Goal: Navigation & Orientation: Find specific page/section

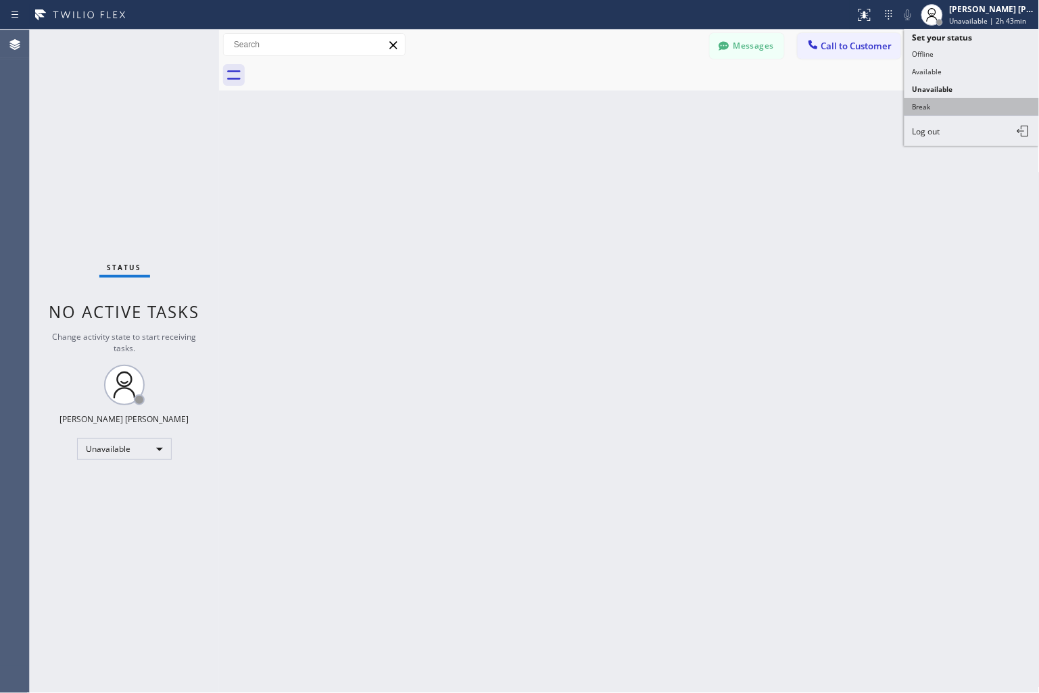
click at [974, 100] on button "Break" at bounding box center [971, 107] width 135 height 18
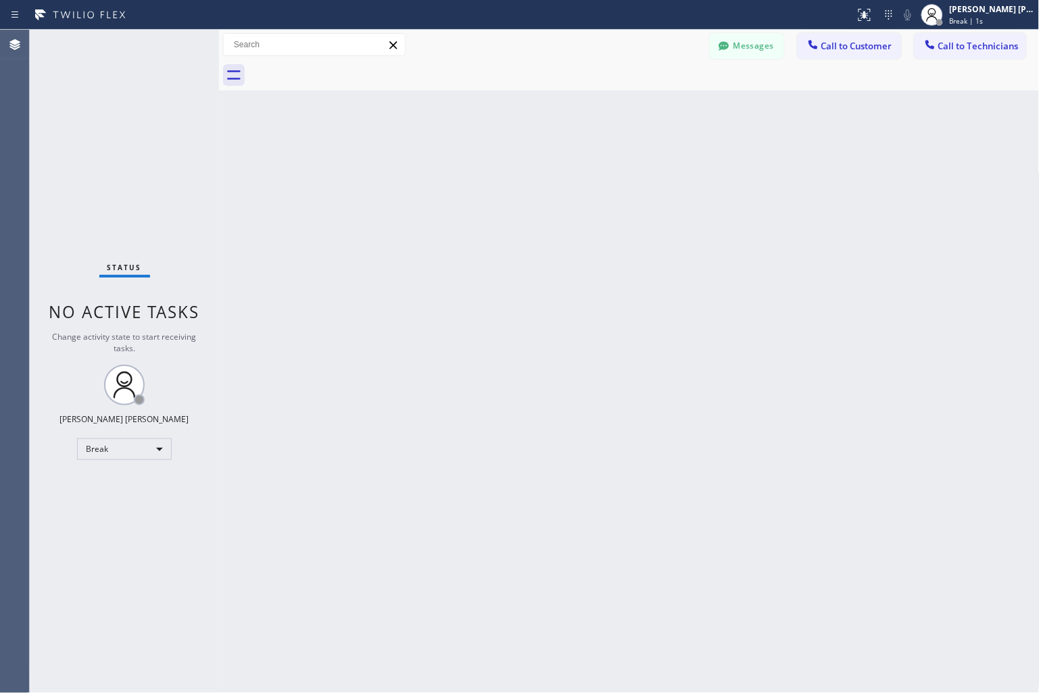
click at [483, 163] on div "Back to Dashboard Change Sender ID Customers Technicians KD Krissy Do [DATE] 02…" at bounding box center [629, 362] width 820 height 664
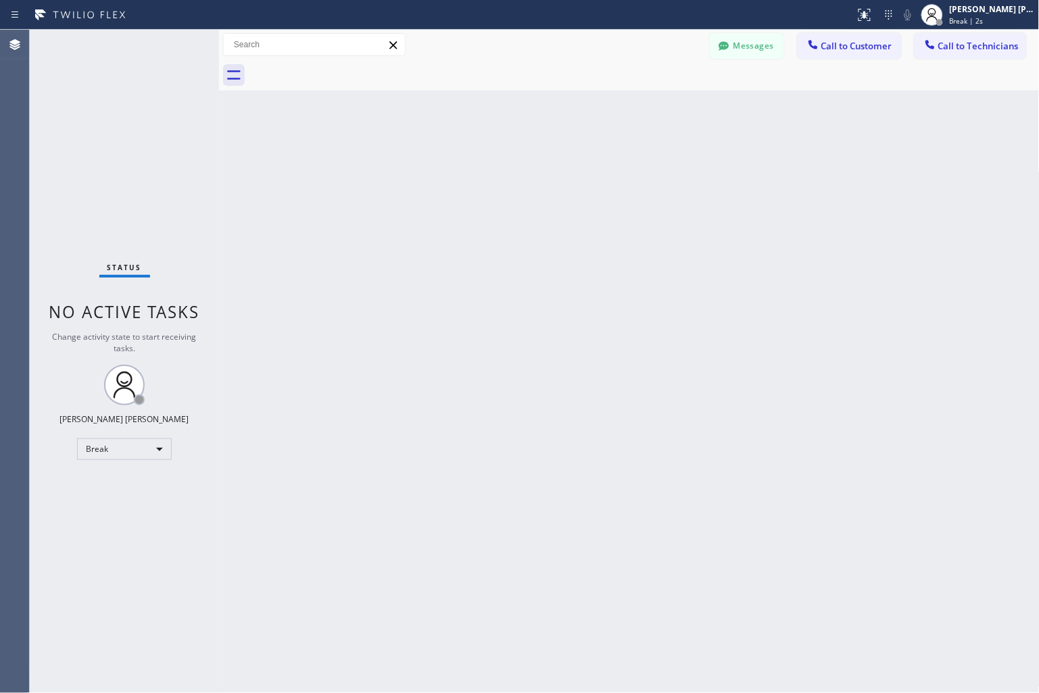
click at [483, 163] on div "Back to Dashboard Change Sender ID Customers Technicians KD Krissy Do [DATE] 02…" at bounding box center [629, 362] width 820 height 664
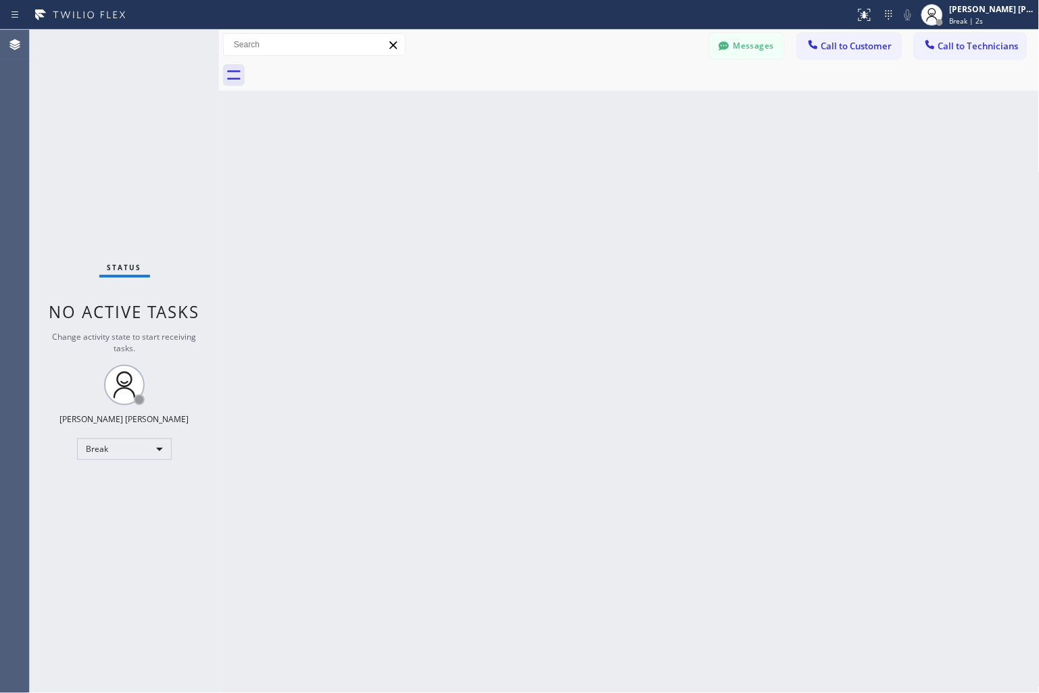
click at [483, 163] on div "Back to Dashboard Change Sender ID Customers Technicians KD Krissy Do [DATE] 02…" at bounding box center [629, 362] width 820 height 664
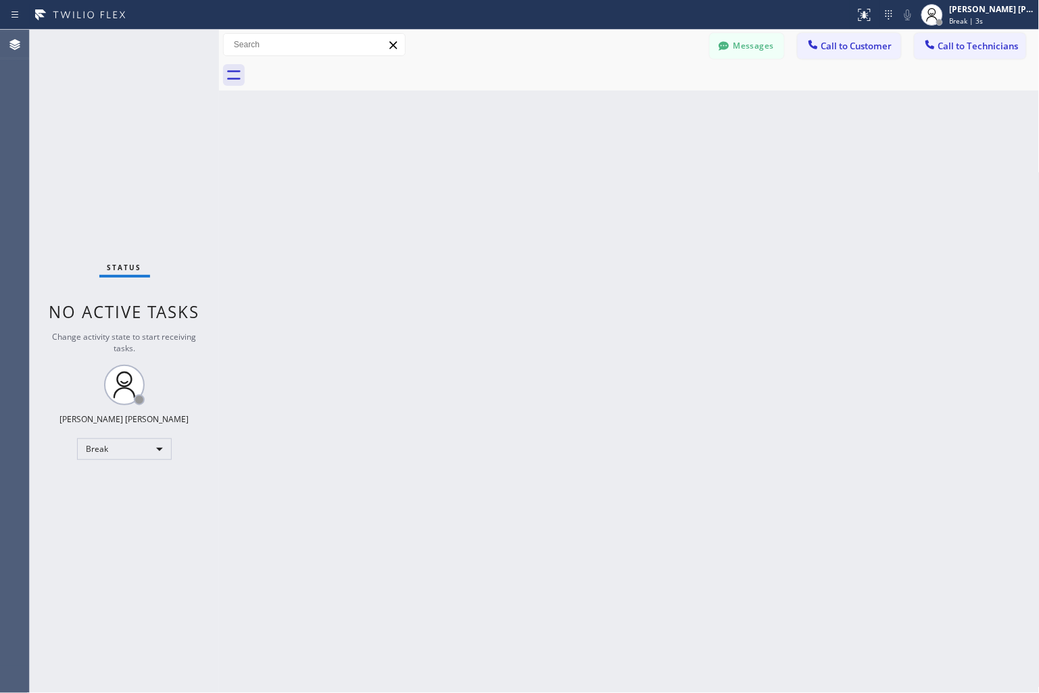
click at [483, 163] on div "Back to Dashboard Change Sender ID Customers Technicians KD Krissy Do [DATE] 02…" at bounding box center [629, 362] width 820 height 664
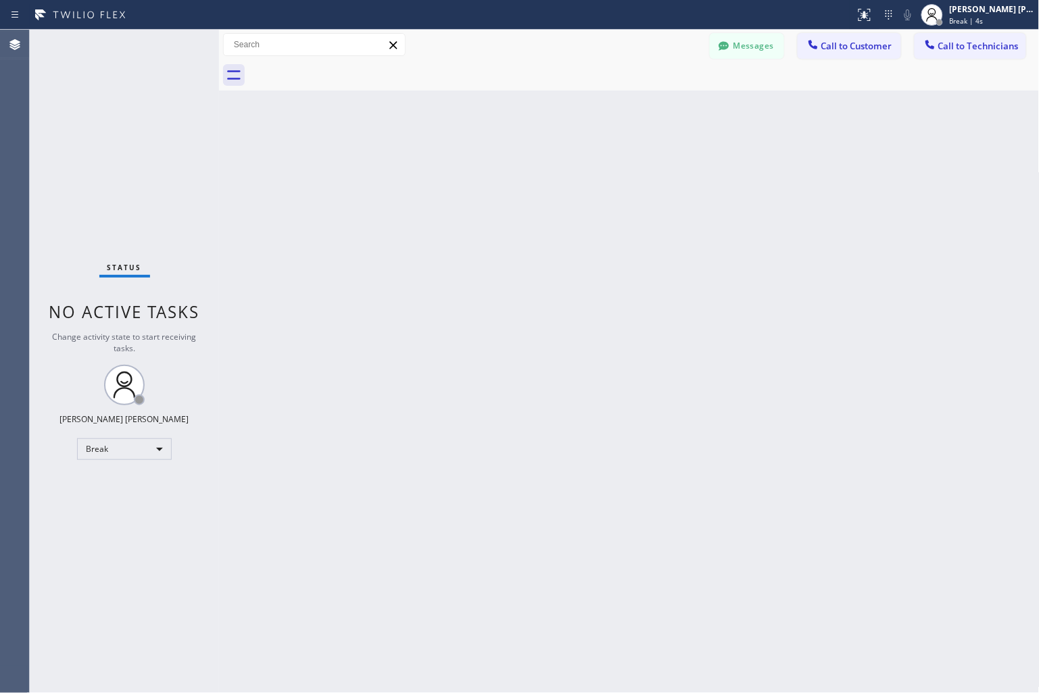
click at [483, 163] on div "Back to Dashboard Change Sender ID Customers Technicians KD Krissy Do [DATE] 02…" at bounding box center [629, 362] width 820 height 664
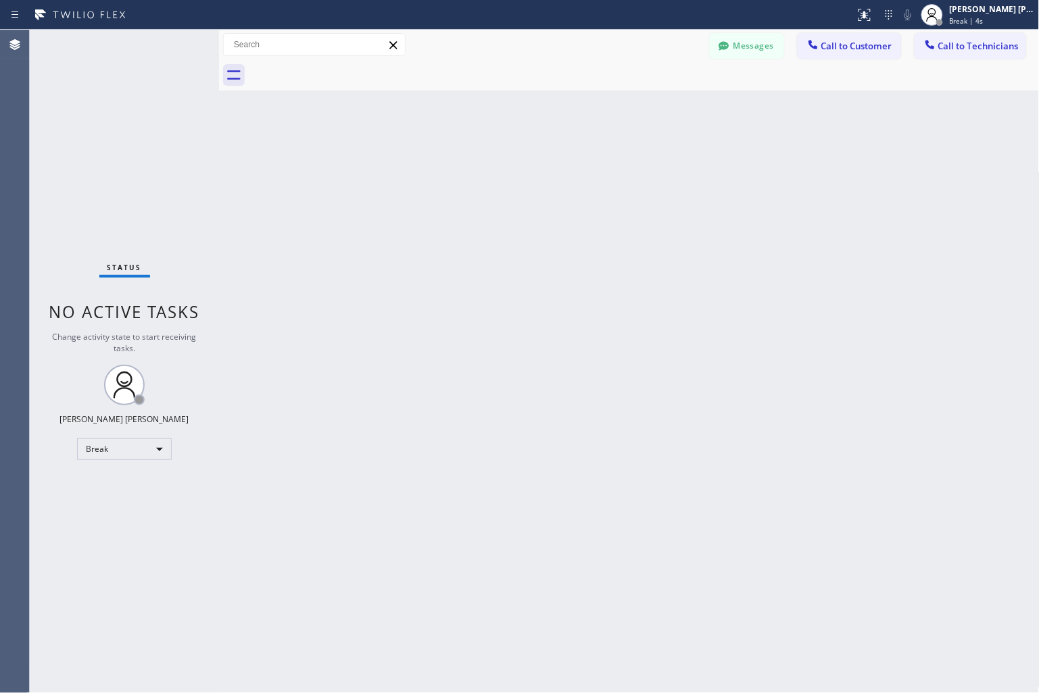
click at [483, 163] on div "Back to Dashboard Change Sender ID Customers Technicians KD Krissy Do [DATE] 02…" at bounding box center [629, 362] width 820 height 664
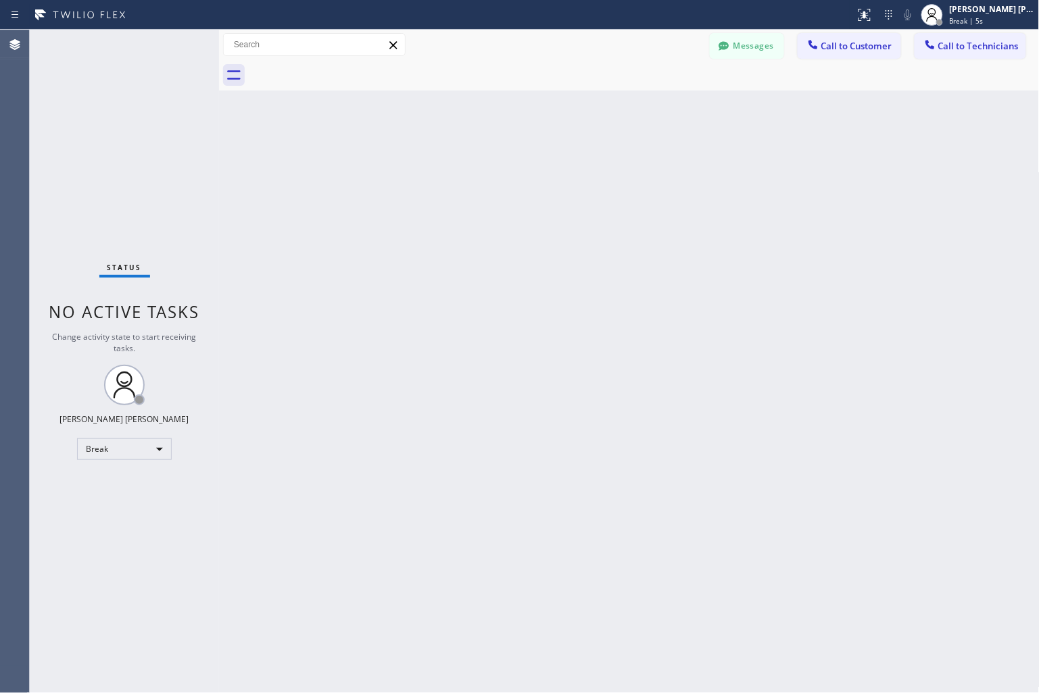
click at [483, 163] on div "Back to Dashboard Change Sender ID Customers Technicians KD Krissy Do [DATE] 02…" at bounding box center [629, 362] width 820 height 664
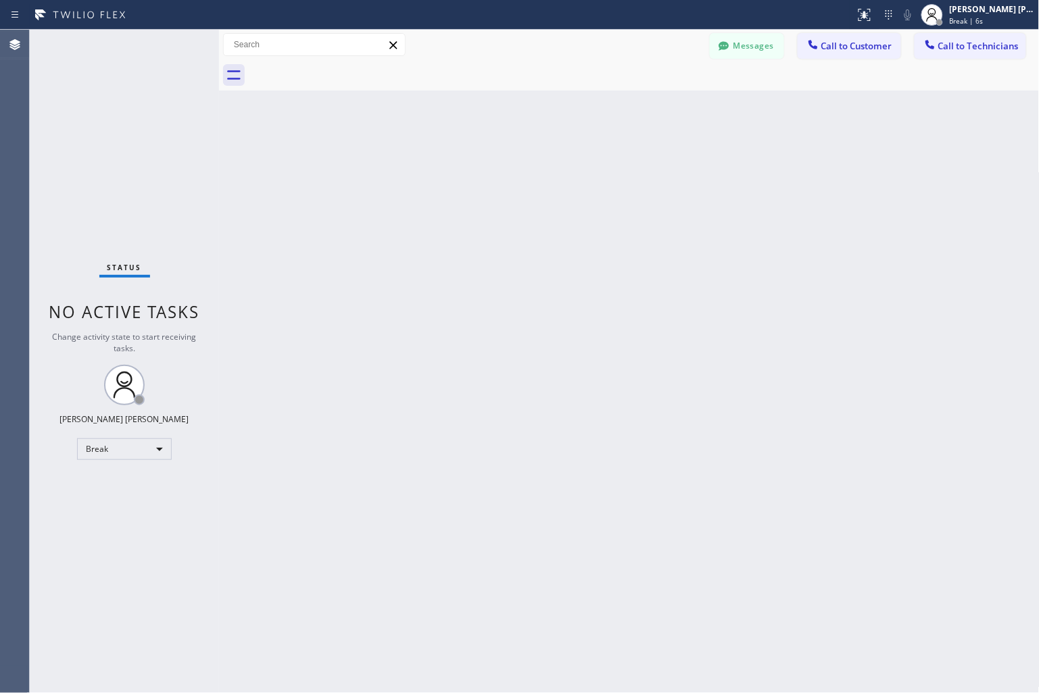
click at [483, 163] on div "Back to Dashboard Change Sender ID Customers Technicians KD Krissy Do [DATE] 02…" at bounding box center [629, 362] width 820 height 664
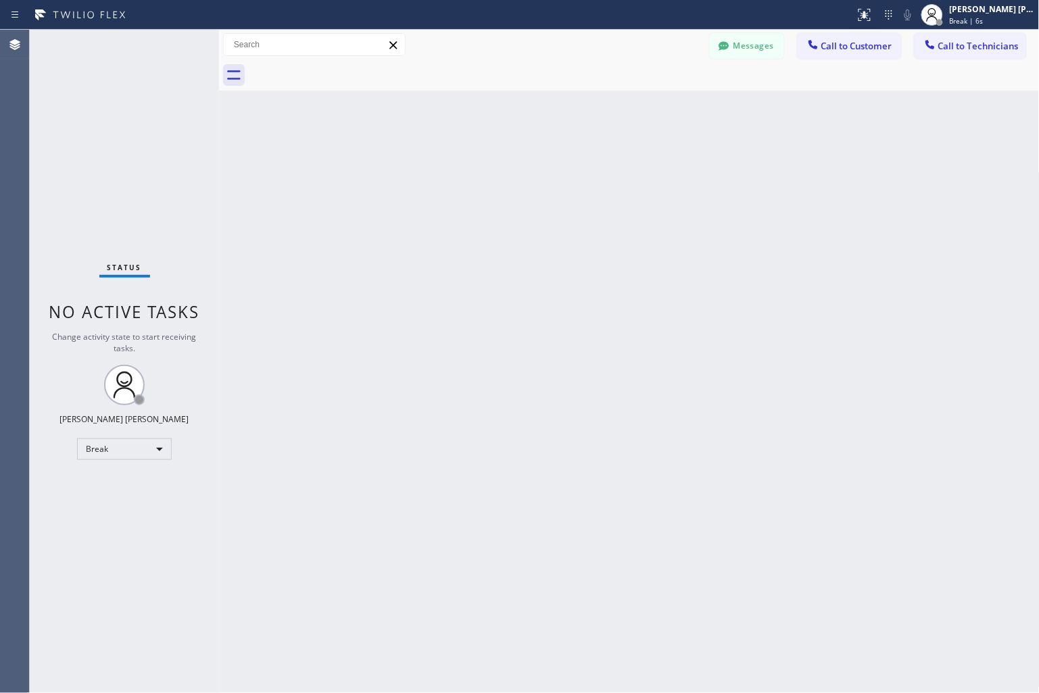
click at [483, 163] on div "Back to Dashboard Change Sender ID Customers Technicians KD Krissy Do [DATE] 02…" at bounding box center [629, 362] width 820 height 664
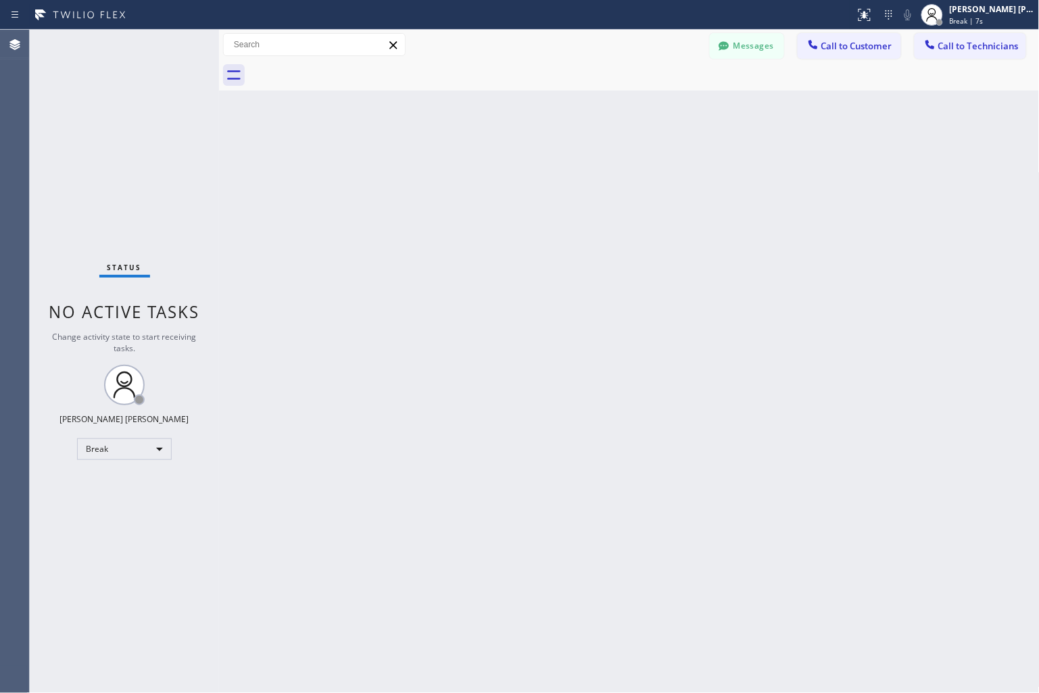
click at [483, 163] on div "Back to Dashboard Change Sender ID Customers Technicians KD Krissy Do [DATE] 02…" at bounding box center [629, 362] width 820 height 664
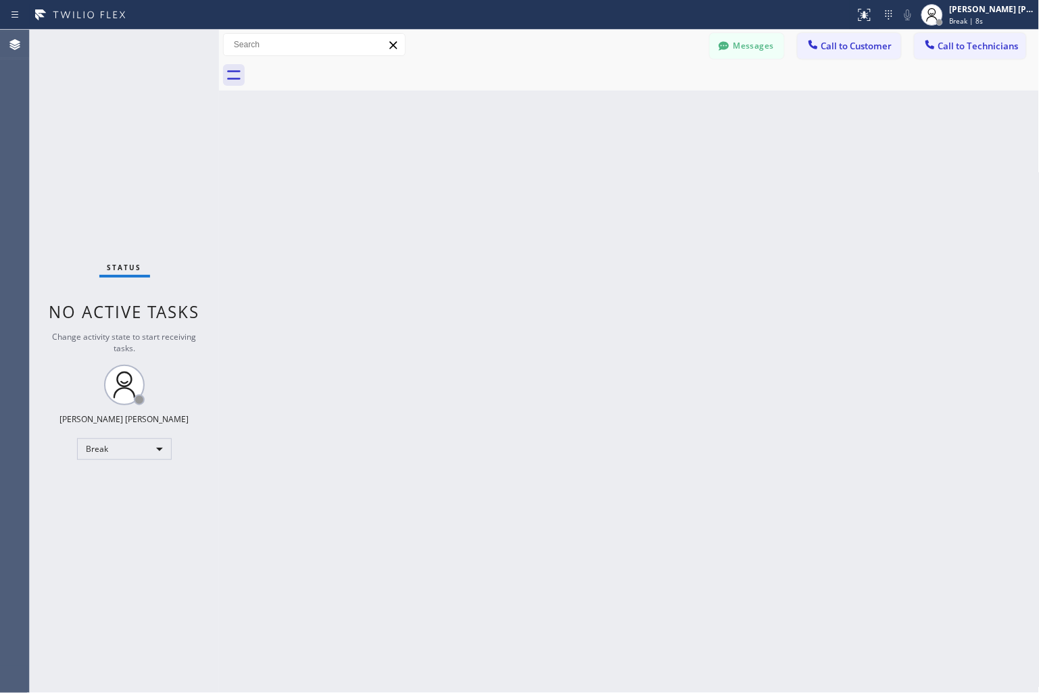
click at [483, 163] on div "Back to Dashboard Change Sender ID Customers Technicians KD Krissy Do [DATE] 02…" at bounding box center [629, 362] width 820 height 664
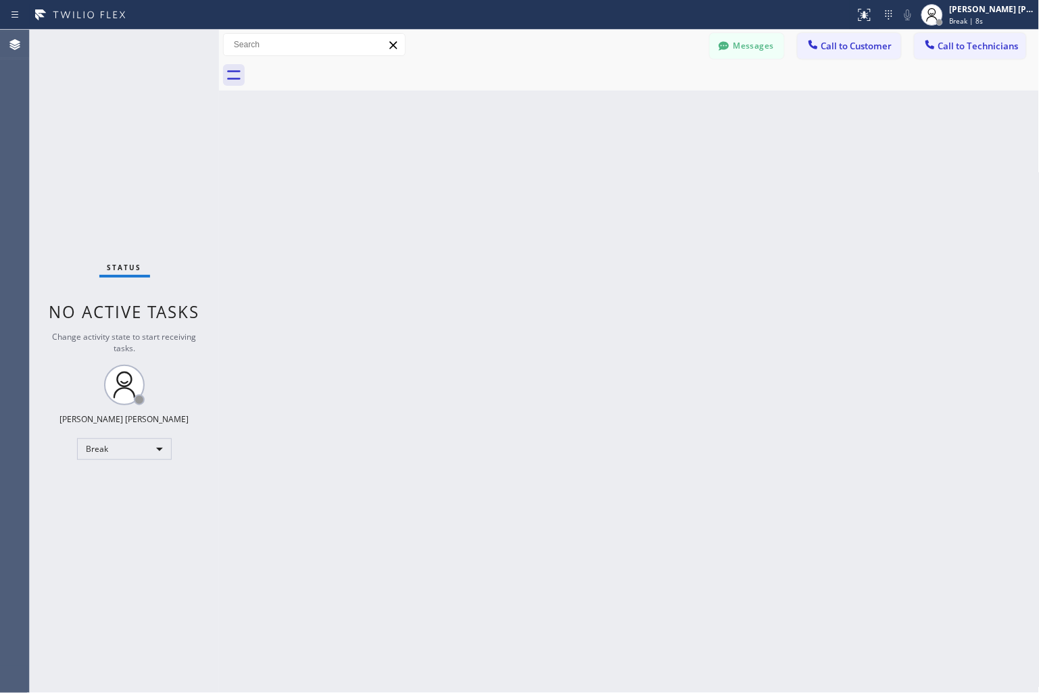
click at [483, 163] on div "Back to Dashboard Change Sender ID Customers Technicians KD Krissy Do [DATE] 02…" at bounding box center [629, 362] width 820 height 664
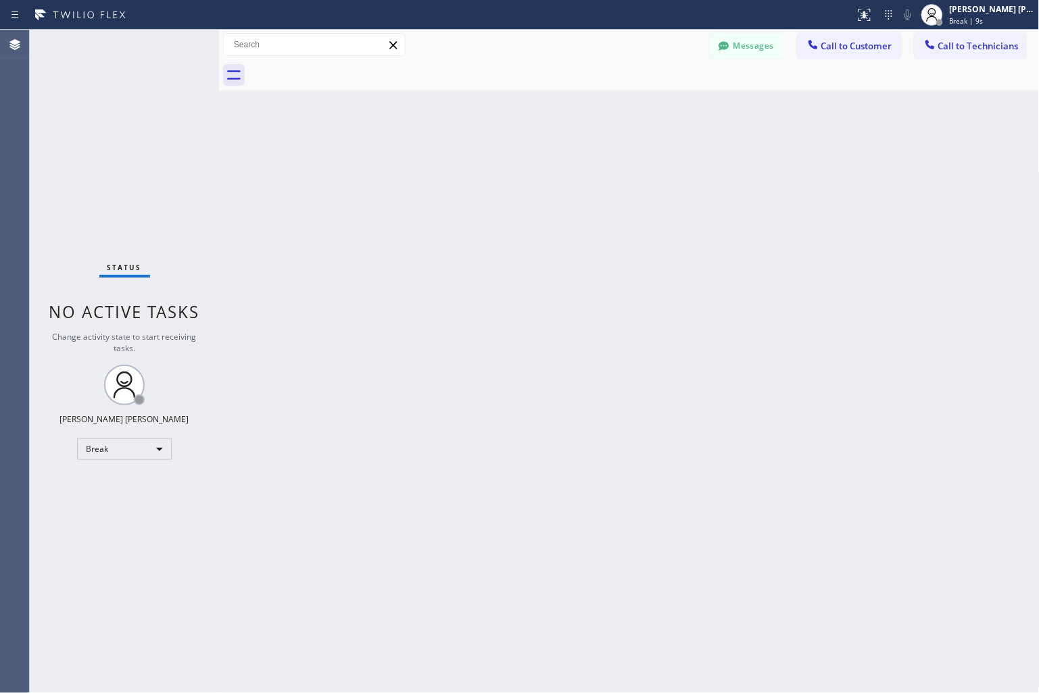
click at [483, 163] on div "Back to Dashboard Change Sender ID Customers Technicians KD Krissy Do [DATE] 02…" at bounding box center [629, 362] width 820 height 664
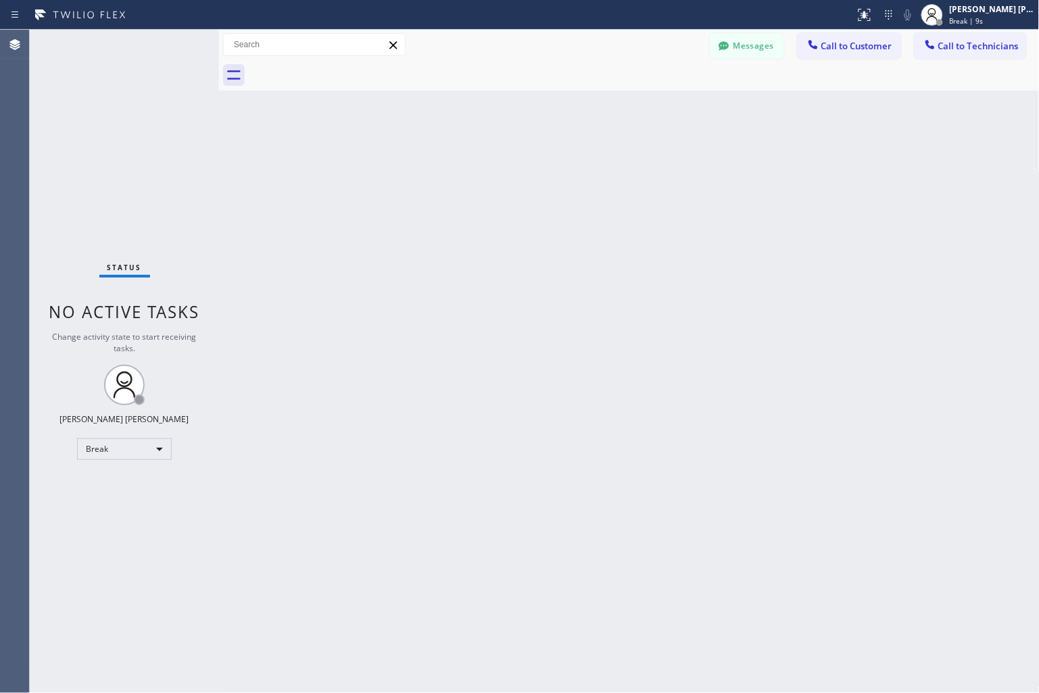
click at [483, 163] on div "Back to Dashboard Change Sender ID Customers Technicians KD Krissy Do [DATE] 02…" at bounding box center [629, 362] width 820 height 664
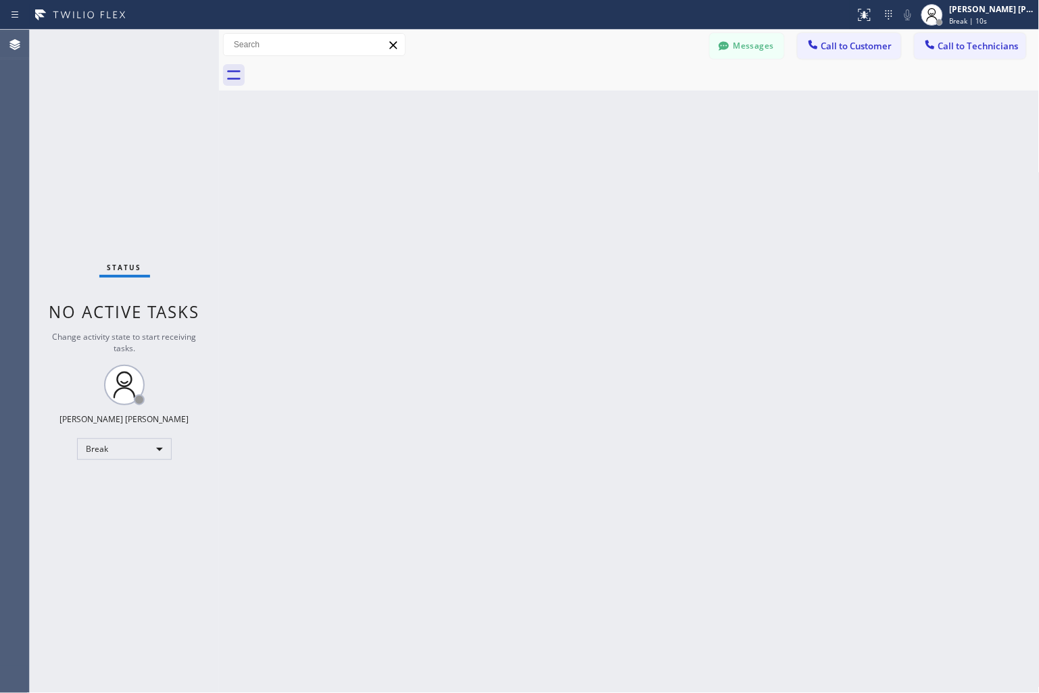
click at [483, 163] on div "Back to Dashboard Change Sender ID Customers Technicians KD Krissy Do [DATE] 02…" at bounding box center [629, 362] width 820 height 664
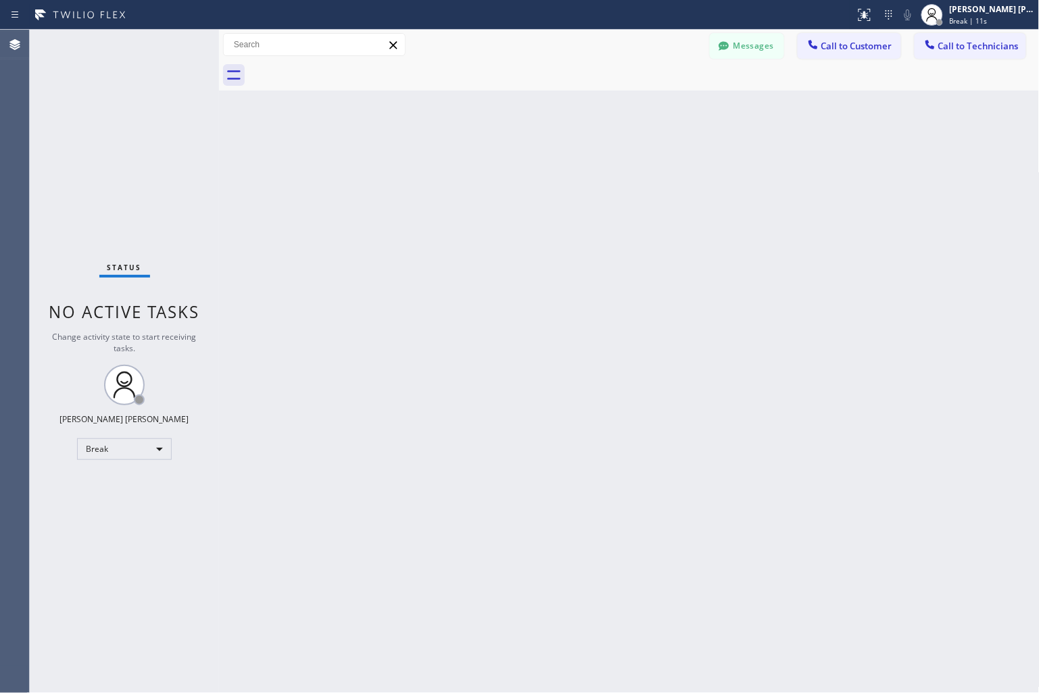
click at [483, 163] on div "Back to Dashboard Change Sender ID Customers Technicians KD Krissy Do [DATE] 02…" at bounding box center [629, 362] width 820 height 664
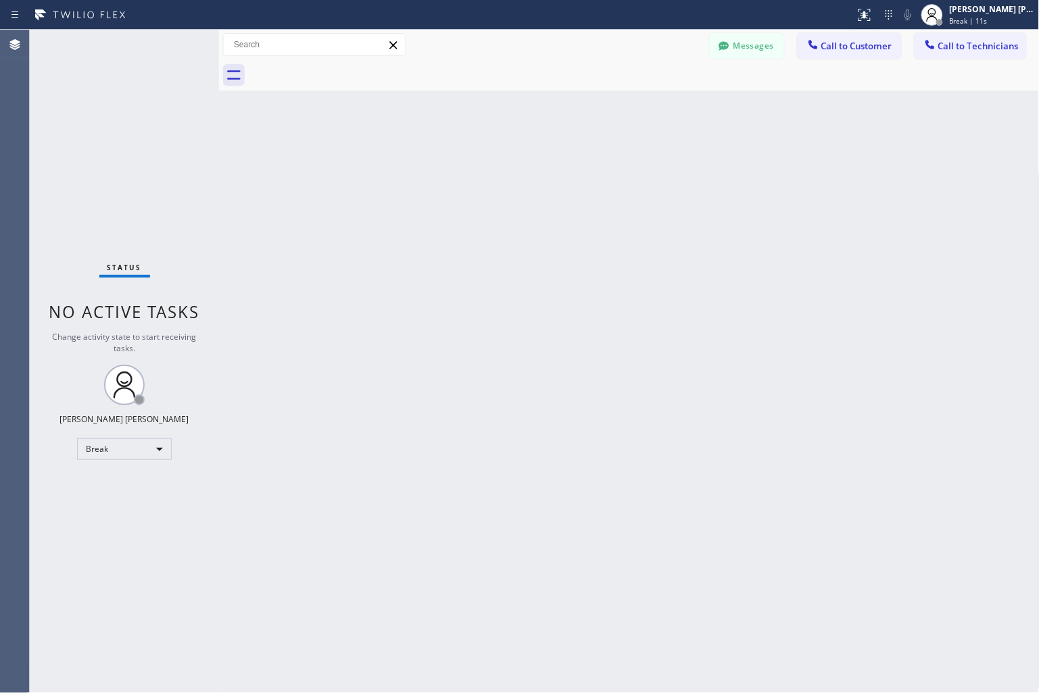
click at [483, 163] on div "Back to Dashboard Change Sender ID Customers Technicians KD Krissy Do [DATE] 02…" at bounding box center [629, 362] width 820 height 664
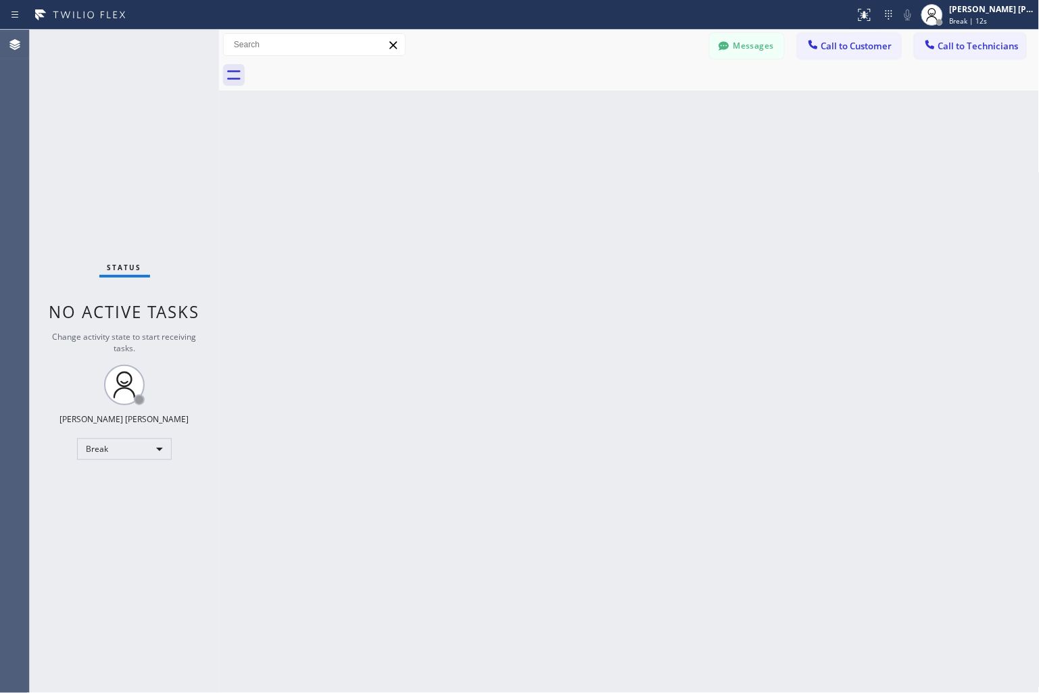
click at [483, 163] on div "Back to Dashboard Change Sender ID Customers Technicians KD Krissy Do [DATE] 02…" at bounding box center [629, 362] width 820 height 664
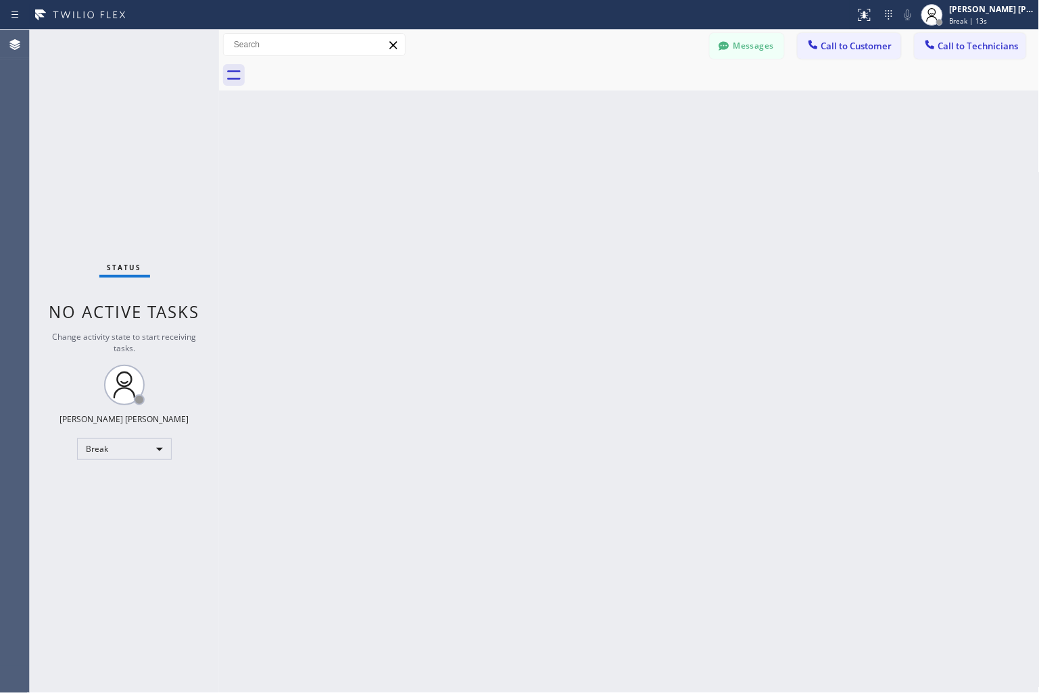
click at [483, 163] on div "Back to Dashboard Change Sender ID Customers Technicians KD Krissy Do [DATE] 02…" at bounding box center [629, 362] width 820 height 664
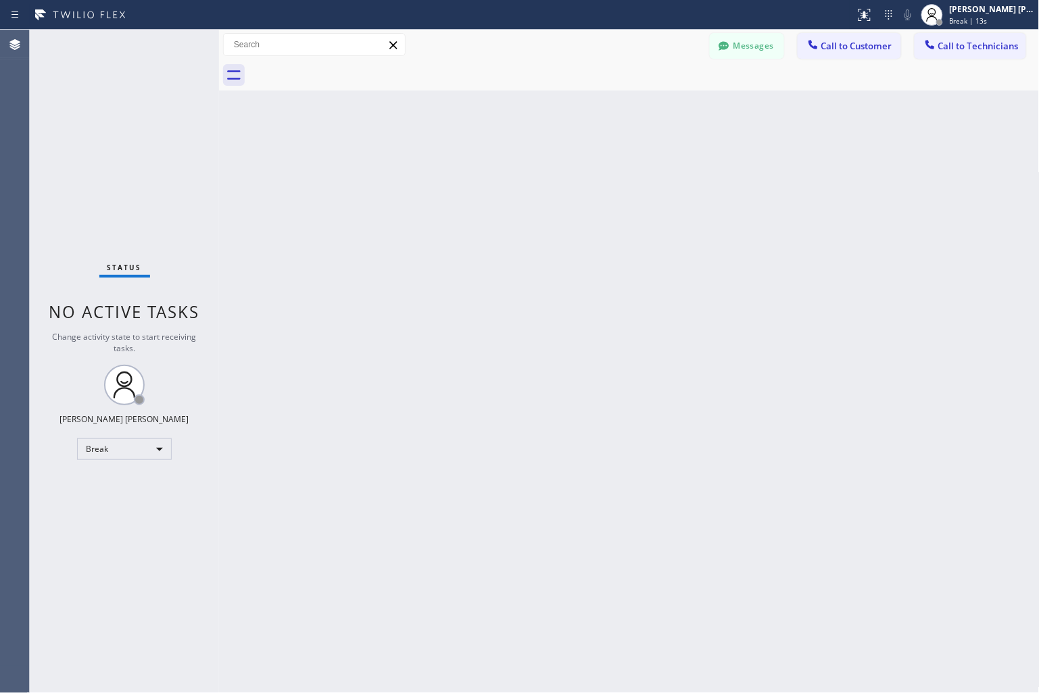
click at [483, 163] on div "Back to Dashboard Change Sender ID Customers Technicians KD Krissy Do [DATE] 02…" at bounding box center [629, 362] width 820 height 664
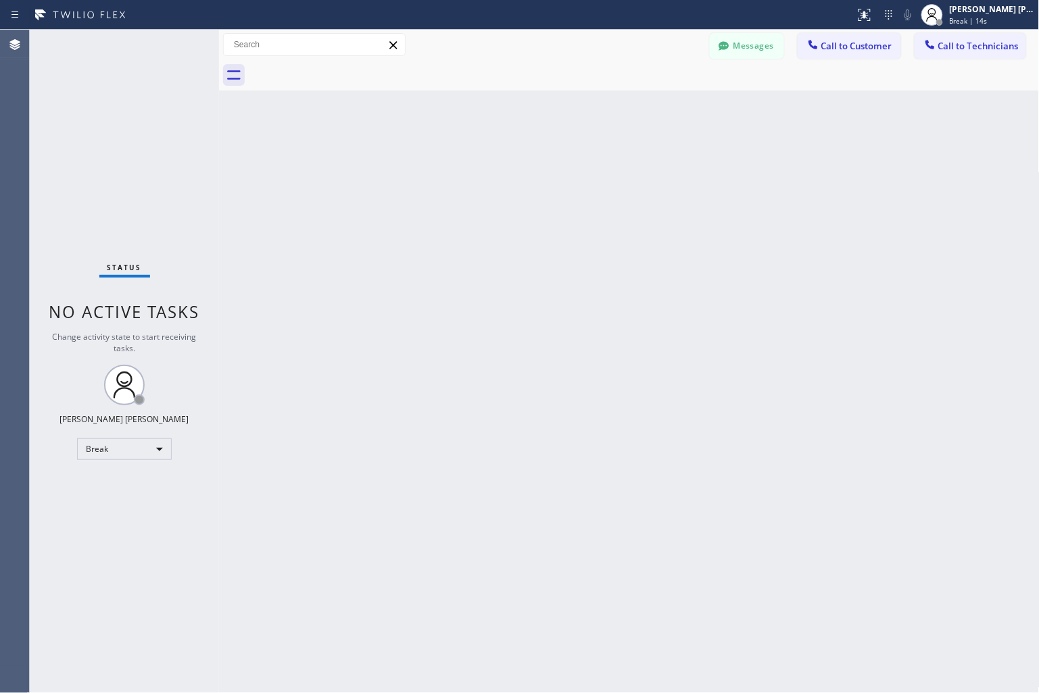
click at [483, 163] on div "Back to Dashboard Change Sender ID Customers Technicians KD Krissy Do [DATE] 02…" at bounding box center [629, 362] width 820 height 664
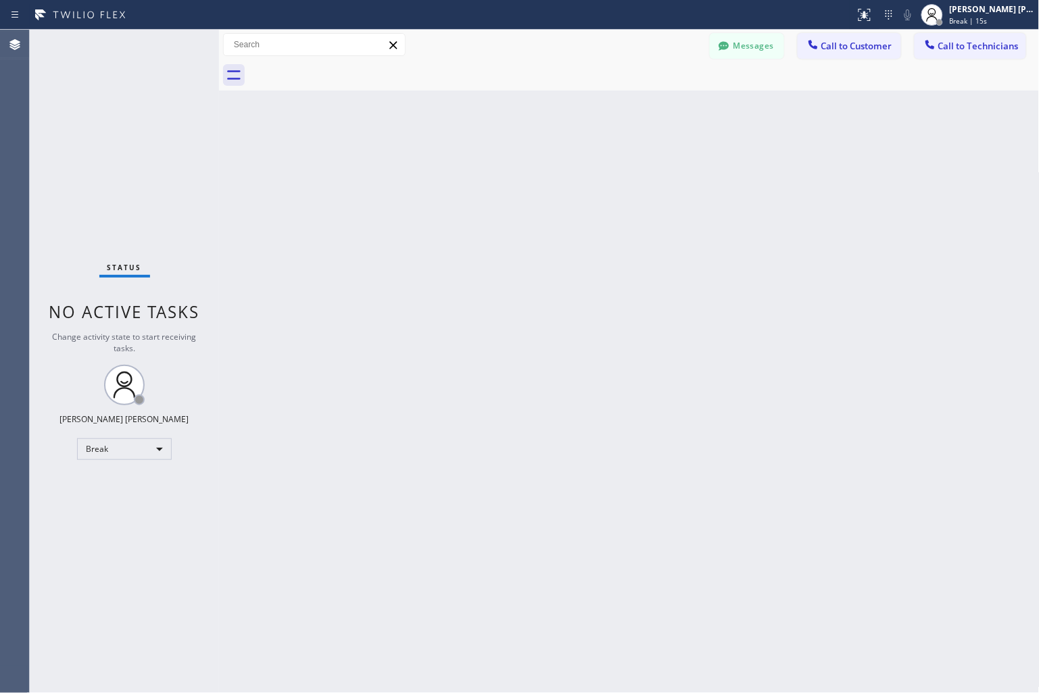
click at [483, 163] on div "Back to Dashboard Change Sender ID Customers Technicians KD Krissy Do [DATE] 02…" at bounding box center [629, 362] width 820 height 664
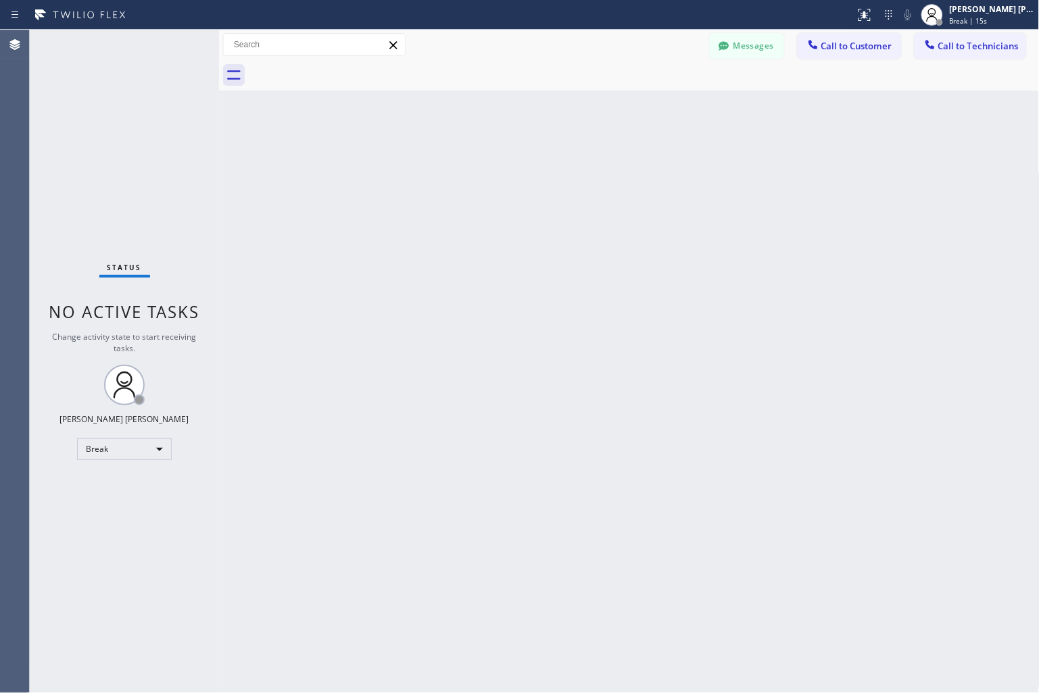
click at [483, 163] on div "Back to Dashboard Change Sender ID Customers Technicians KD Krissy Do [DATE] 02…" at bounding box center [629, 362] width 820 height 664
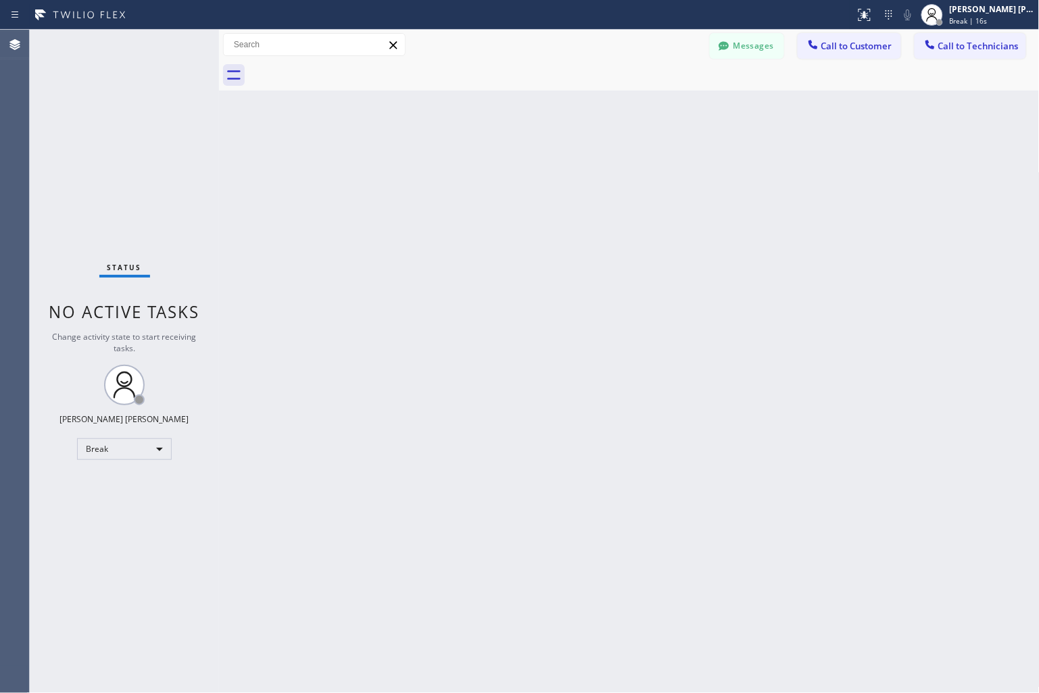
click at [483, 163] on div "Back to Dashboard Change Sender ID Customers Technicians KD Krissy Do [DATE] 02…" at bounding box center [629, 362] width 820 height 664
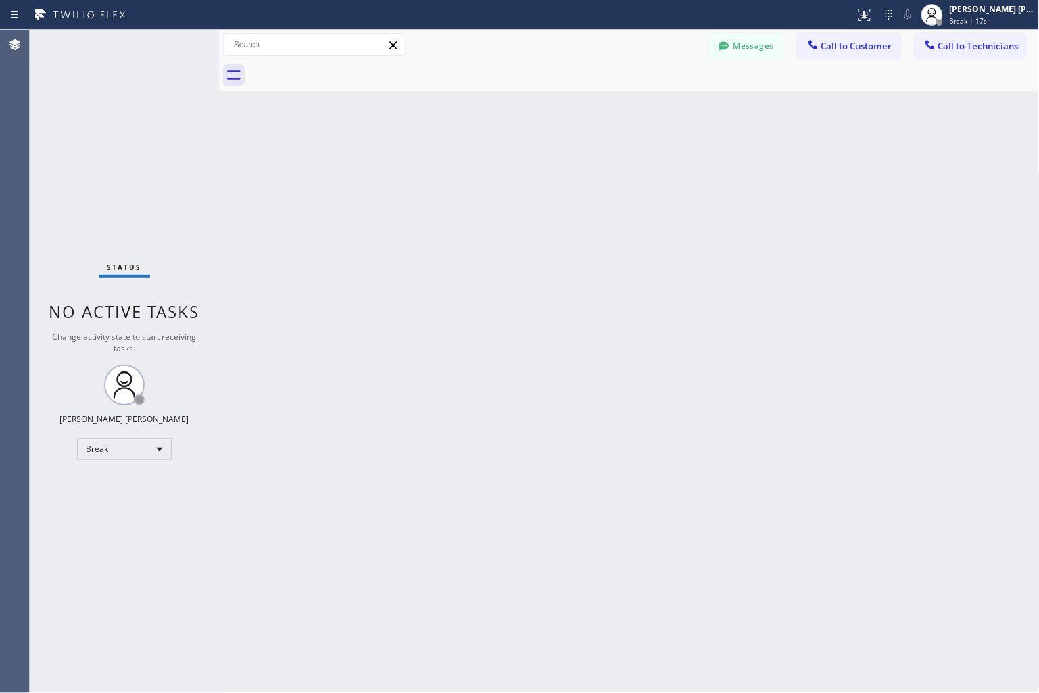
click at [483, 163] on div "Back to Dashboard Change Sender ID Customers Technicians KD Krissy Do [DATE] 02…" at bounding box center [629, 362] width 820 height 664
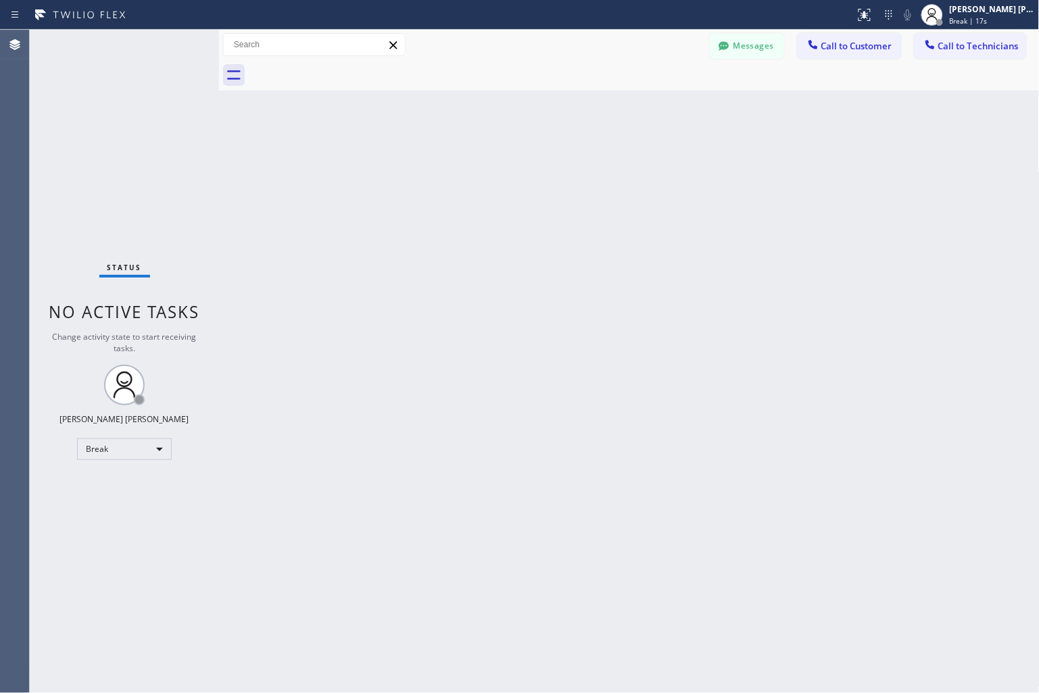
click at [483, 163] on div "Back to Dashboard Change Sender ID Customers Technicians KD Krissy Do [DATE] 02…" at bounding box center [629, 362] width 820 height 664
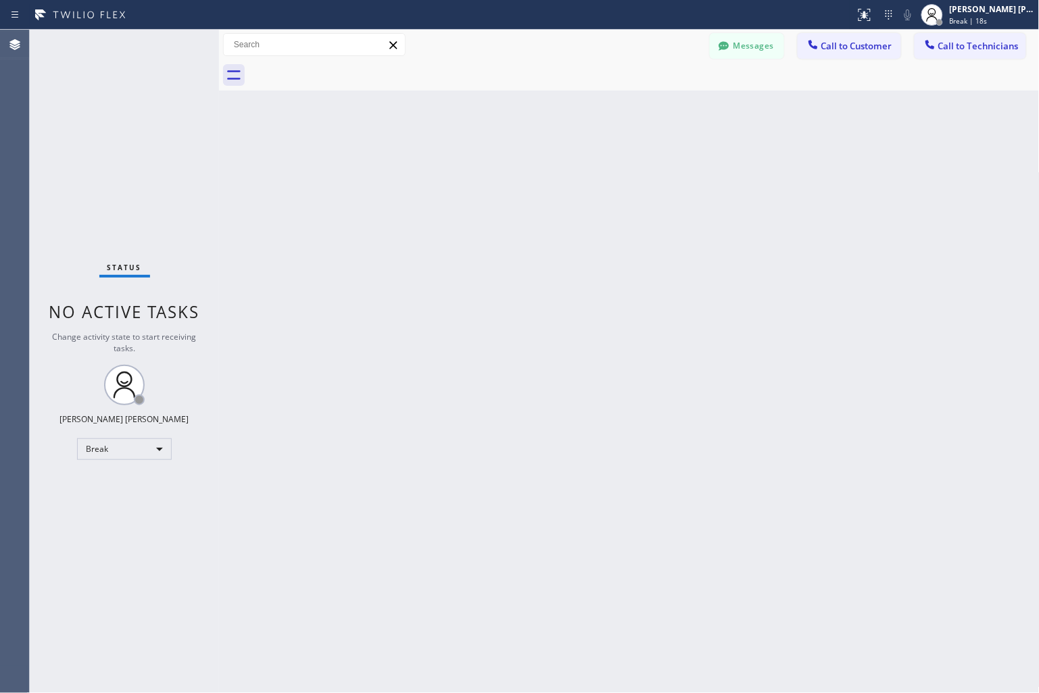
click at [483, 163] on div "Back to Dashboard Change Sender ID Customers Technicians KD Krissy Do [DATE] 02…" at bounding box center [629, 362] width 820 height 664
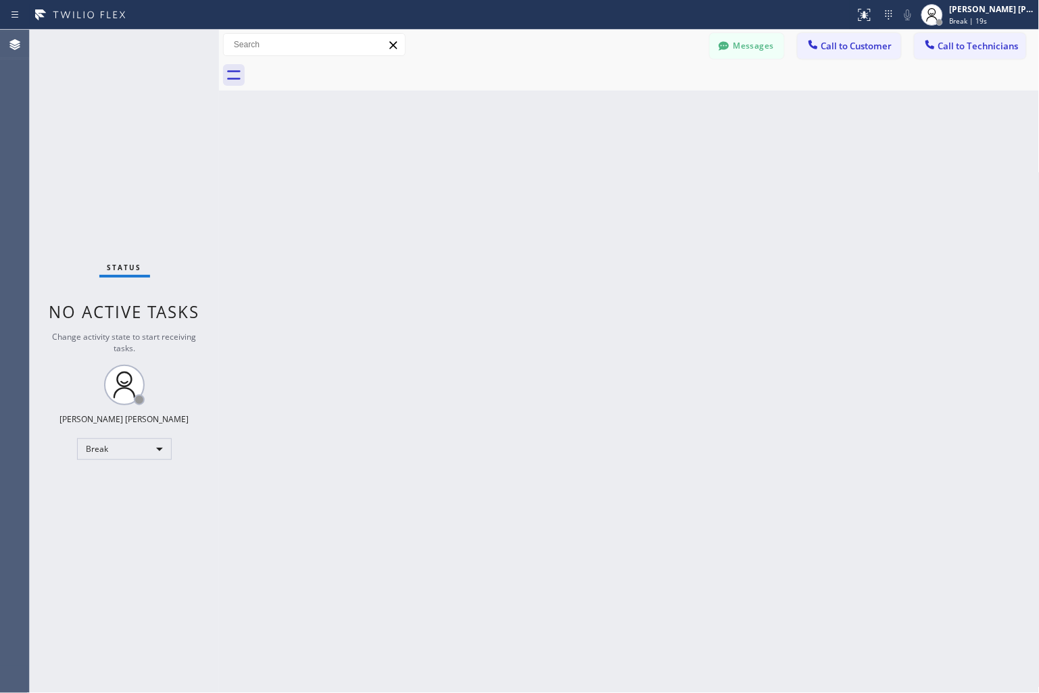
click at [483, 163] on div "Back to Dashboard Change Sender ID Customers Technicians KD Krissy Do [DATE] 02…" at bounding box center [629, 362] width 820 height 664
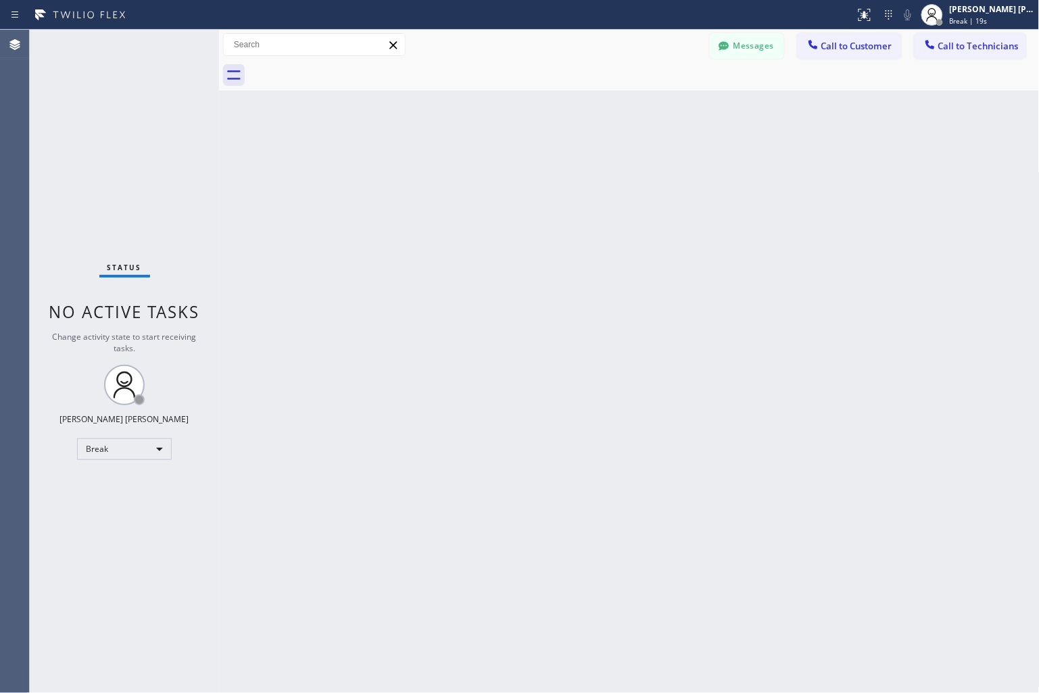
click at [483, 163] on div "Back to Dashboard Change Sender ID Customers Technicians KD Krissy Do [DATE] 02…" at bounding box center [629, 362] width 820 height 664
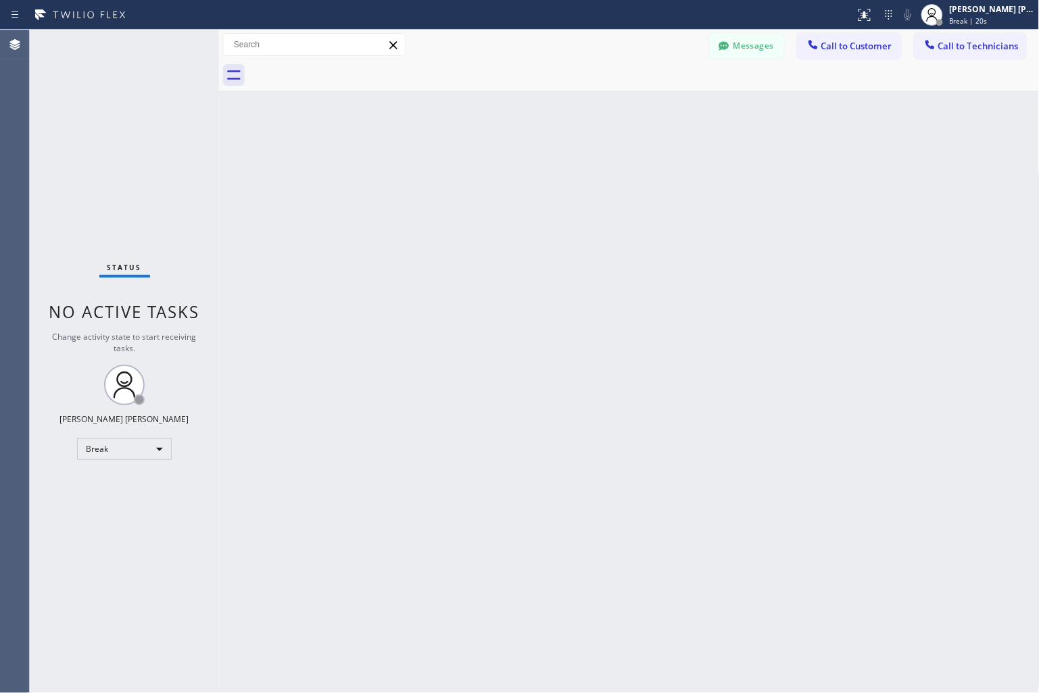
click at [483, 163] on div "Back to Dashboard Change Sender ID Customers Technicians KD Krissy Do [DATE] 02…" at bounding box center [629, 362] width 820 height 664
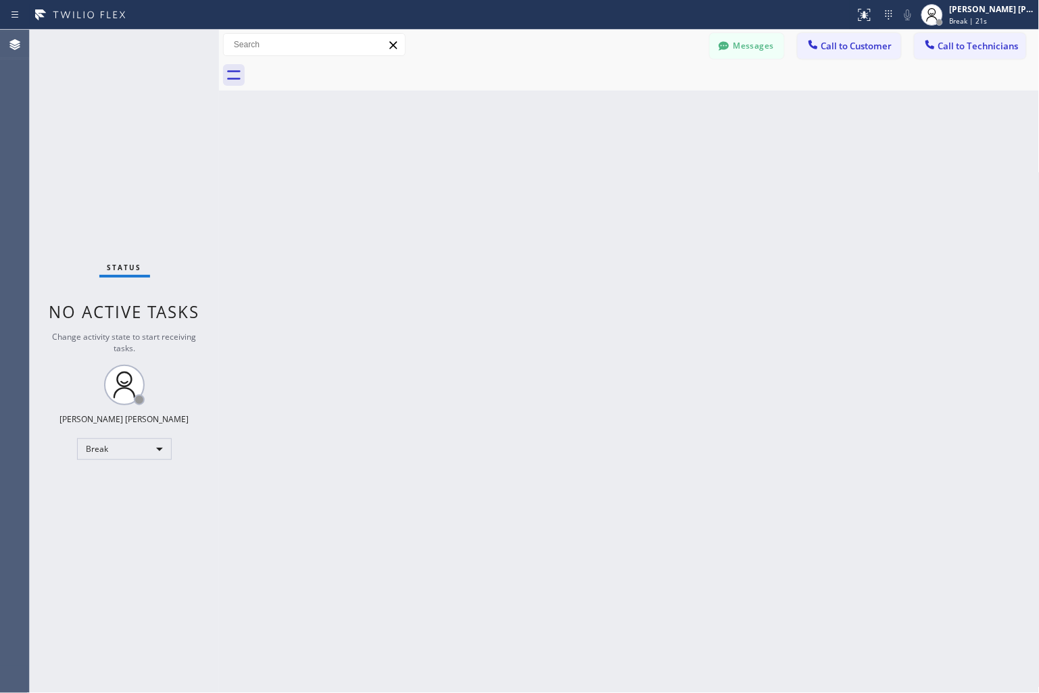
click at [483, 163] on div "Back to Dashboard Change Sender ID Customers Technicians KD Krissy Do [DATE] 02…" at bounding box center [629, 362] width 820 height 664
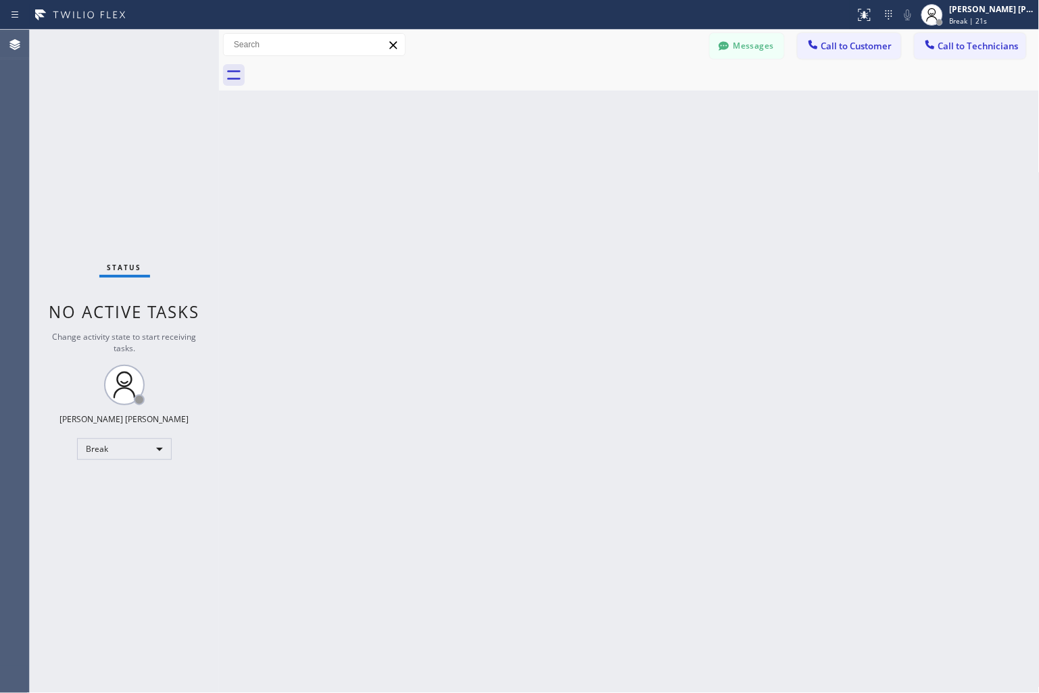
click at [483, 163] on div "Back to Dashboard Change Sender ID Customers Technicians KD Krissy Do [DATE] 02…" at bounding box center [629, 362] width 820 height 664
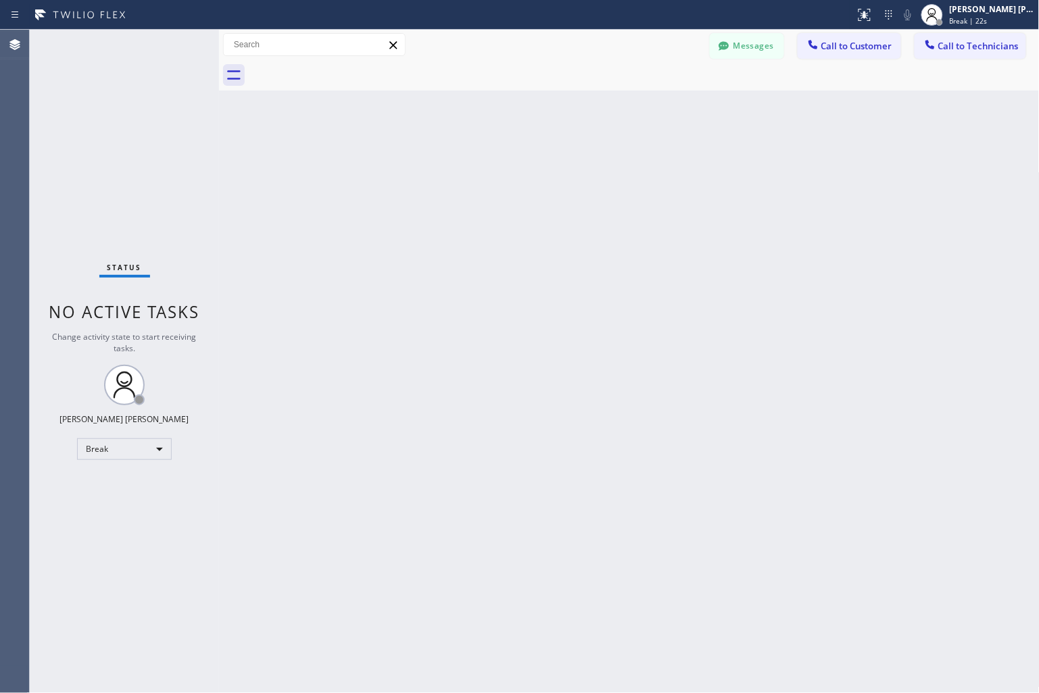
click at [483, 163] on div "Back to Dashboard Change Sender ID Customers Technicians KD Krissy Do [DATE] 02…" at bounding box center [629, 362] width 820 height 664
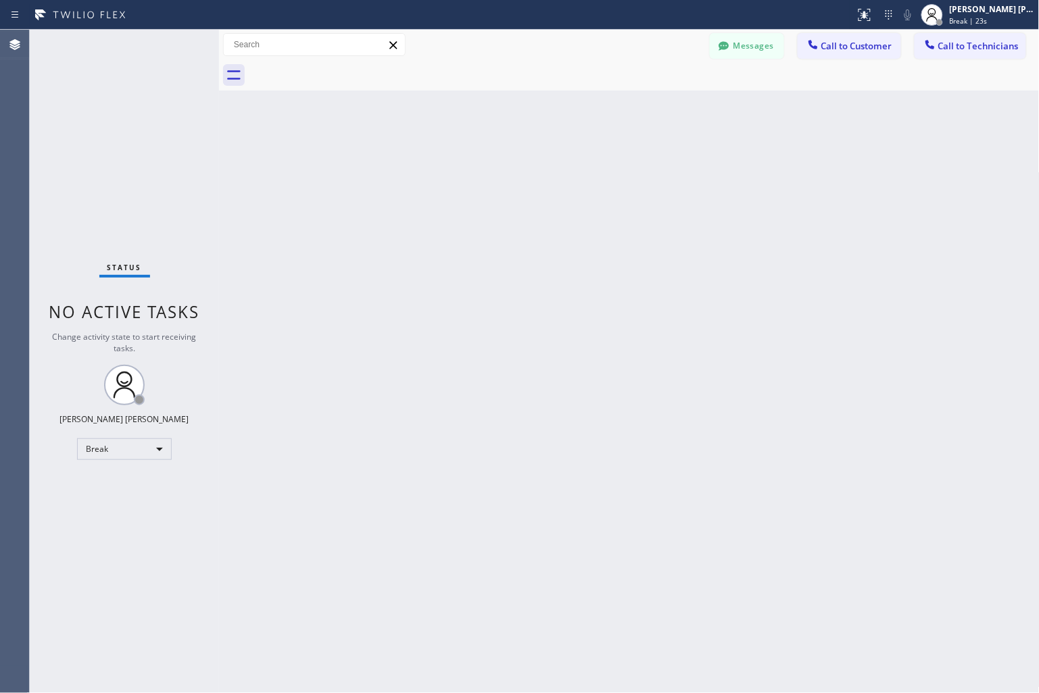
click at [483, 163] on div "Back to Dashboard Change Sender ID Customers Technicians KD Krissy Do [DATE] 02…" at bounding box center [629, 362] width 820 height 664
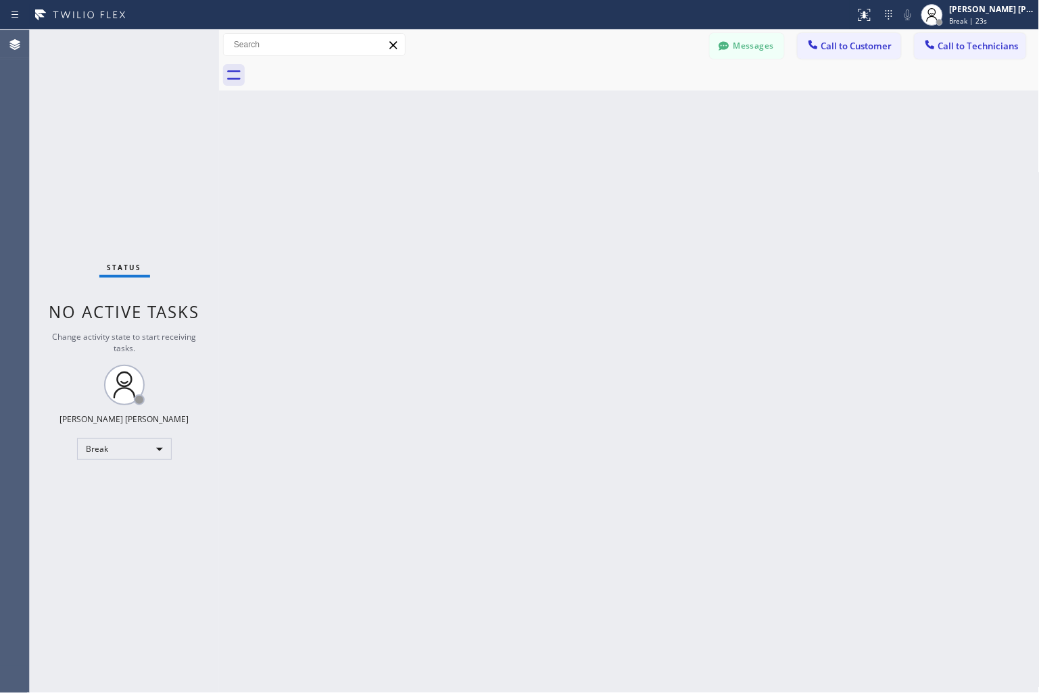
click at [483, 163] on div "Back to Dashboard Change Sender ID Customers Technicians KD Krissy Do [DATE] 02…" at bounding box center [629, 362] width 820 height 664
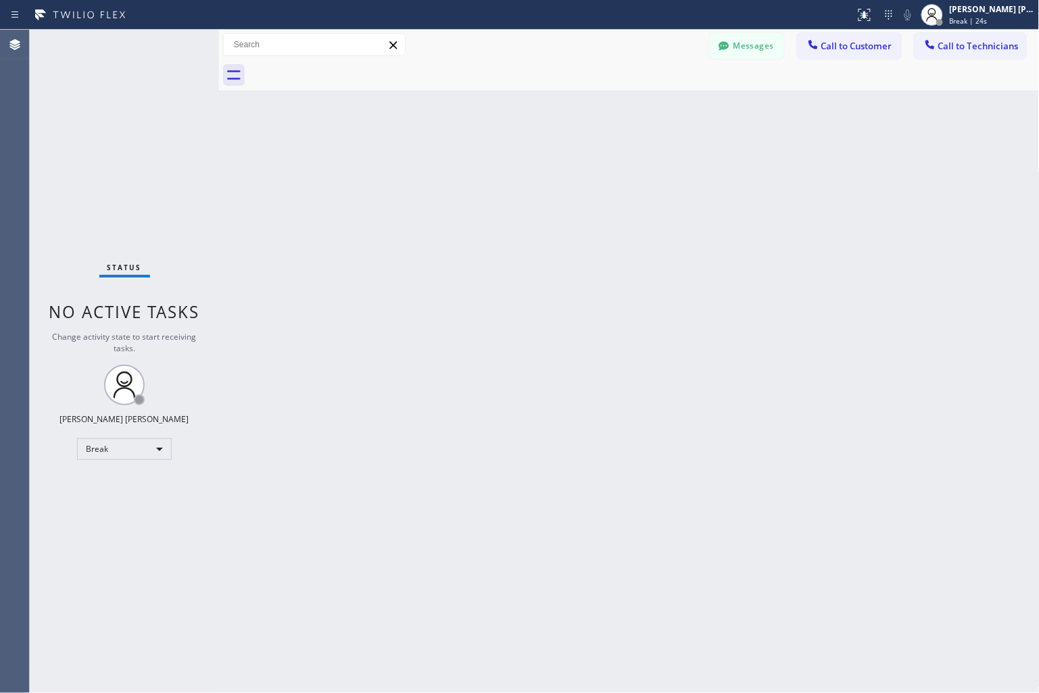
click at [483, 163] on div "Back to Dashboard Change Sender ID Customers Technicians KD Krissy Do [DATE] 02…" at bounding box center [629, 362] width 820 height 664
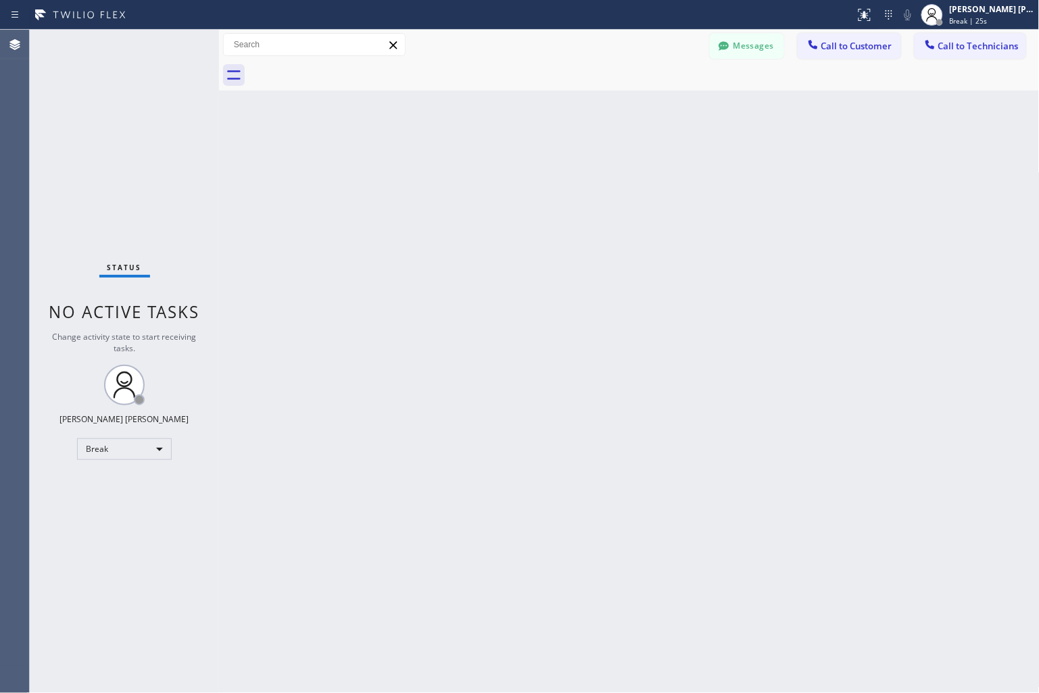
click at [483, 163] on div "Back to Dashboard Change Sender ID Customers Technicians KD Krissy Do [DATE] 02…" at bounding box center [629, 362] width 820 height 664
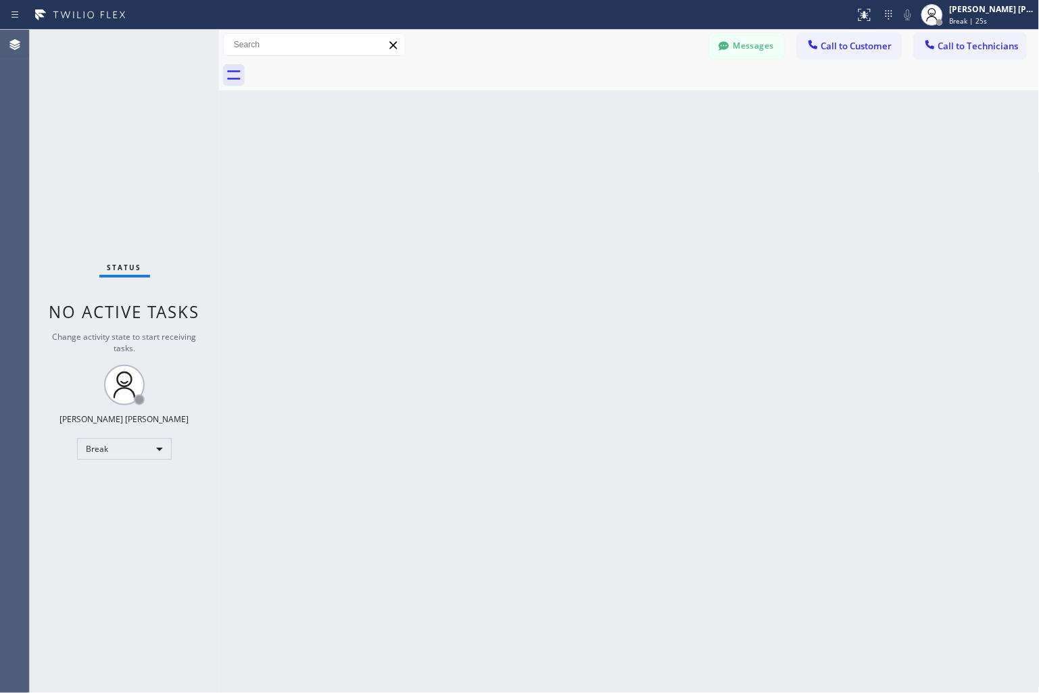
click at [483, 163] on div "Back to Dashboard Change Sender ID Customers Technicians KD Krissy Do [DATE] 02…" at bounding box center [629, 362] width 820 height 664
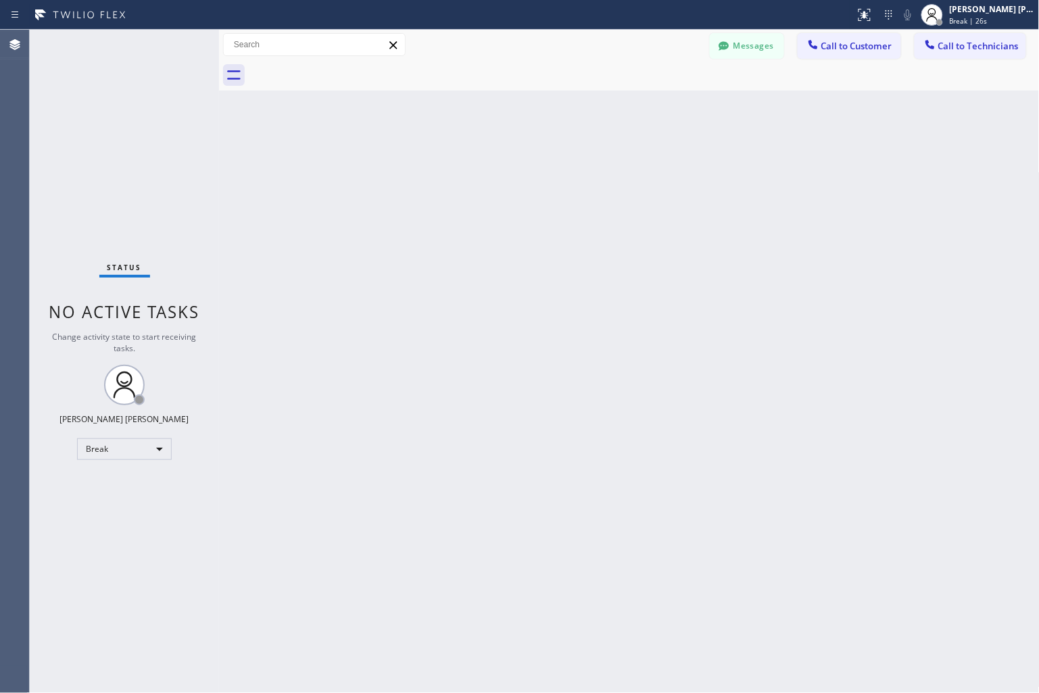
click at [483, 163] on div "Back to Dashboard Change Sender ID Customers Technicians KD Krissy Do [DATE] 02…" at bounding box center [629, 362] width 820 height 664
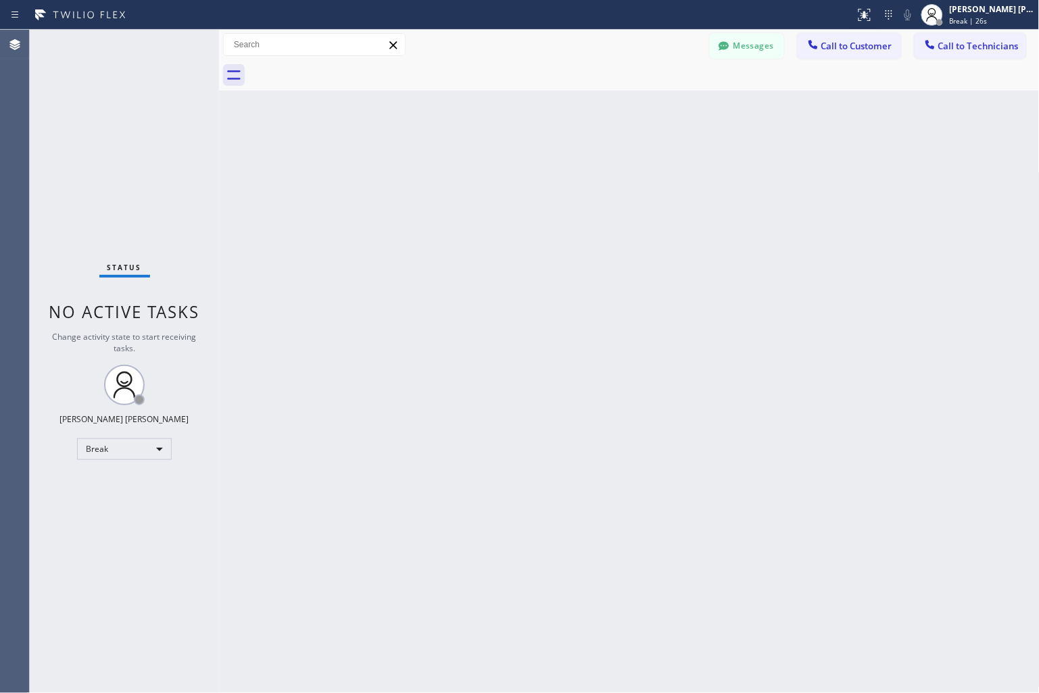
click at [483, 163] on div "Back to Dashboard Change Sender ID Customers Technicians KD Krissy Do [DATE] 02…" at bounding box center [629, 362] width 820 height 664
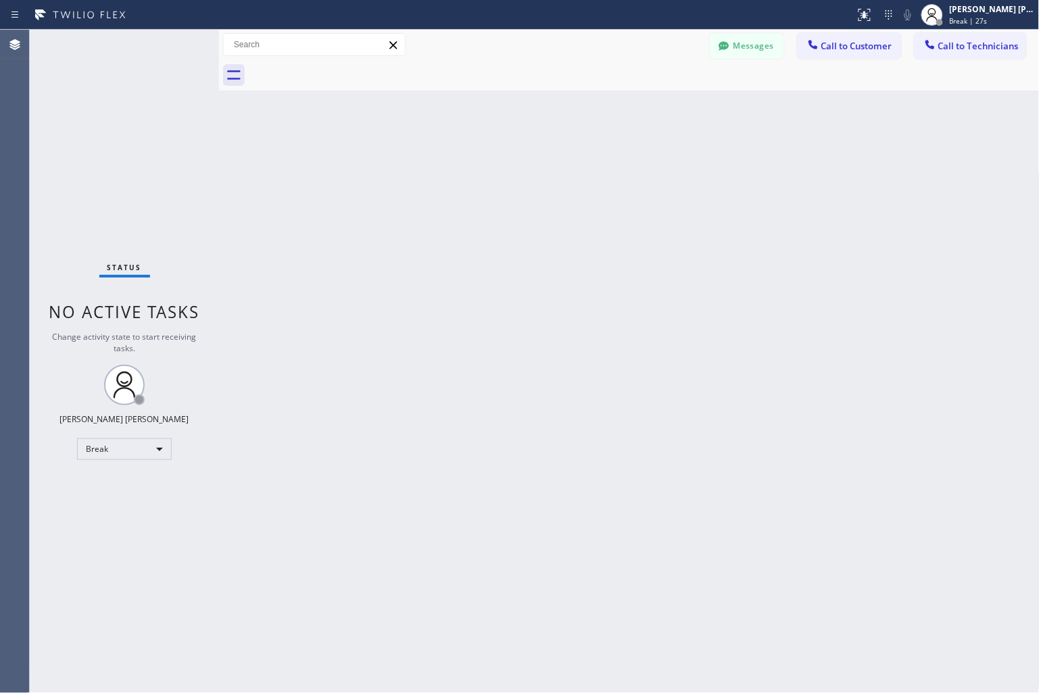
click at [483, 163] on div "Back to Dashboard Change Sender ID Customers Technicians KD Krissy Do [DATE] 02…" at bounding box center [629, 362] width 820 height 664
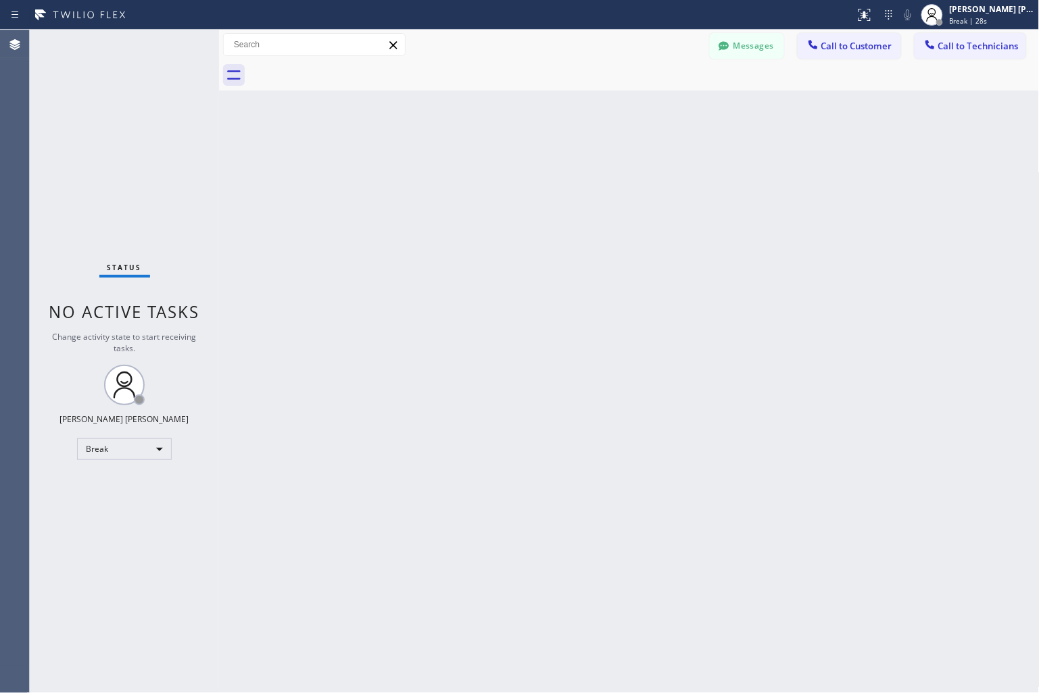
click at [483, 163] on div "Back to Dashboard Change Sender ID Customers Technicians KD Krissy Do [DATE] 02…" at bounding box center [629, 362] width 820 height 664
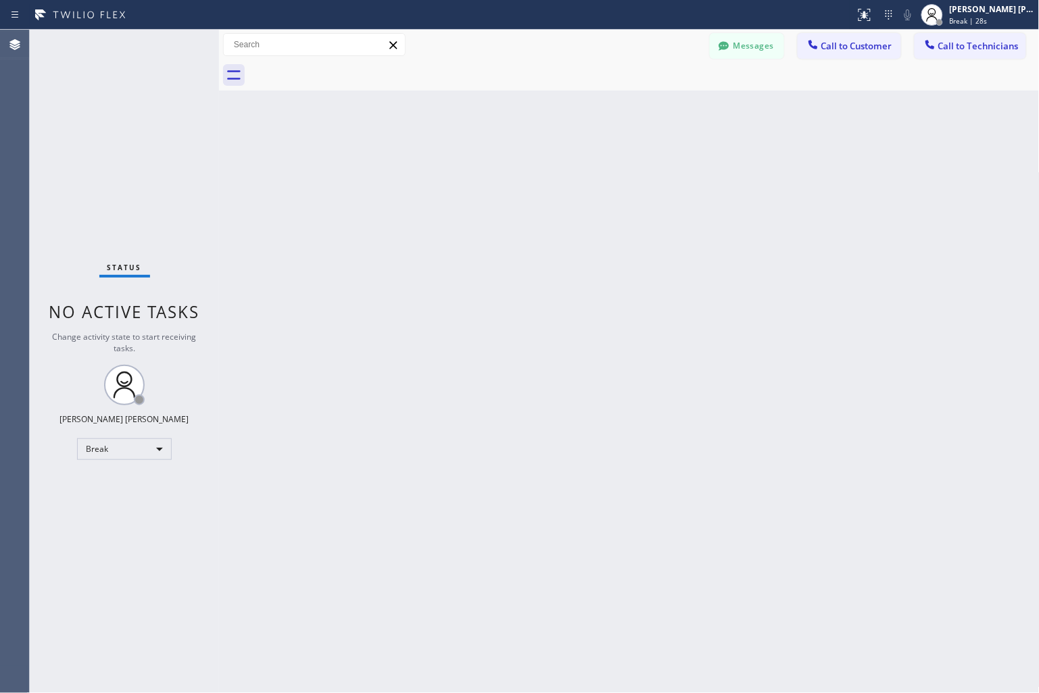
click at [483, 163] on div "Back to Dashboard Change Sender ID Customers Technicians KD Krissy Do [DATE] 02…" at bounding box center [629, 362] width 820 height 664
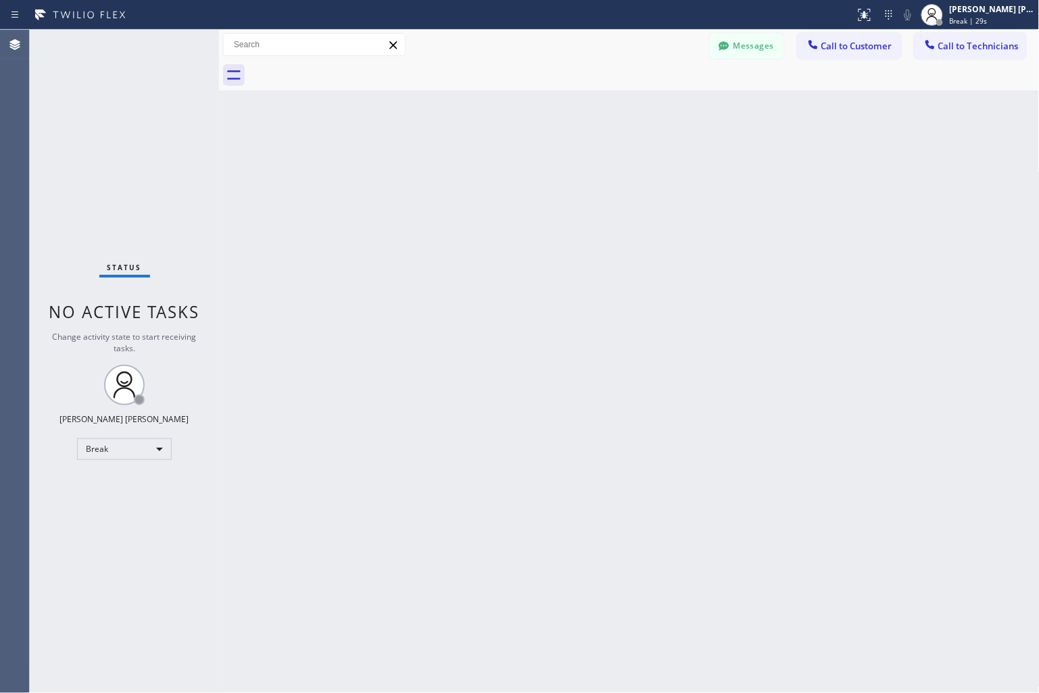
click at [483, 163] on div "Back to Dashboard Change Sender ID Customers Technicians KD Krissy Do [DATE] 02…" at bounding box center [629, 362] width 820 height 664
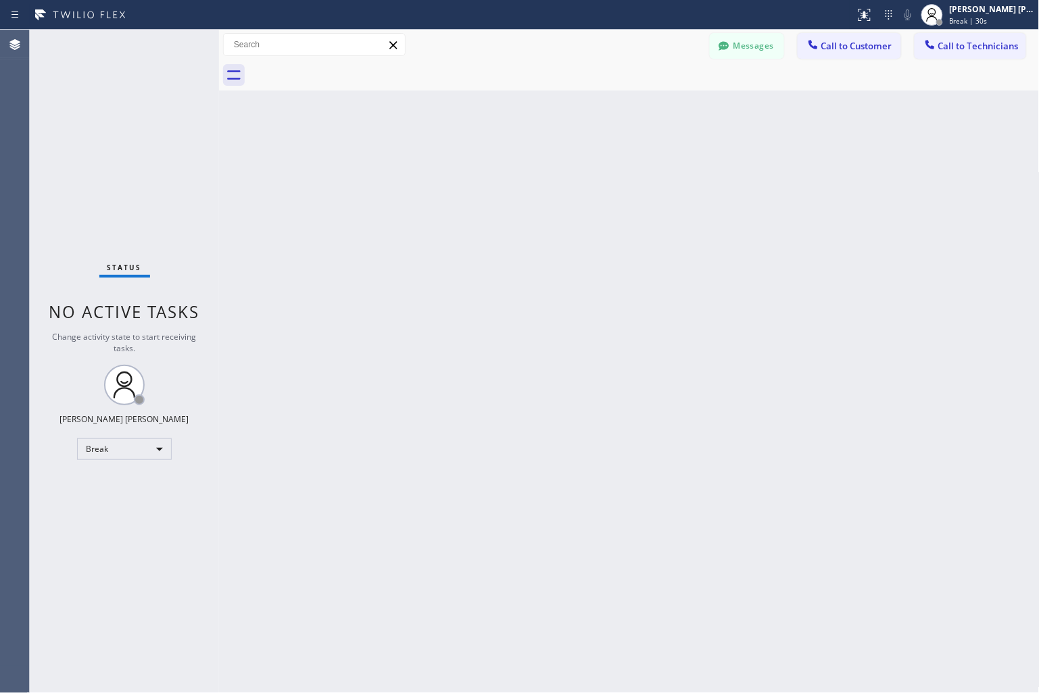
click at [483, 163] on div "Back to Dashboard Change Sender ID Customers Technicians KD Krissy Do [DATE] 02…" at bounding box center [629, 362] width 820 height 664
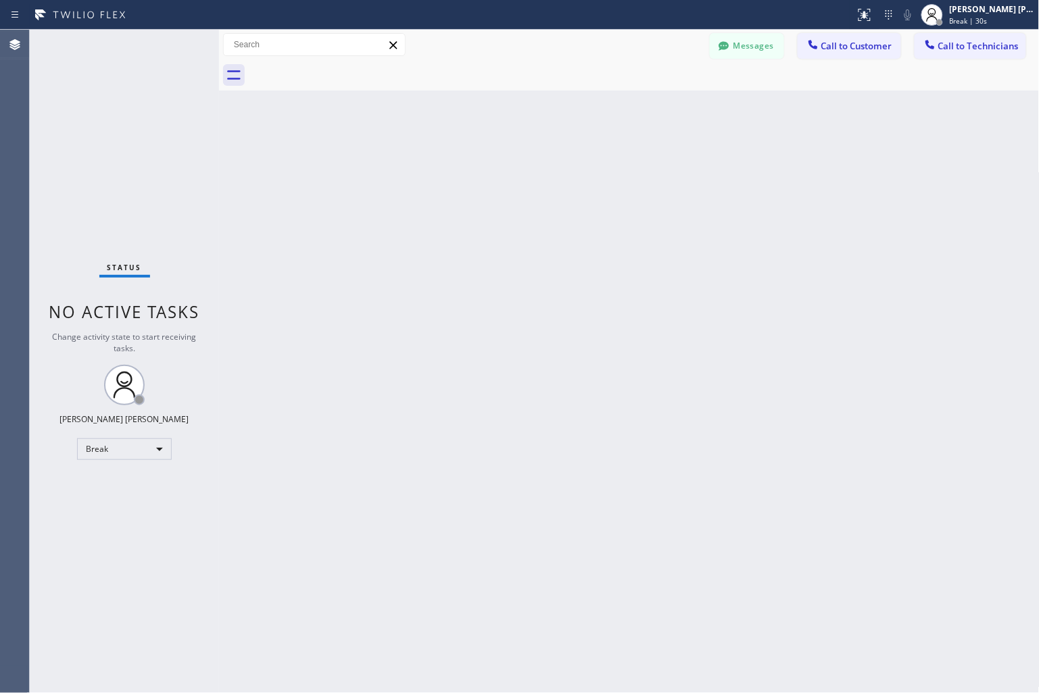
click at [483, 163] on div "Back to Dashboard Change Sender ID Customers Technicians KD Krissy Do [DATE] 02…" at bounding box center [629, 362] width 820 height 664
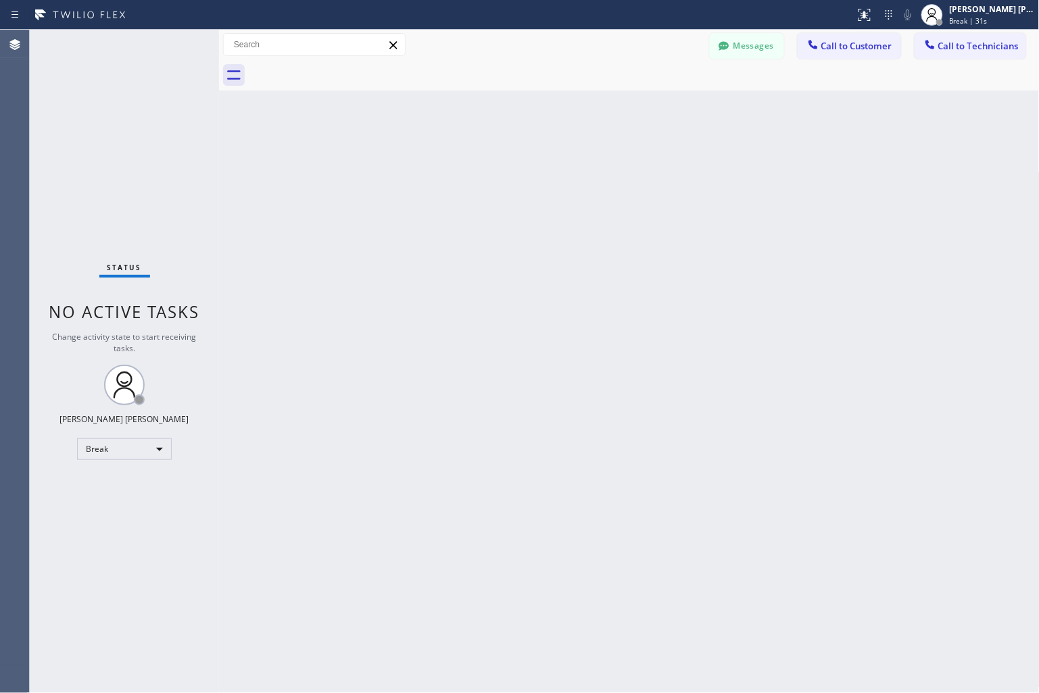
click at [483, 163] on div "Back to Dashboard Change Sender ID Customers Technicians KD Krissy Do [DATE] 02…" at bounding box center [629, 362] width 820 height 664
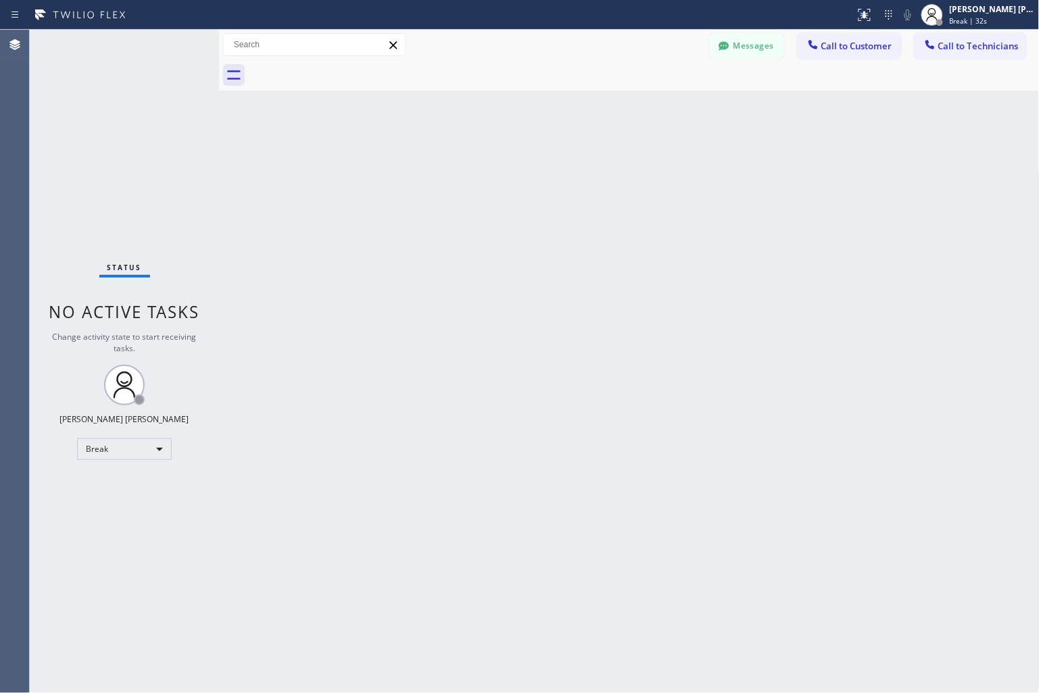
click at [483, 163] on div "Back to Dashboard Change Sender ID Customers Technicians KD Krissy Do [DATE] 02…" at bounding box center [629, 362] width 820 height 664
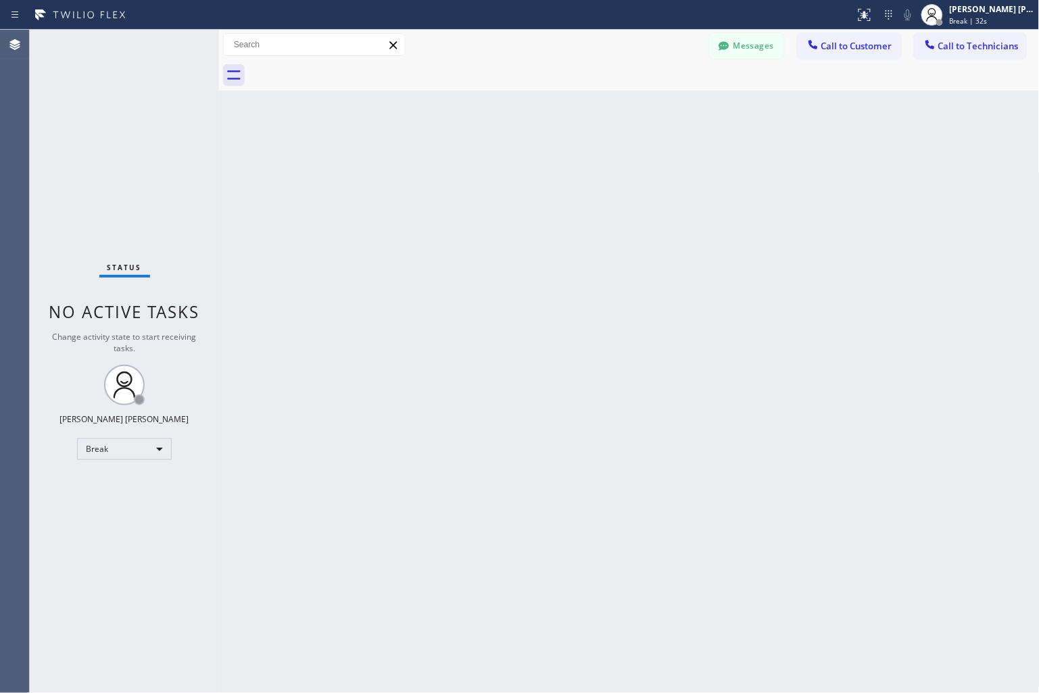
click at [483, 163] on div "Back to Dashboard Change Sender ID Customers Technicians KD Krissy Do [DATE] 02…" at bounding box center [629, 362] width 820 height 664
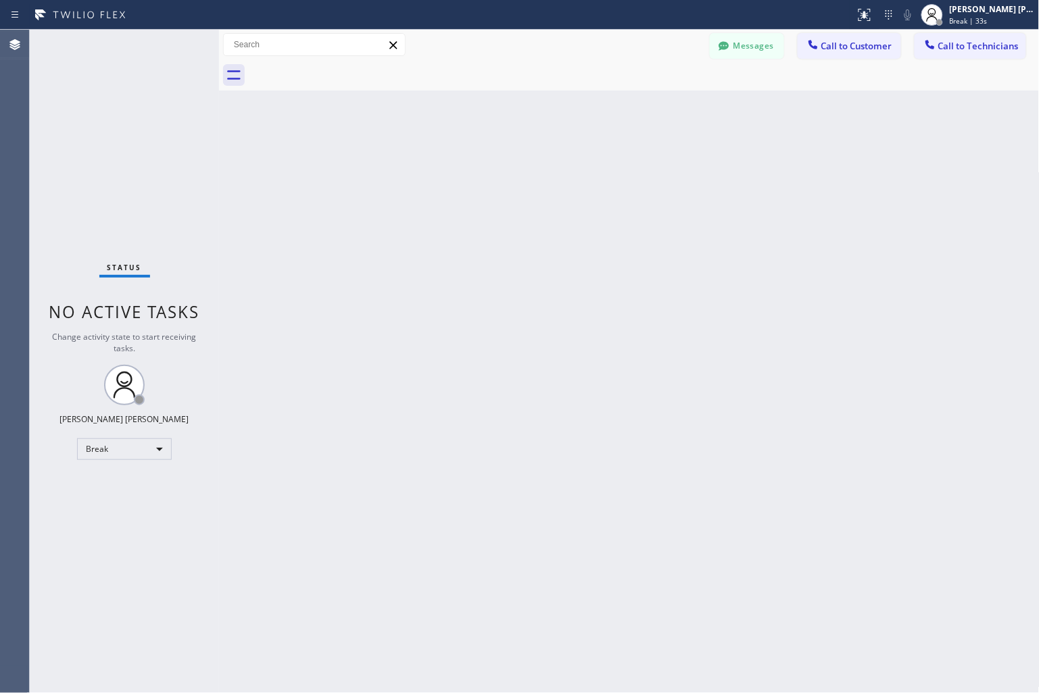
click at [483, 163] on div "Back to Dashboard Change Sender ID Customers Technicians KD Krissy Do [DATE] 02…" at bounding box center [629, 362] width 820 height 664
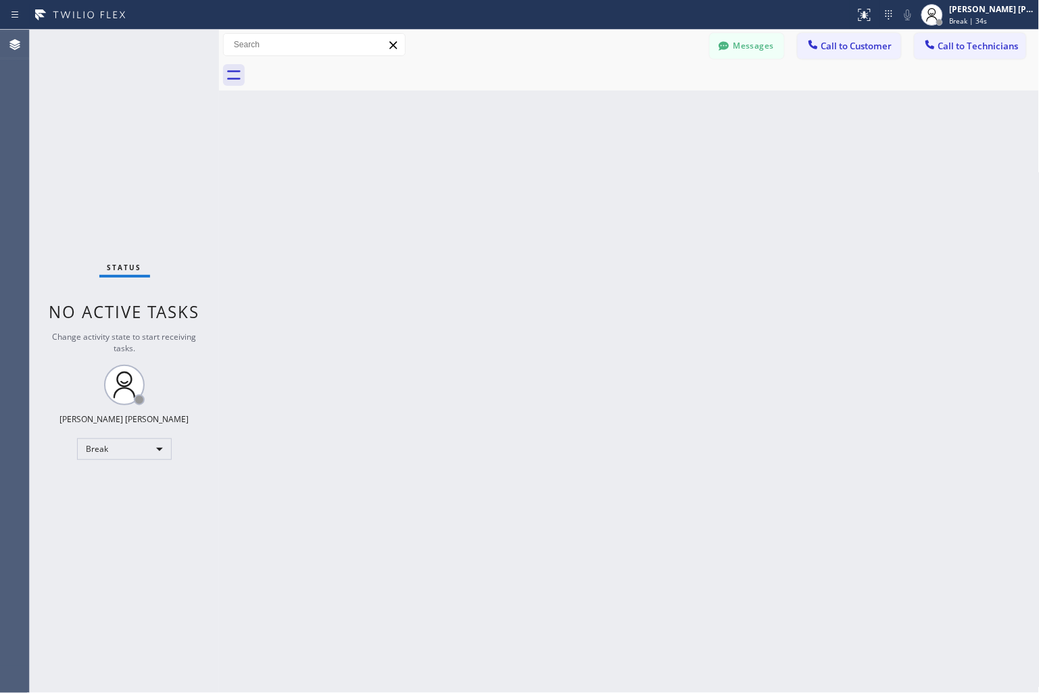
click at [483, 163] on div "Back to Dashboard Change Sender ID Customers Technicians KD Krissy Do [DATE] 02…" at bounding box center [629, 362] width 820 height 664
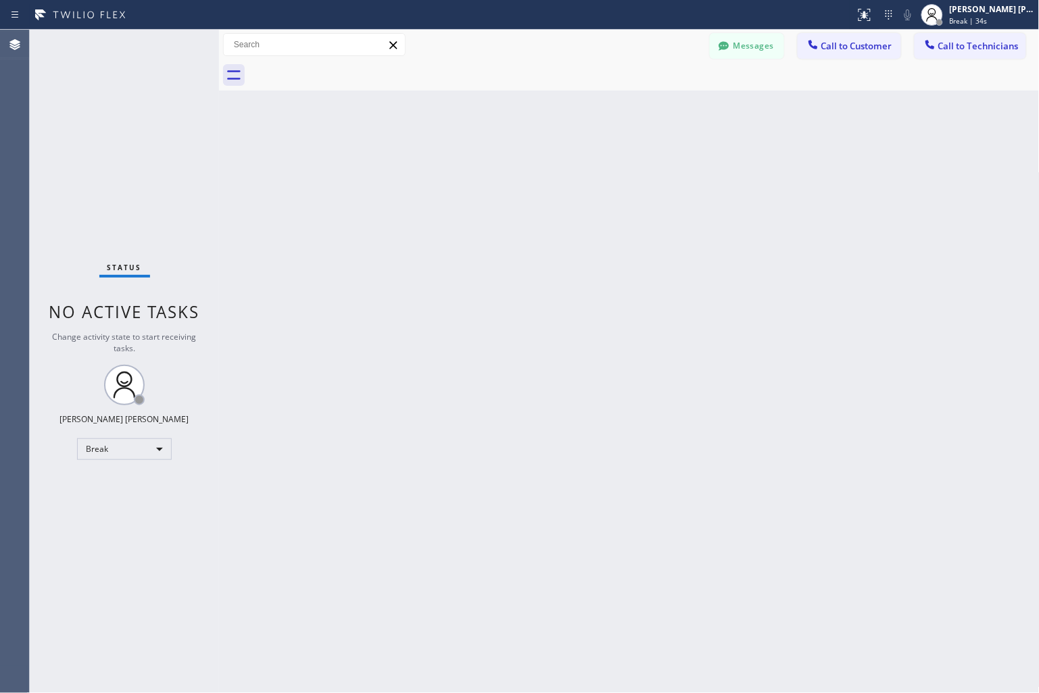
click at [483, 163] on div "Back to Dashboard Change Sender ID Customers Technicians KD Krissy Do [DATE] 02…" at bounding box center [629, 362] width 820 height 664
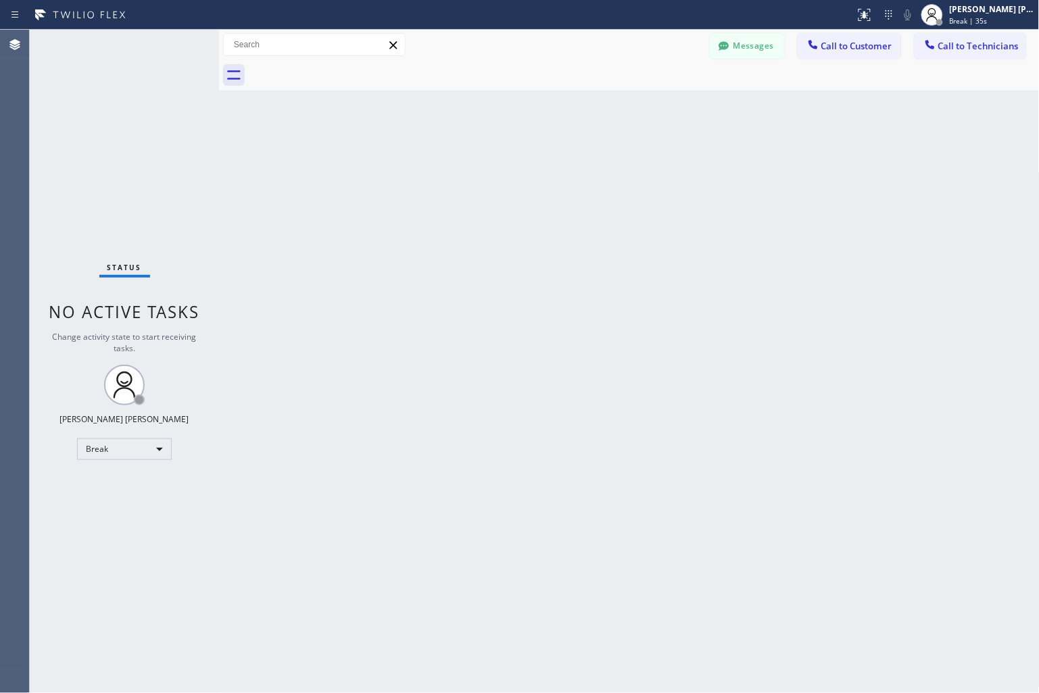
click at [483, 163] on div "Back to Dashboard Change Sender ID Customers Technicians KD Krissy Do [DATE] 02…" at bounding box center [629, 362] width 820 height 664
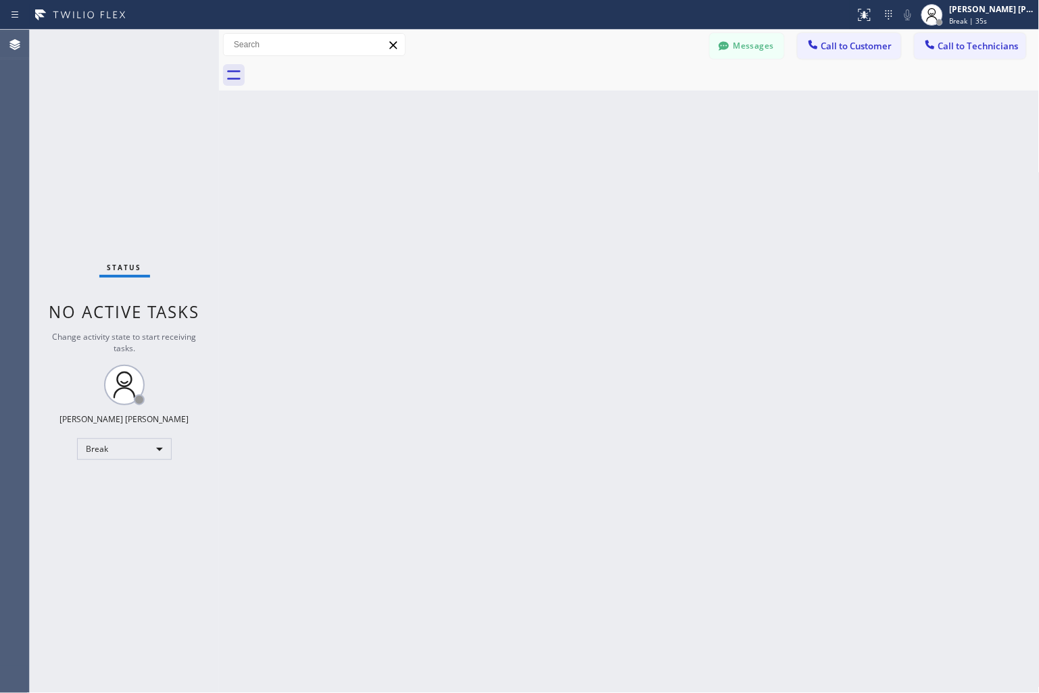
click at [483, 163] on div "Back to Dashboard Change Sender ID Customers Technicians KD Krissy Do [DATE] 02…" at bounding box center [629, 362] width 820 height 664
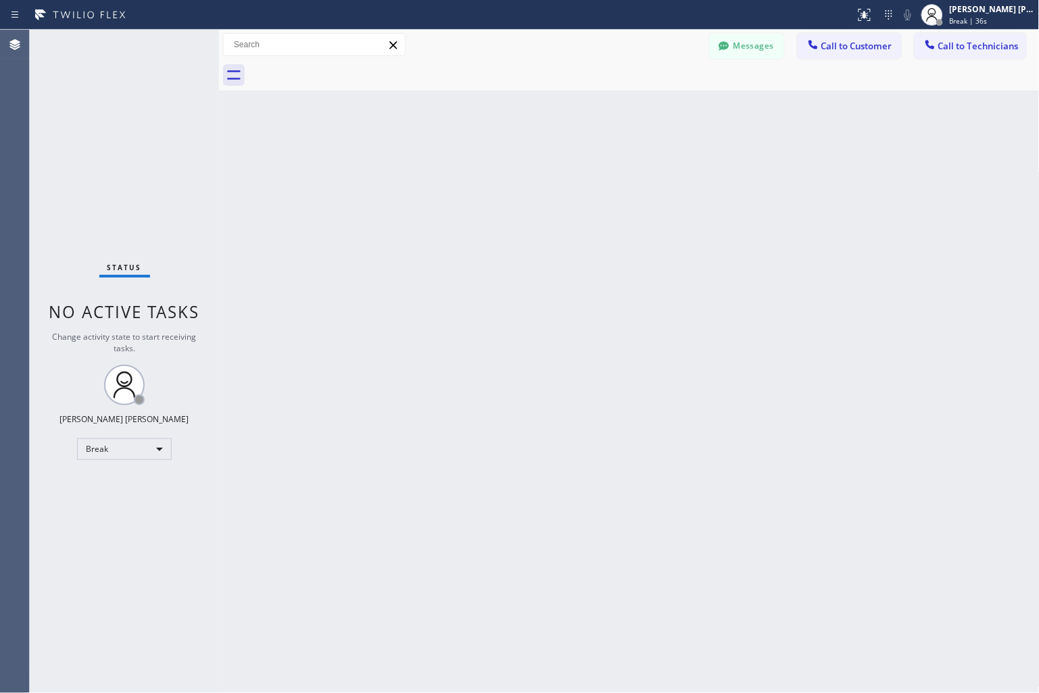
click at [483, 163] on div "Back to Dashboard Change Sender ID Customers Technicians KD Krissy Do [DATE] 02…" at bounding box center [629, 362] width 820 height 664
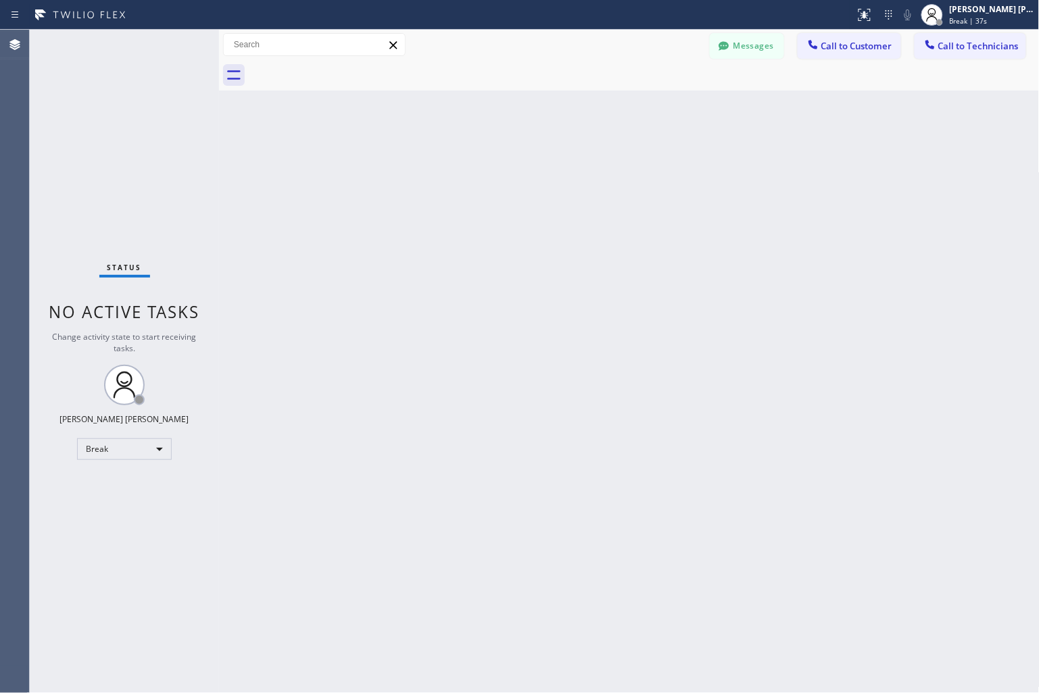
click at [483, 163] on div "Back to Dashboard Change Sender ID Customers Technicians KD Krissy Do [DATE] 02…" at bounding box center [629, 362] width 820 height 664
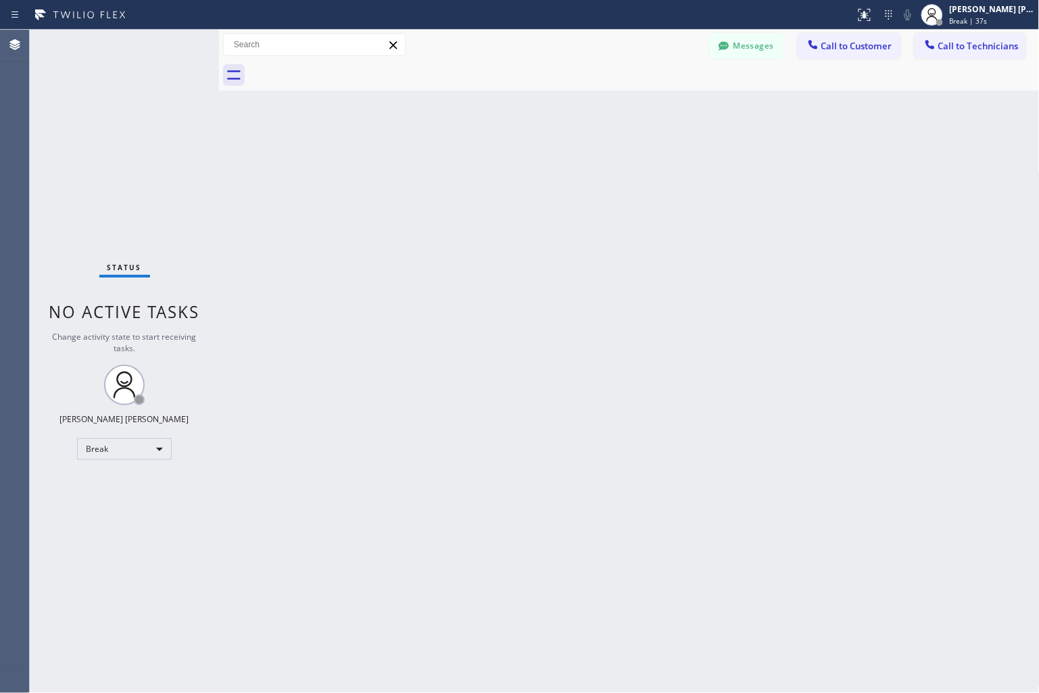
click at [483, 163] on div "Back to Dashboard Change Sender ID Customers Technicians KD Krissy Do [DATE] 02…" at bounding box center [629, 362] width 820 height 664
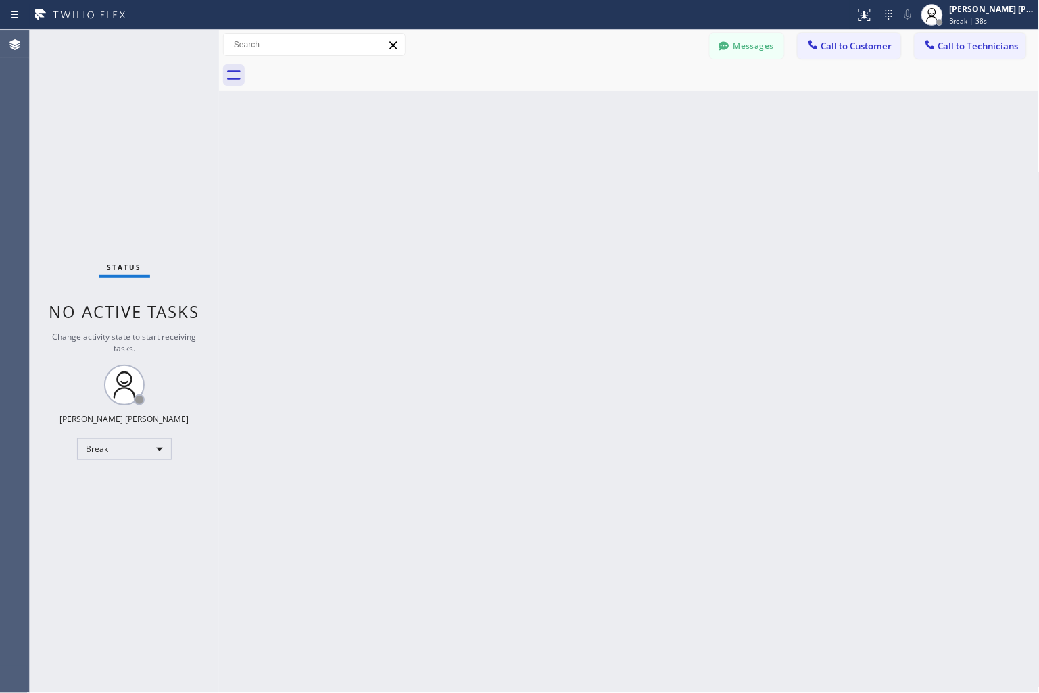
click at [483, 163] on div "Back to Dashboard Change Sender ID Customers Technicians KD Krissy Do [DATE] 02…" at bounding box center [629, 362] width 820 height 664
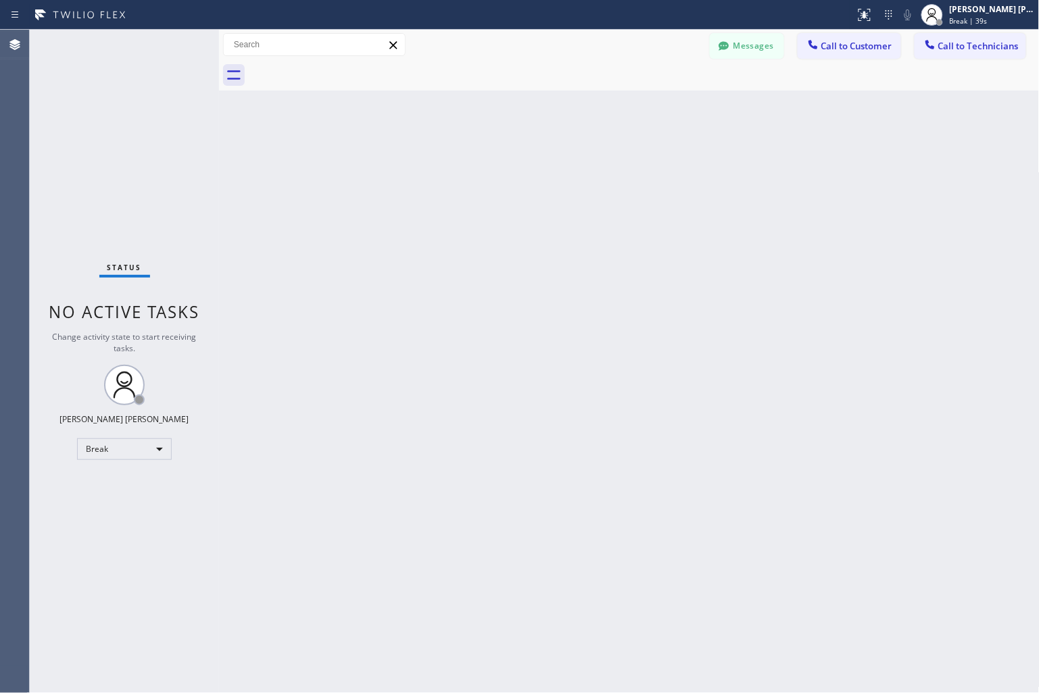
click at [483, 163] on div "Back to Dashboard Change Sender ID Customers Technicians KD Krissy Do [DATE] 02…" at bounding box center [629, 362] width 820 height 664
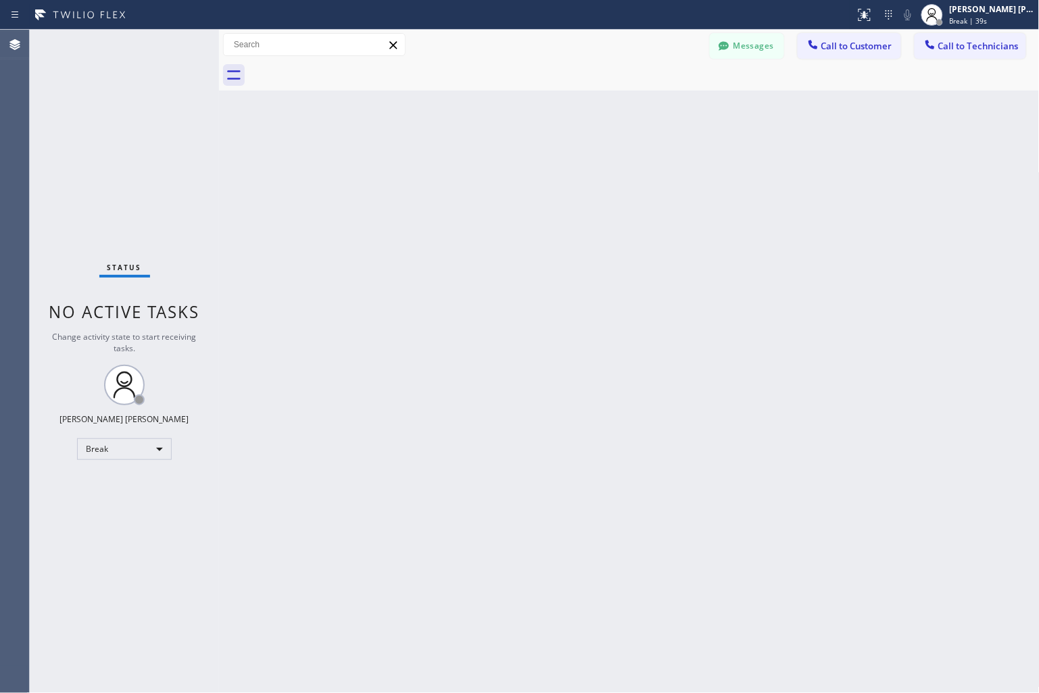
click at [483, 163] on div "Back to Dashboard Change Sender ID Customers Technicians KD Krissy Do [DATE] 02…" at bounding box center [629, 362] width 820 height 664
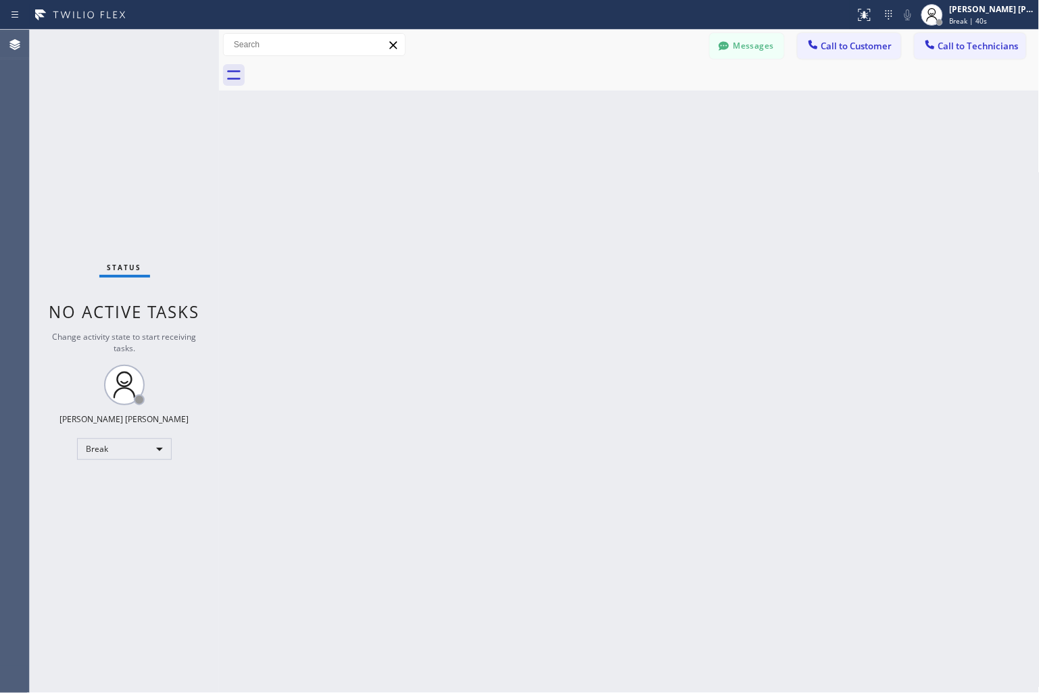
click at [483, 163] on div "Back to Dashboard Change Sender ID Customers Technicians KD Krissy Do [DATE] 02…" at bounding box center [629, 362] width 820 height 664
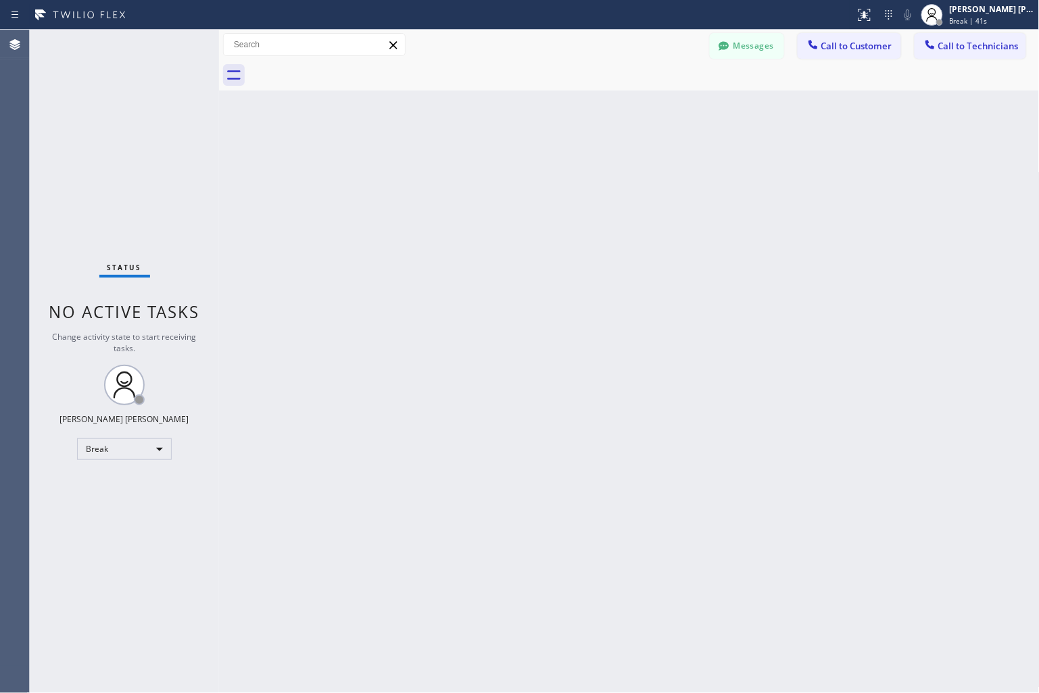
click at [483, 163] on div "Back to Dashboard Change Sender ID Customers Technicians KD Krissy Do [DATE] 02…" at bounding box center [629, 362] width 820 height 664
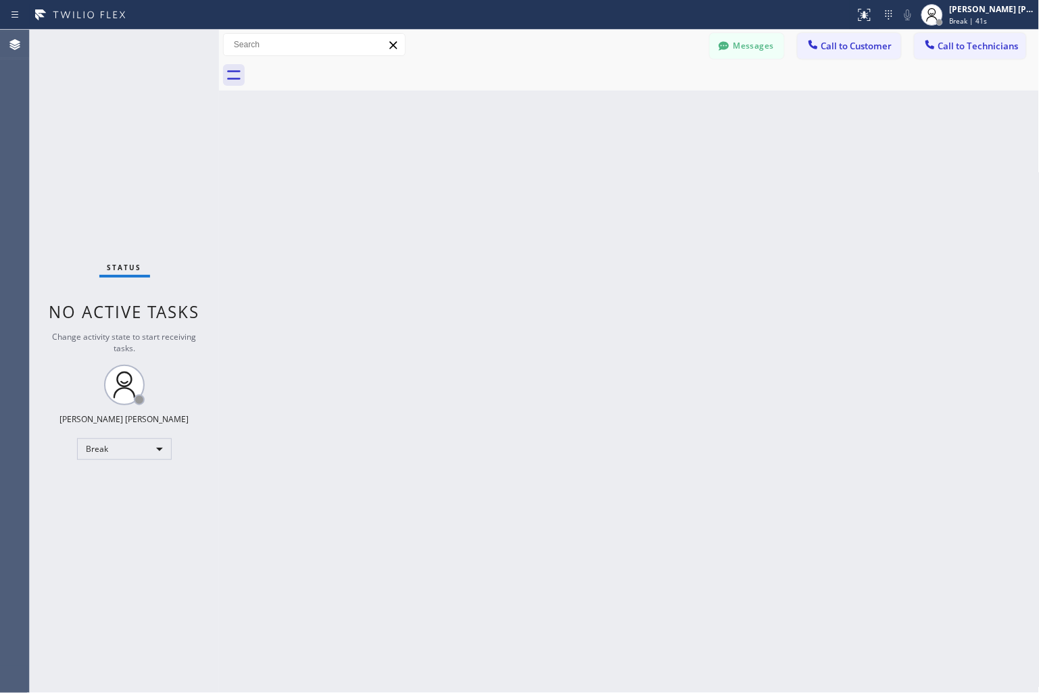
click at [483, 163] on div "Back to Dashboard Change Sender ID Customers Technicians KD Krissy Do [DATE] 02…" at bounding box center [629, 362] width 820 height 664
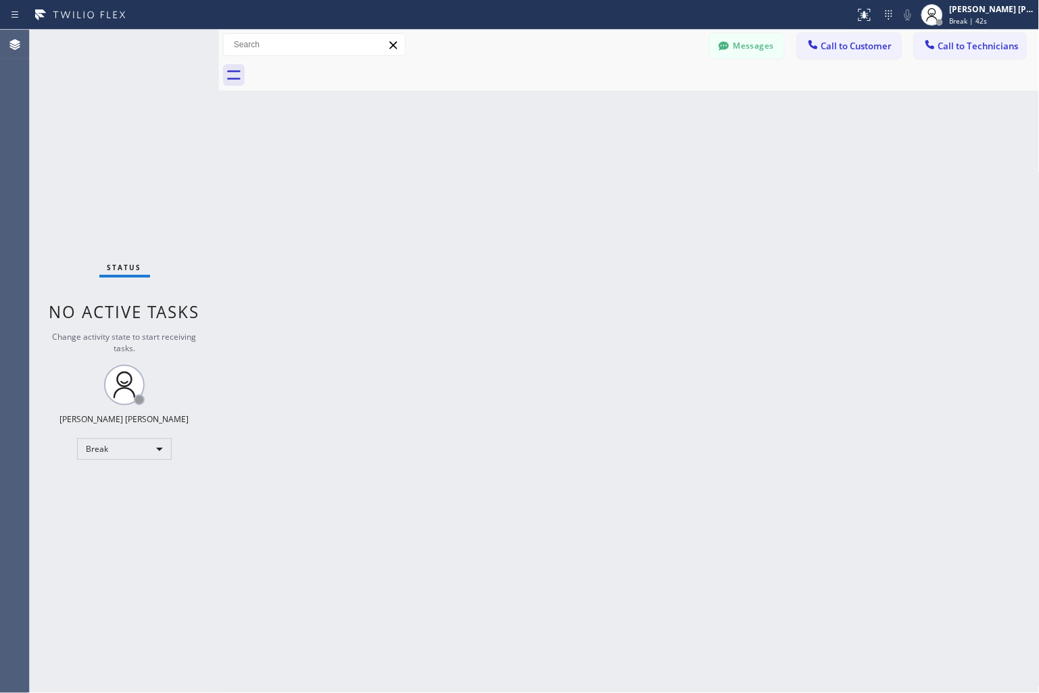
click at [483, 163] on div "Back to Dashboard Change Sender ID Customers Technicians KD Krissy Do [DATE] 02…" at bounding box center [629, 362] width 820 height 664
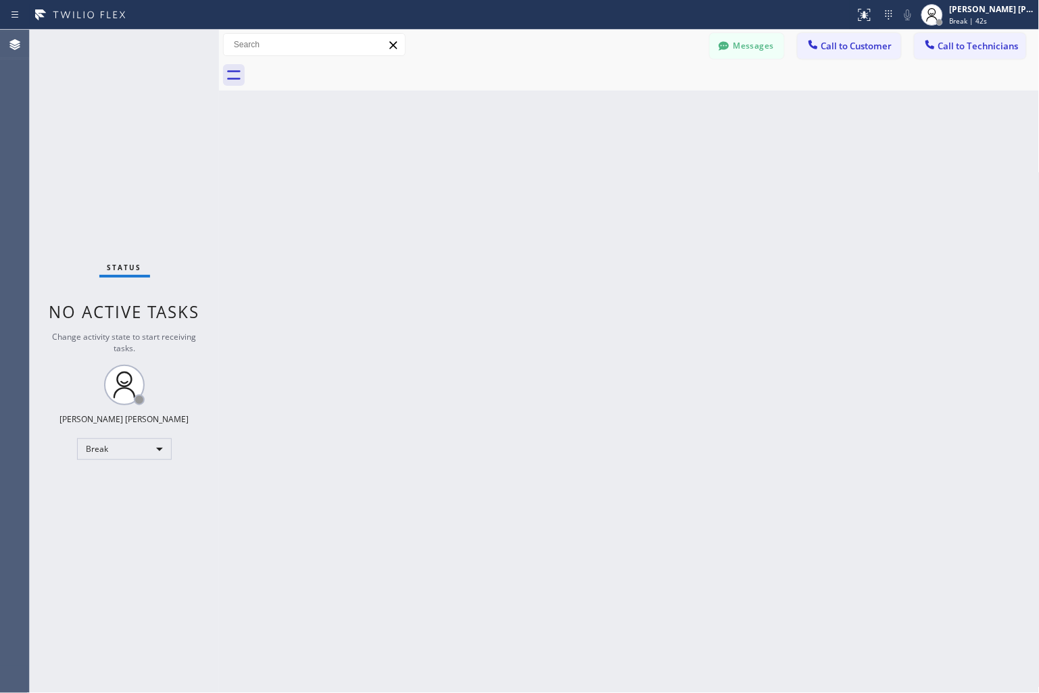
click at [483, 163] on div "Back to Dashboard Change Sender ID Customers Technicians KD Krissy Do [DATE] 02…" at bounding box center [629, 362] width 820 height 664
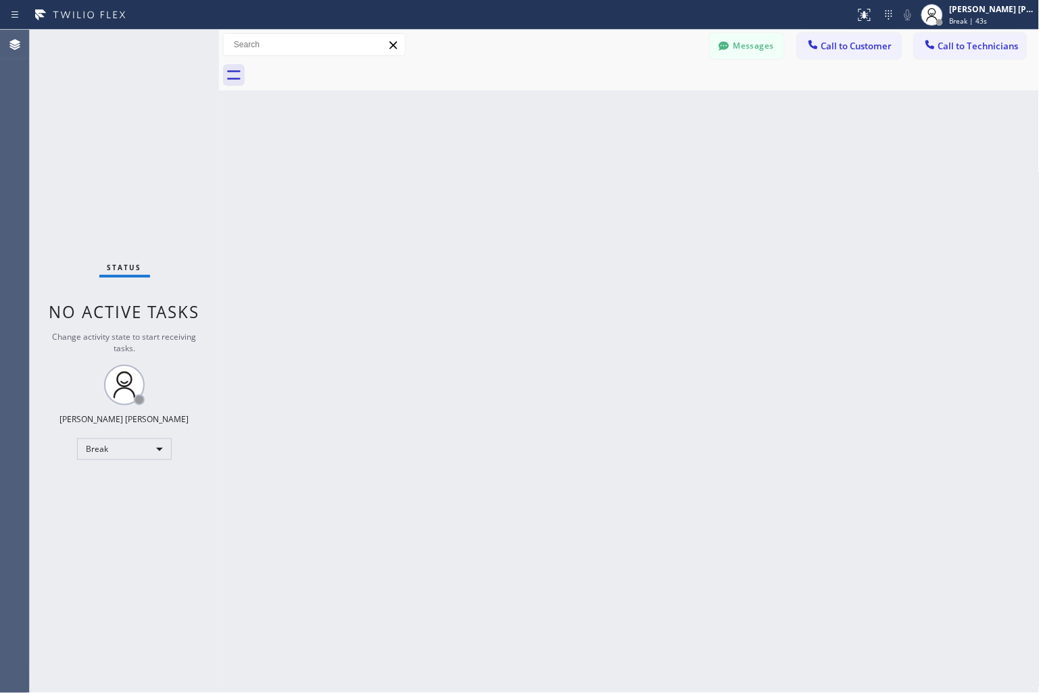
click at [483, 163] on div "Back to Dashboard Change Sender ID Customers Technicians KD Krissy Do [DATE] 02…" at bounding box center [629, 362] width 820 height 664
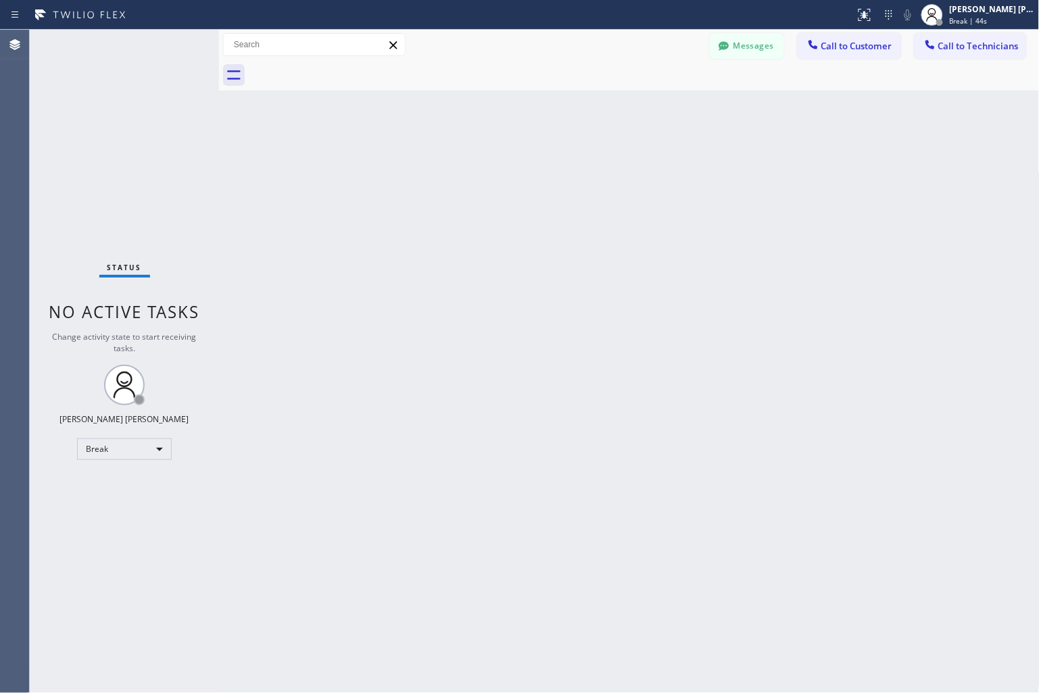
click at [483, 163] on div "Back to Dashboard Change Sender ID Customers Technicians KD Krissy Do [DATE] 02…" at bounding box center [629, 362] width 820 height 664
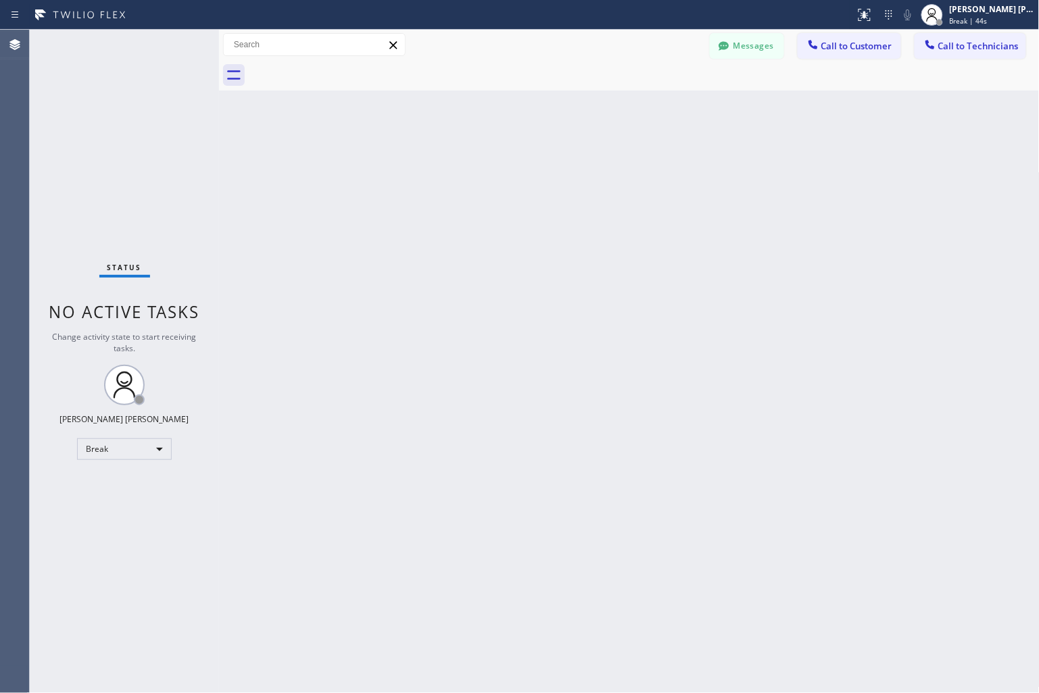
click at [483, 163] on div "Back to Dashboard Change Sender ID Customers Technicians KD Krissy Do [DATE] 02…" at bounding box center [629, 362] width 820 height 664
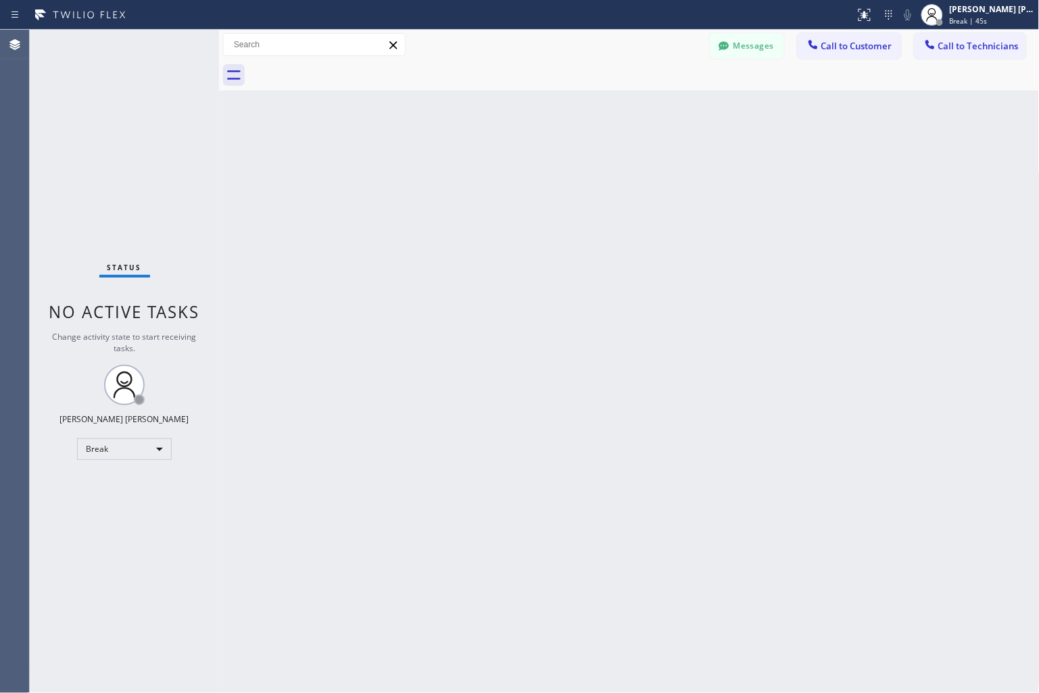
click at [483, 163] on div "Back to Dashboard Change Sender ID Customers Technicians KD Krissy Do [DATE] 02…" at bounding box center [629, 362] width 820 height 664
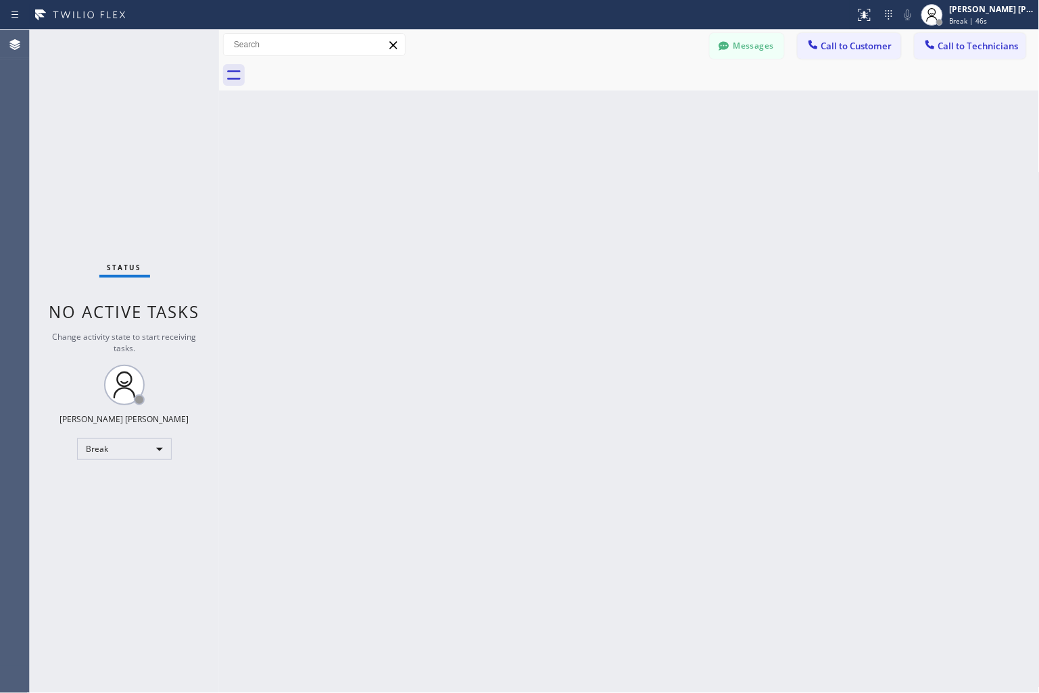
click at [483, 163] on div "Back to Dashboard Change Sender ID Customers Technicians KD Krissy Do [DATE] 02…" at bounding box center [629, 362] width 820 height 664
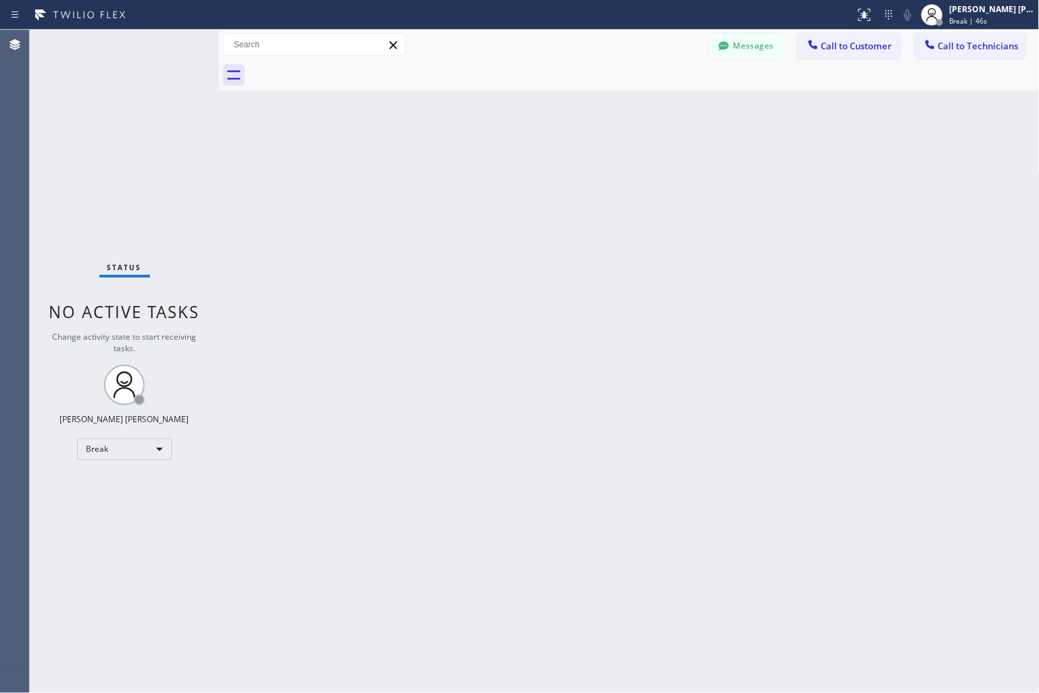
click at [483, 163] on div "Back to Dashboard Change Sender ID Customers Technicians KD Krissy Do [DATE] 02…" at bounding box center [629, 362] width 820 height 664
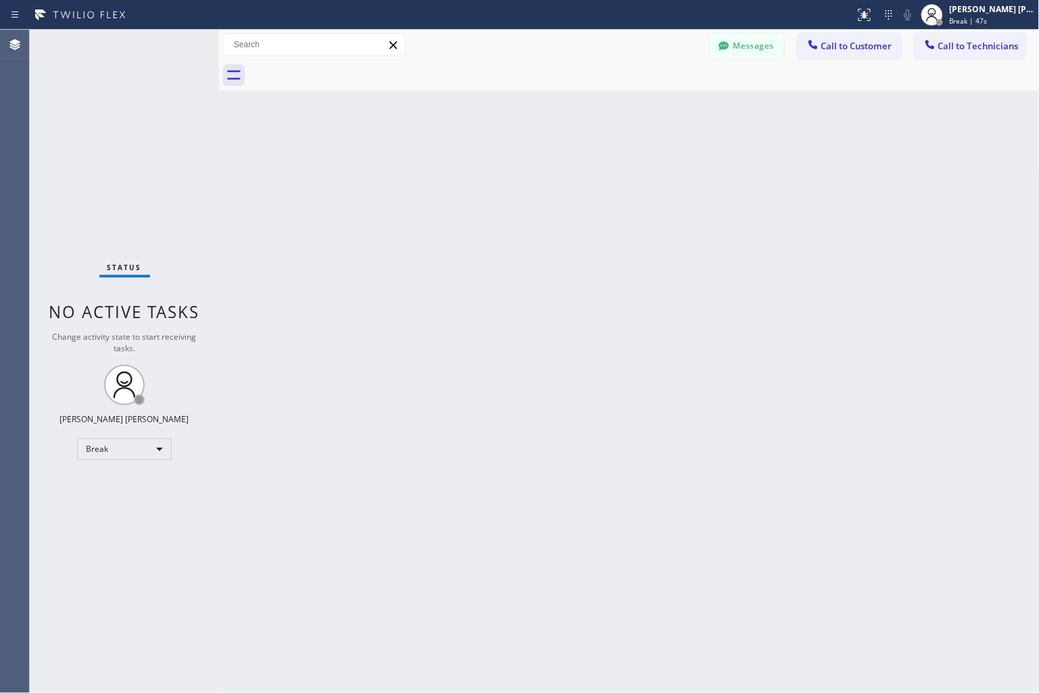
click at [483, 163] on div "Back to Dashboard Change Sender ID Customers Technicians KD Krissy Do [DATE] 02…" at bounding box center [629, 362] width 820 height 664
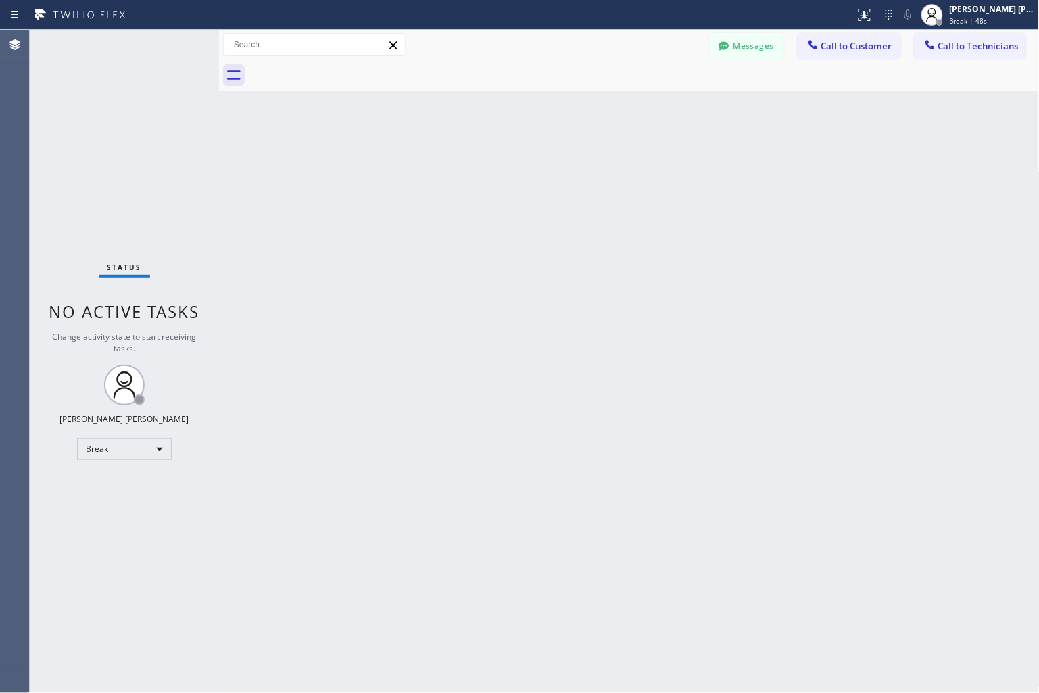
click at [483, 163] on div "Back to Dashboard Change Sender ID Customers Technicians KD Krissy Do [DATE] 02…" at bounding box center [629, 362] width 820 height 664
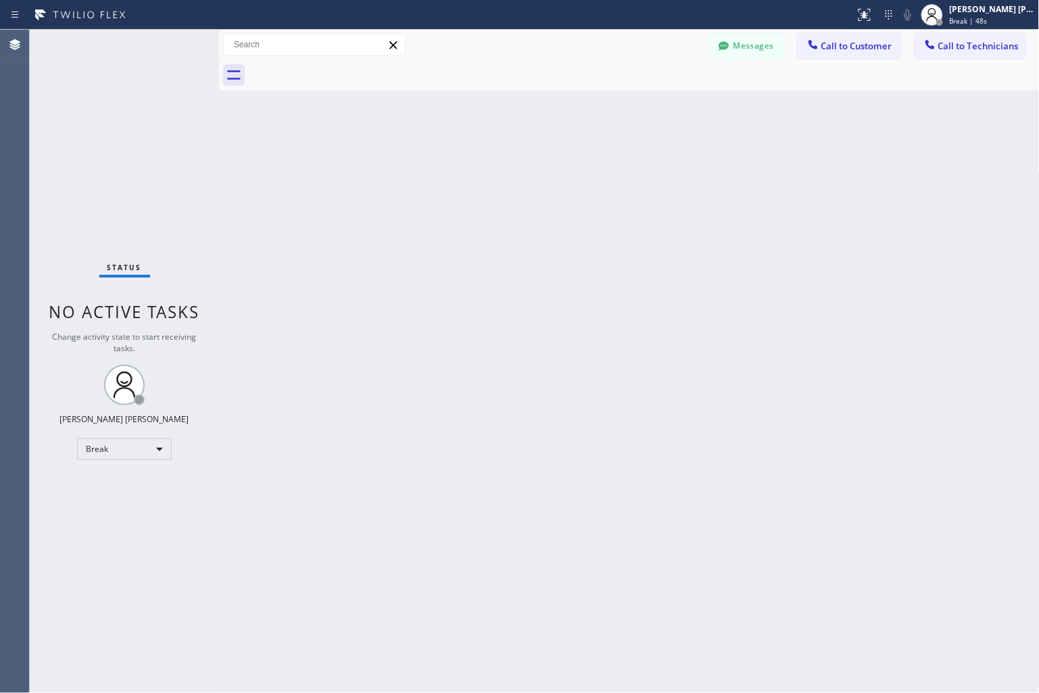
click at [483, 163] on div "Back to Dashboard Change Sender ID Customers Technicians KD Krissy Do [DATE] 02…" at bounding box center [629, 362] width 820 height 664
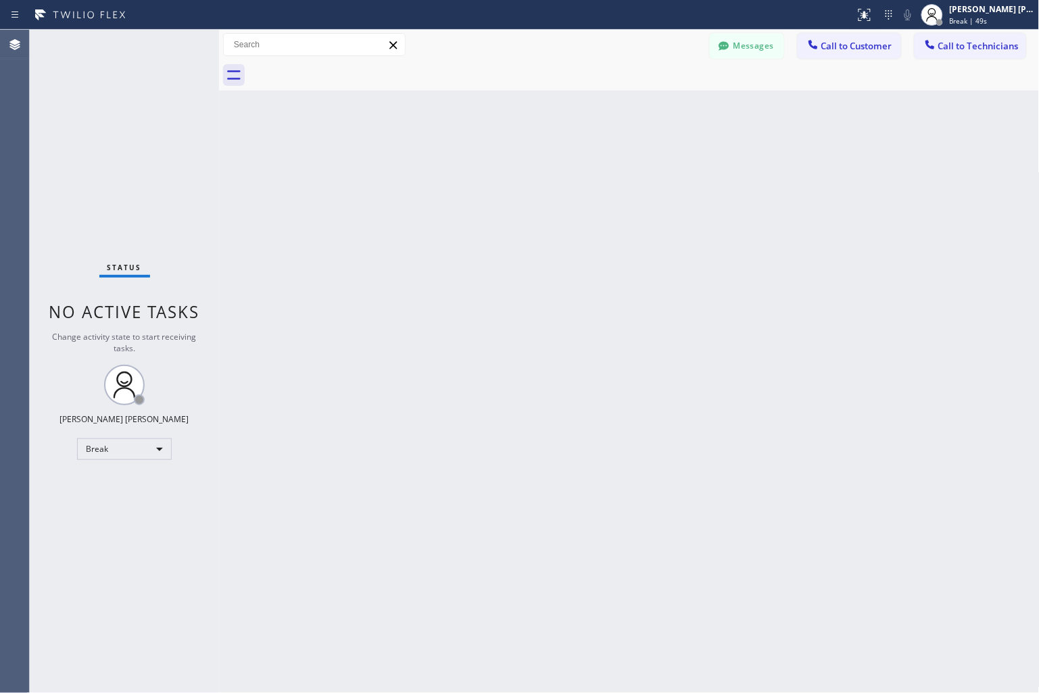
click at [483, 163] on div "Back to Dashboard Change Sender ID Customers Technicians KD Krissy Do [DATE] 02…" at bounding box center [629, 362] width 820 height 664
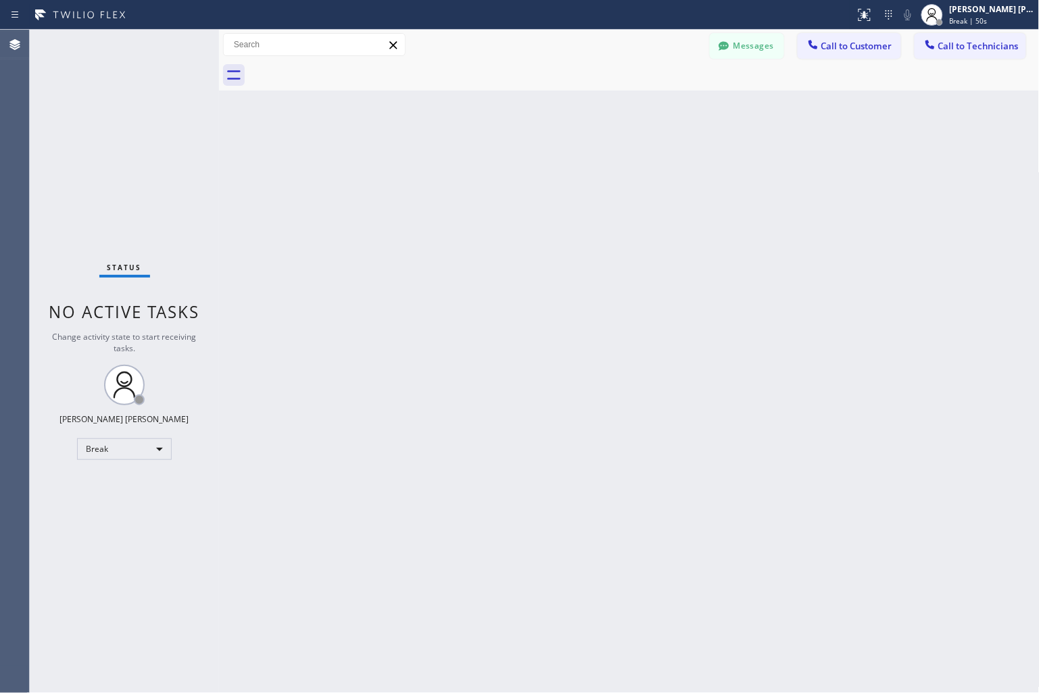
click at [483, 163] on div "Back to Dashboard Change Sender ID Customers Technicians KD Krissy Do [DATE] 02…" at bounding box center [629, 362] width 820 height 664
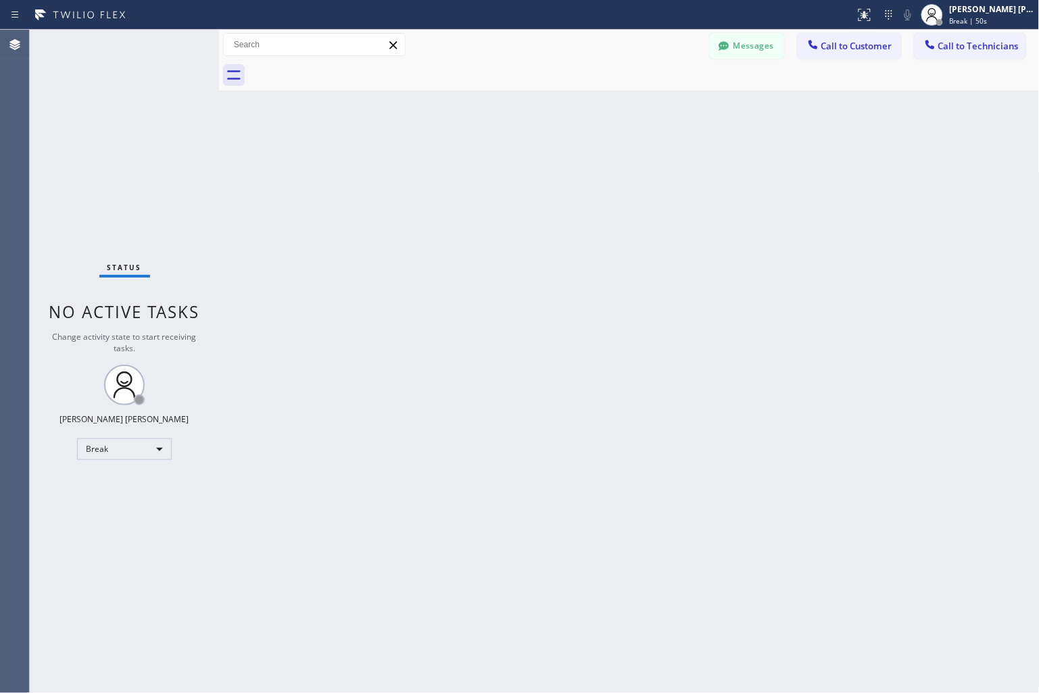
click at [483, 163] on div "Back to Dashboard Change Sender ID Customers Technicians KD Krissy Do [DATE] 02…" at bounding box center [629, 362] width 820 height 664
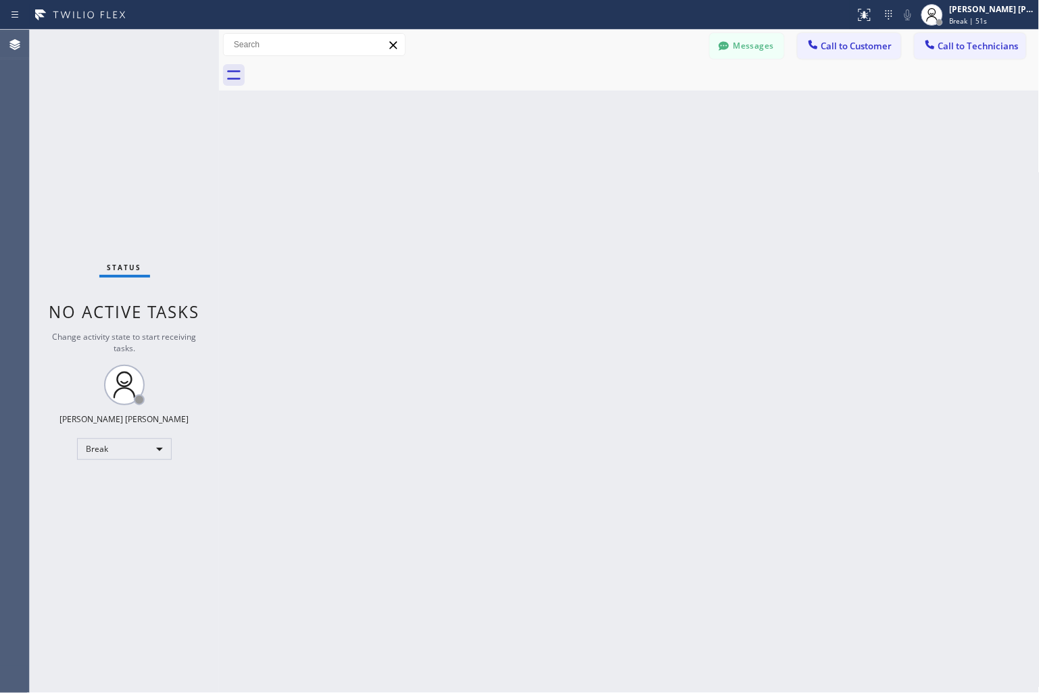
click at [483, 163] on div "Back to Dashboard Change Sender ID Customers Technicians KD Krissy Do [DATE] 02…" at bounding box center [629, 362] width 820 height 664
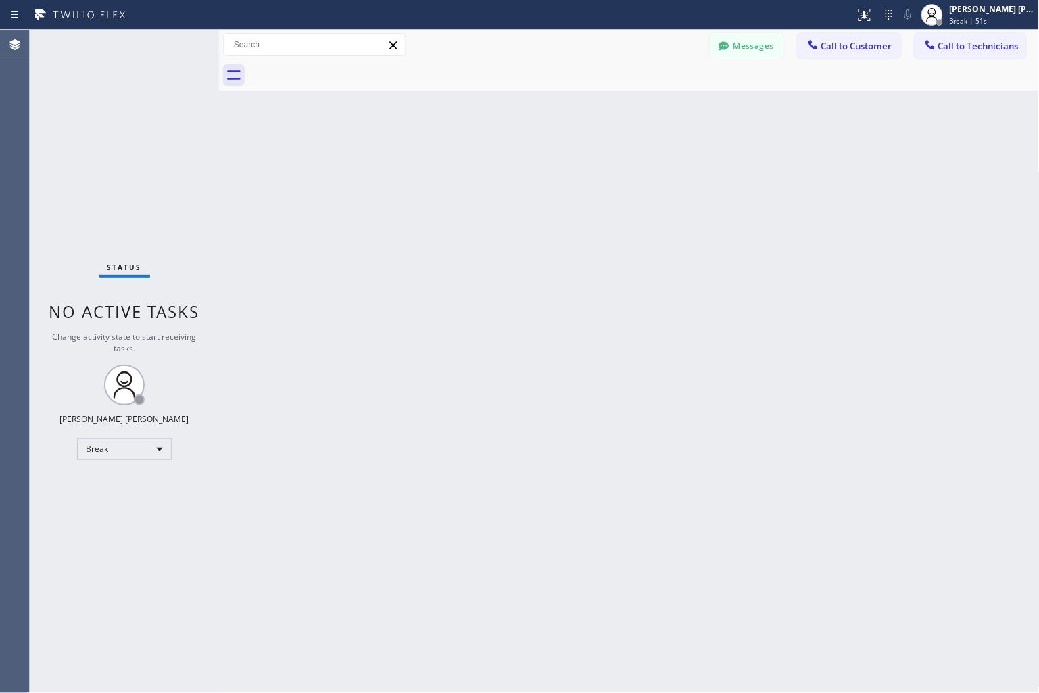
click at [483, 163] on div "Back to Dashboard Change Sender ID Customers Technicians KD Krissy Do [DATE] 02…" at bounding box center [629, 362] width 820 height 664
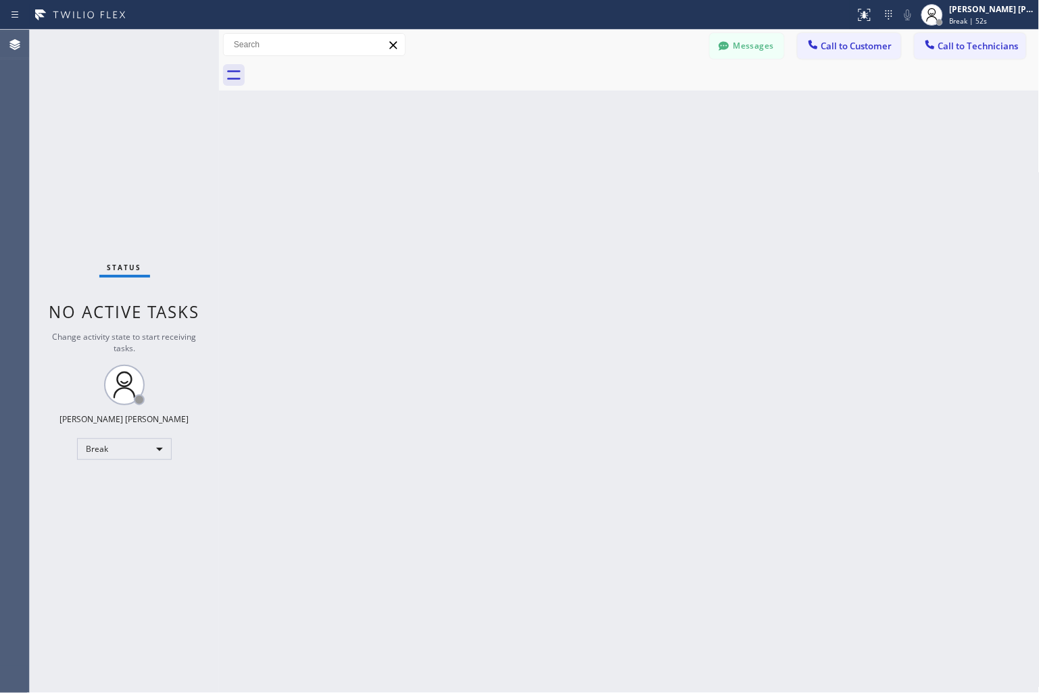
click at [483, 163] on div "Back to Dashboard Change Sender ID Customers Technicians KD Krissy Do [DATE] 02…" at bounding box center [629, 362] width 820 height 664
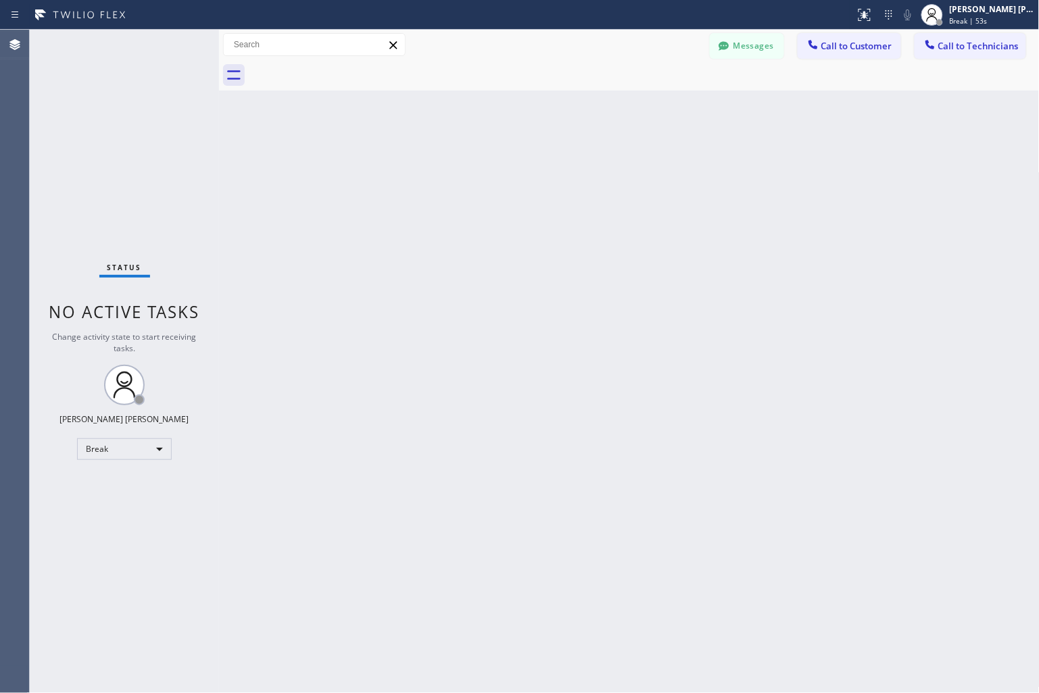
click at [483, 163] on div "Back to Dashboard Change Sender ID Customers Technicians KD Krissy Do [DATE] 02…" at bounding box center [629, 362] width 820 height 664
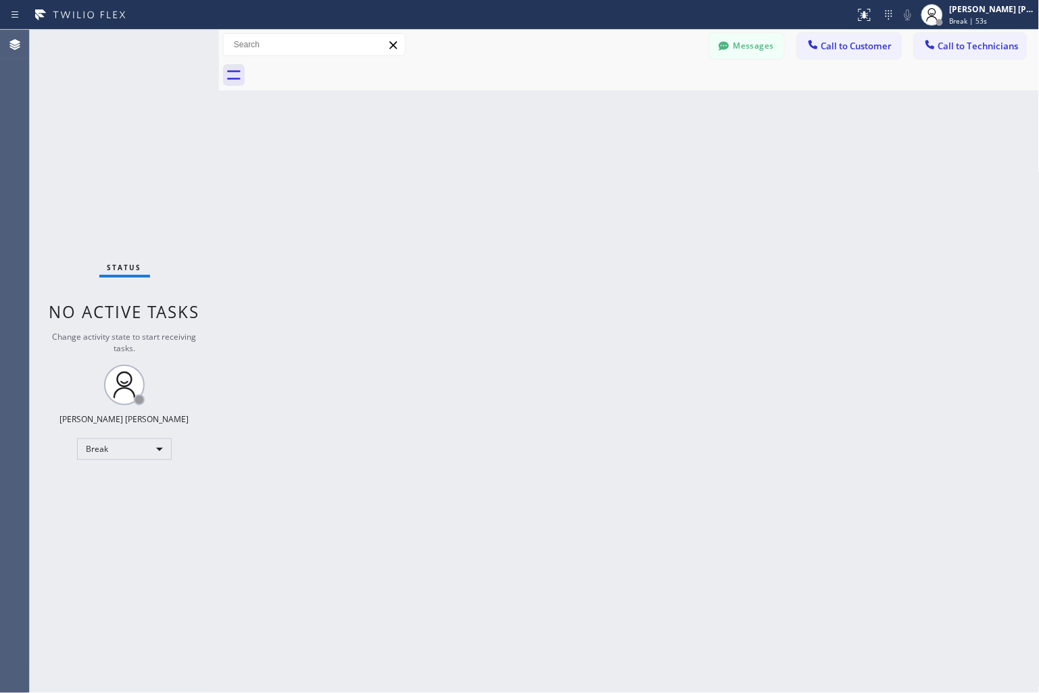
click at [483, 163] on div "Back to Dashboard Change Sender ID Customers Technicians KD Krissy Do [DATE] 02…" at bounding box center [629, 362] width 820 height 664
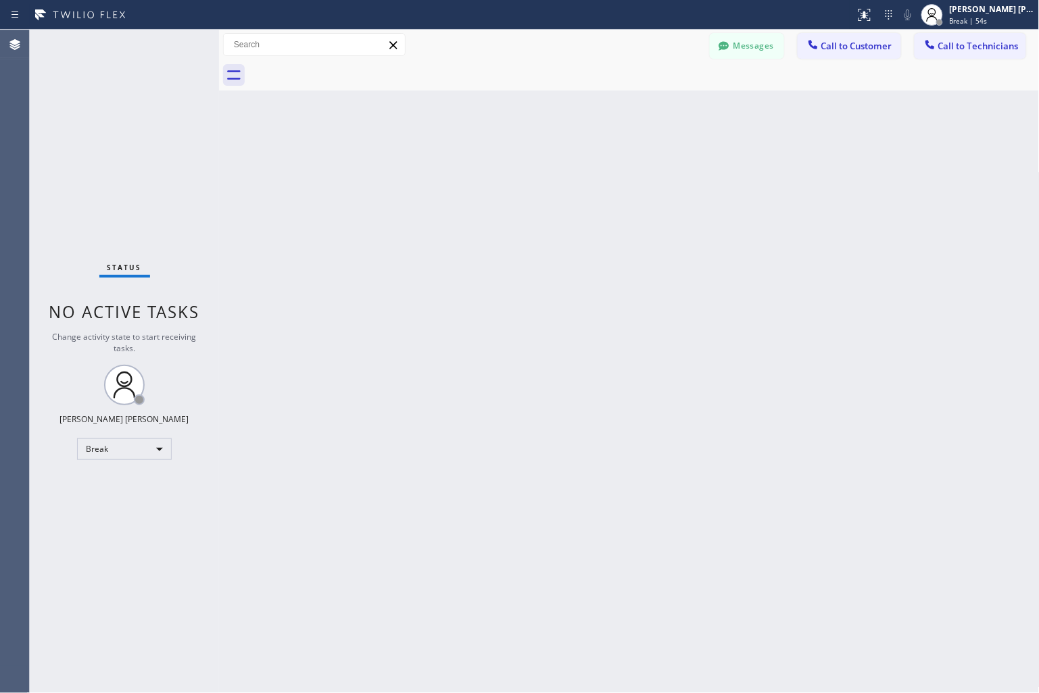
click at [483, 163] on div "Back to Dashboard Change Sender ID Customers Technicians KD Krissy Do [DATE] 02…" at bounding box center [629, 362] width 820 height 664
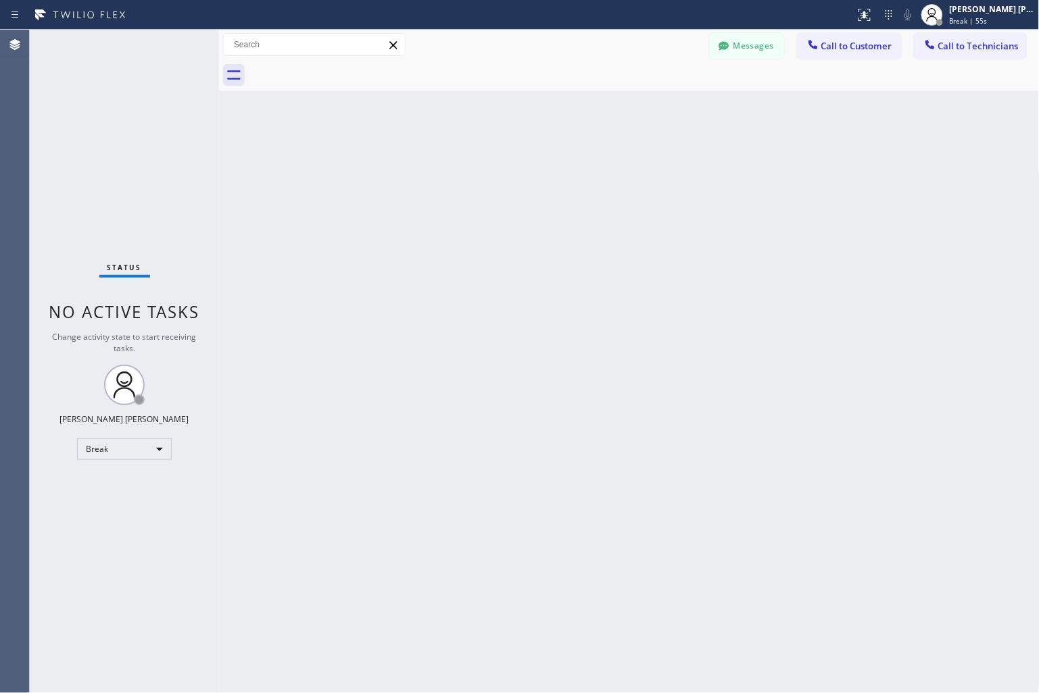
click at [483, 163] on div "Back to Dashboard Change Sender ID Customers Technicians KD Krissy Do [DATE] 02…" at bounding box center [629, 362] width 820 height 664
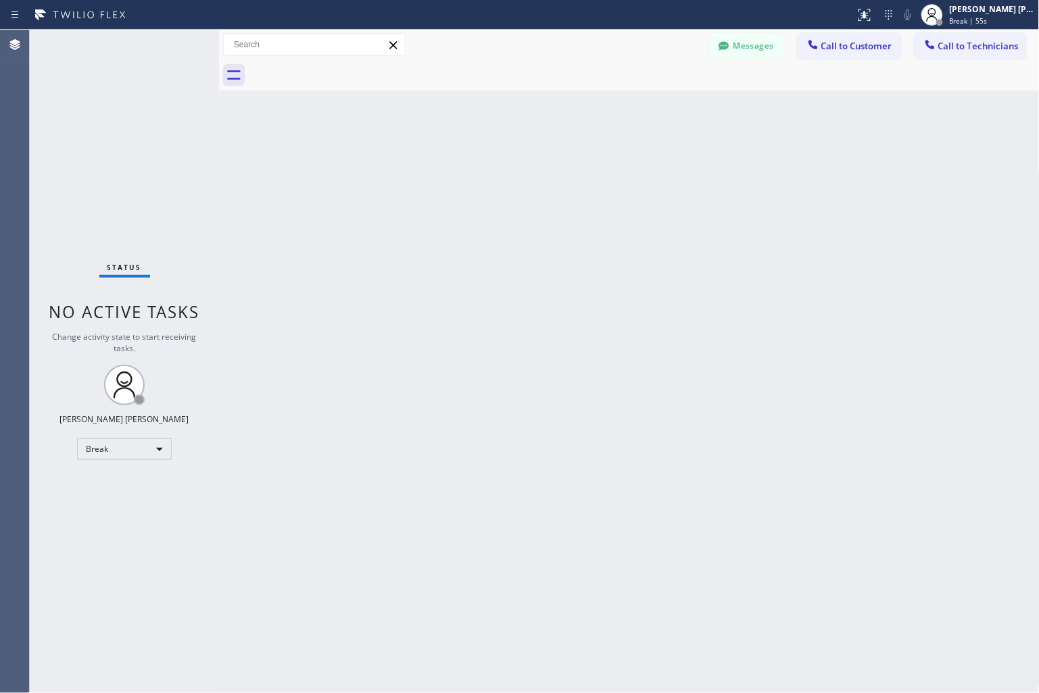
click at [483, 163] on div "Back to Dashboard Change Sender ID Customers Technicians KD Krissy Do [DATE] 02…" at bounding box center [629, 362] width 820 height 664
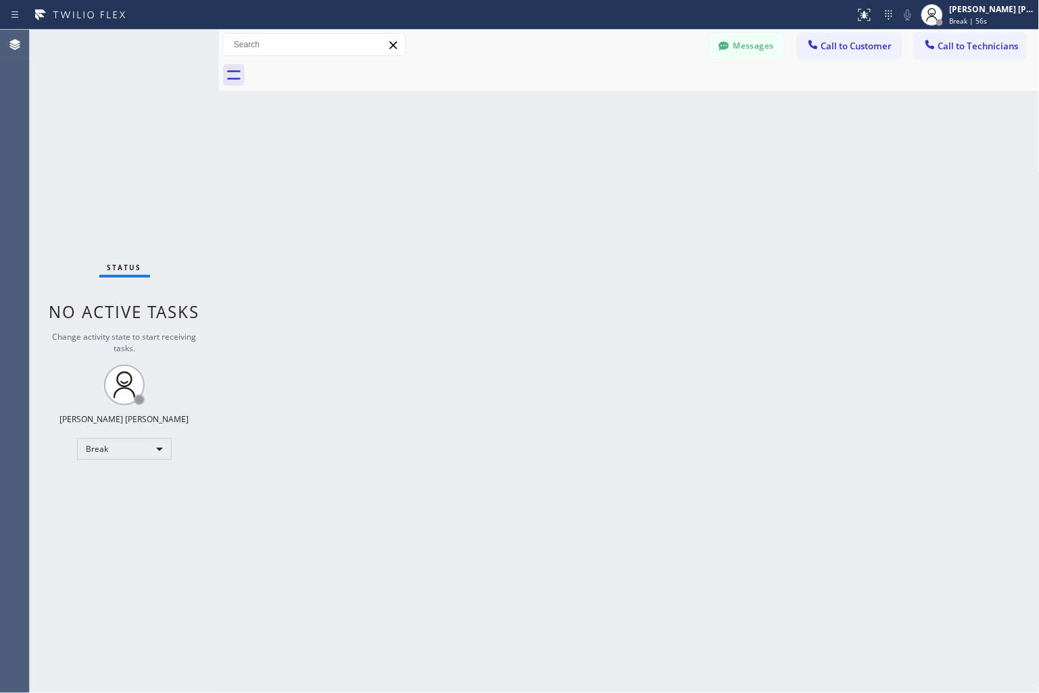
click at [483, 163] on div "Back to Dashboard Change Sender ID Customers Technicians KD Krissy Do [DATE] 02…" at bounding box center [629, 362] width 820 height 664
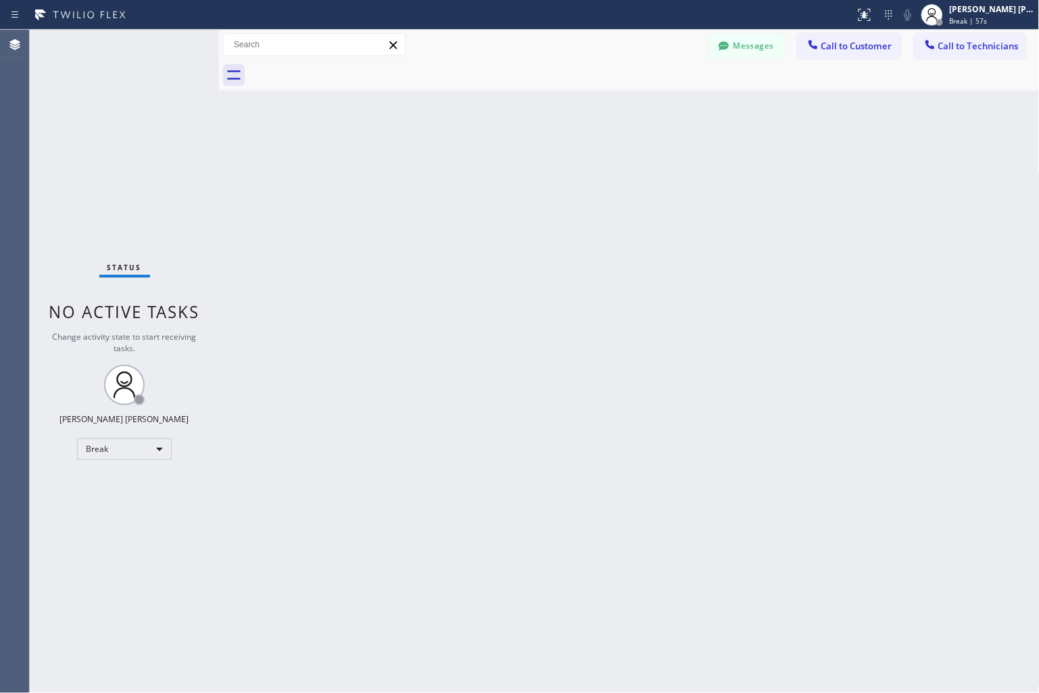
click at [483, 163] on div "Back to Dashboard Change Sender ID Customers Technicians KD Krissy Do [DATE] 02…" at bounding box center [629, 362] width 820 height 664
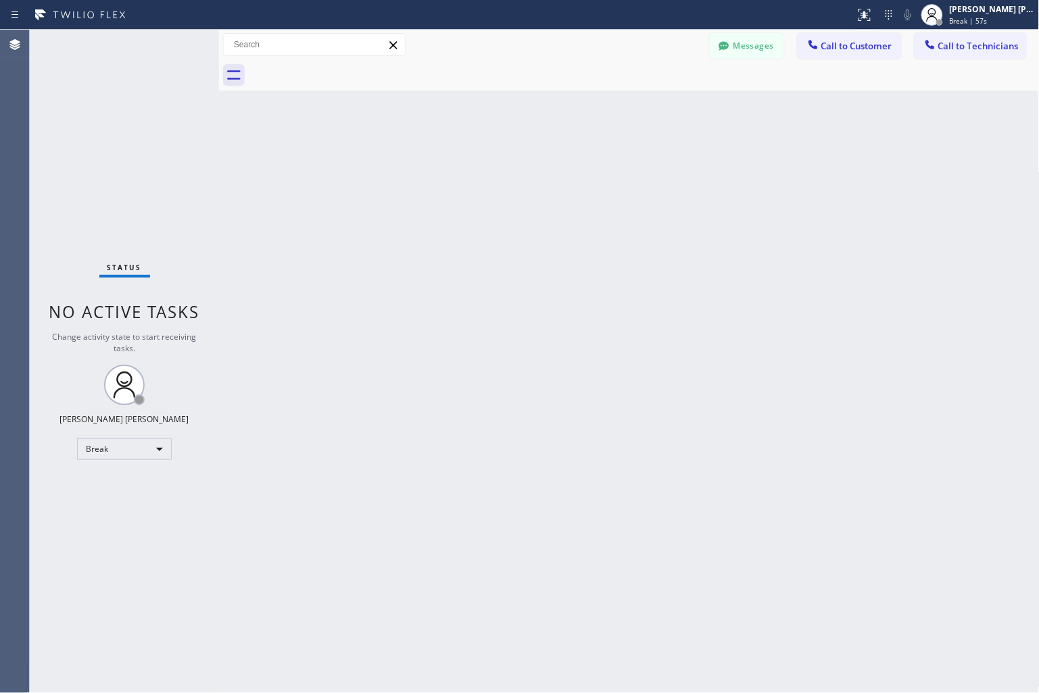
click at [483, 163] on div "Back to Dashboard Change Sender ID Customers Technicians KD Krissy Do [DATE] 02…" at bounding box center [629, 362] width 820 height 664
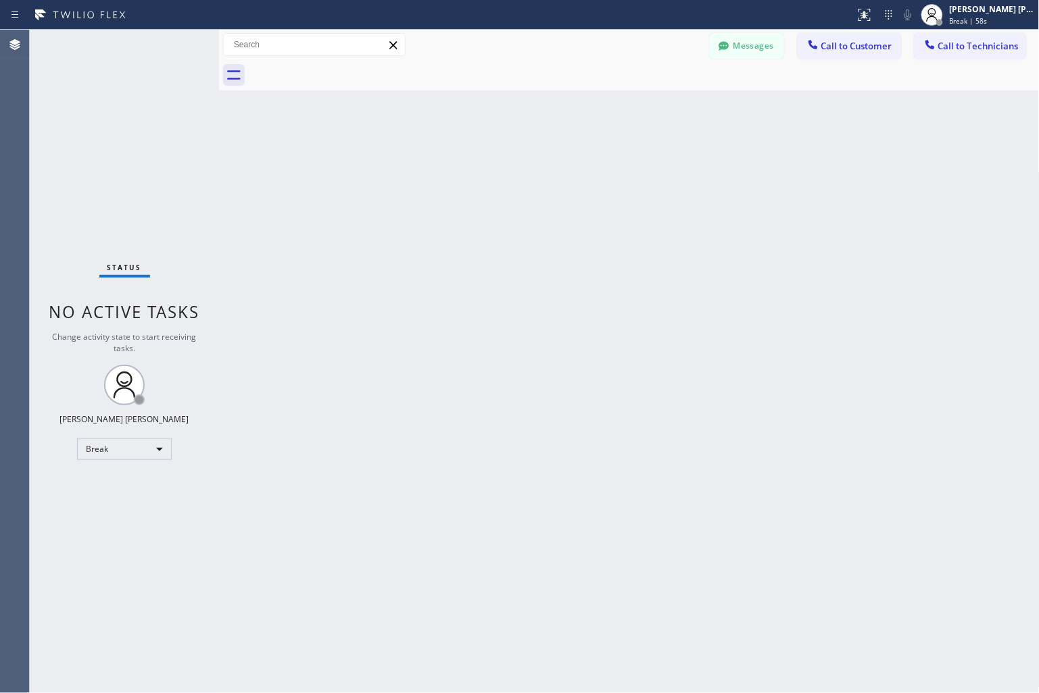
click at [483, 163] on div "Back to Dashboard Change Sender ID Customers Technicians KD Krissy Do [DATE] 02…" at bounding box center [629, 362] width 820 height 664
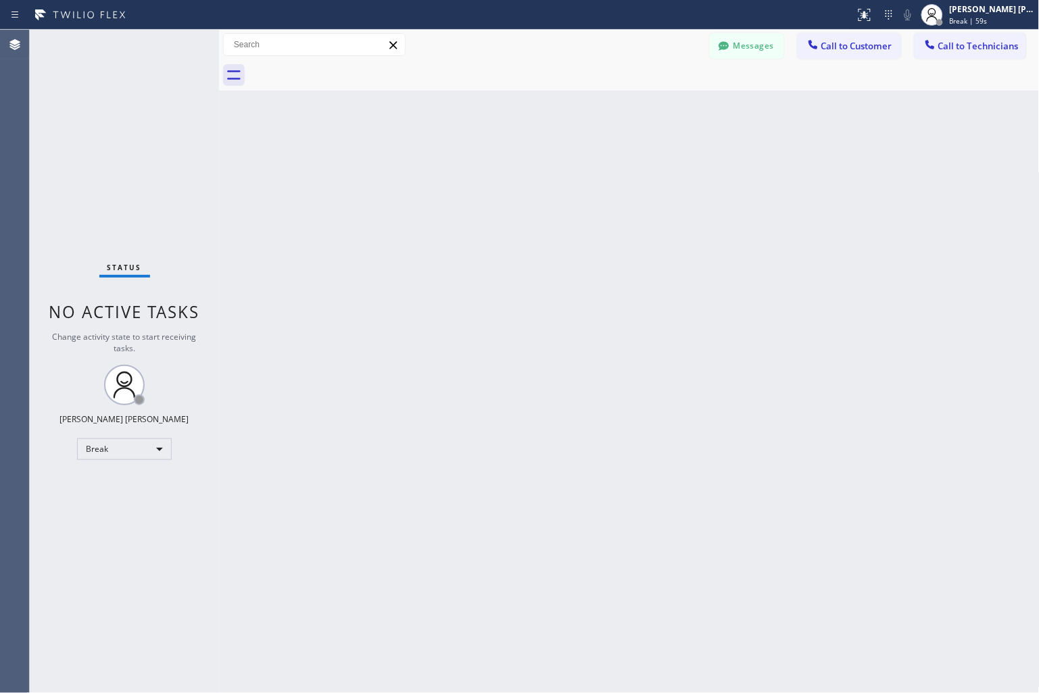
click at [483, 163] on div "Back to Dashboard Change Sender ID Customers Technicians KD Krissy Do [DATE] 02…" at bounding box center [629, 362] width 820 height 664
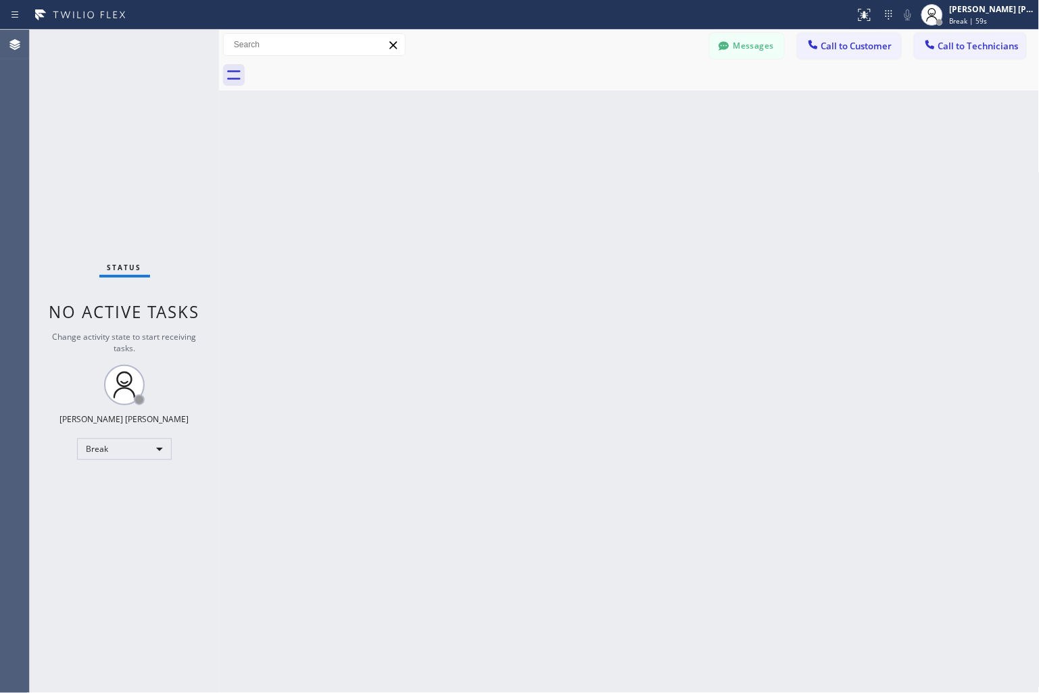
click at [483, 163] on div "Back to Dashboard Change Sender ID Customers Technicians KD Krissy Do [DATE] 02…" at bounding box center [629, 362] width 820 height 664
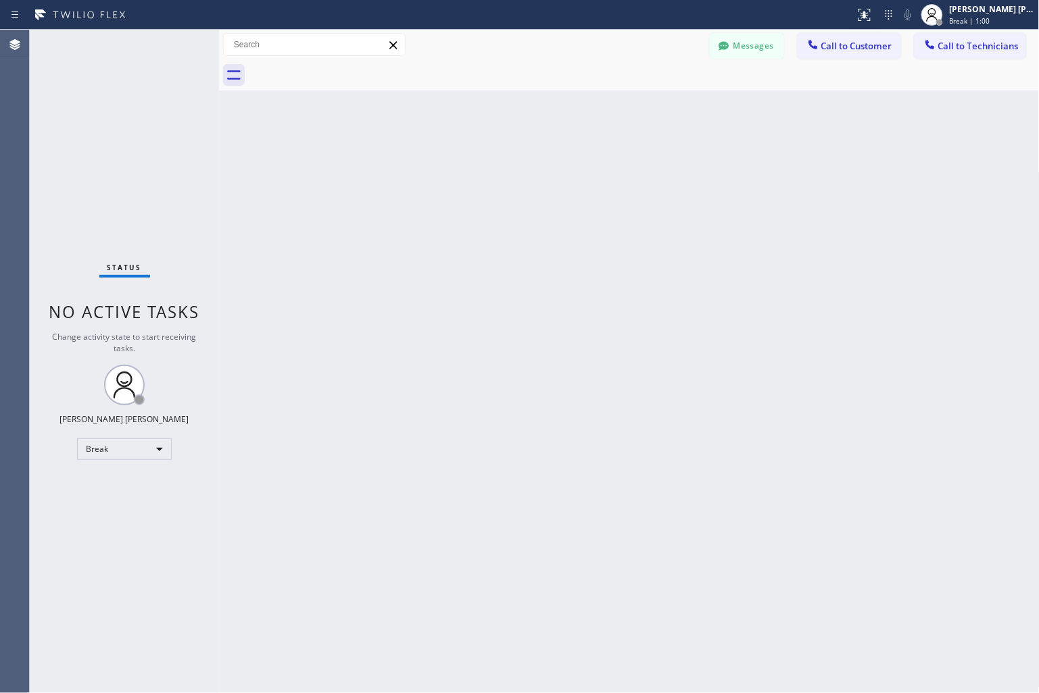
click at [483, 163] on div "Back to Dashboard Change Sender ID Customers Technicians KD Krissy Do [DATE] 02…" at bounding box center [629, 362] width 820 height 664
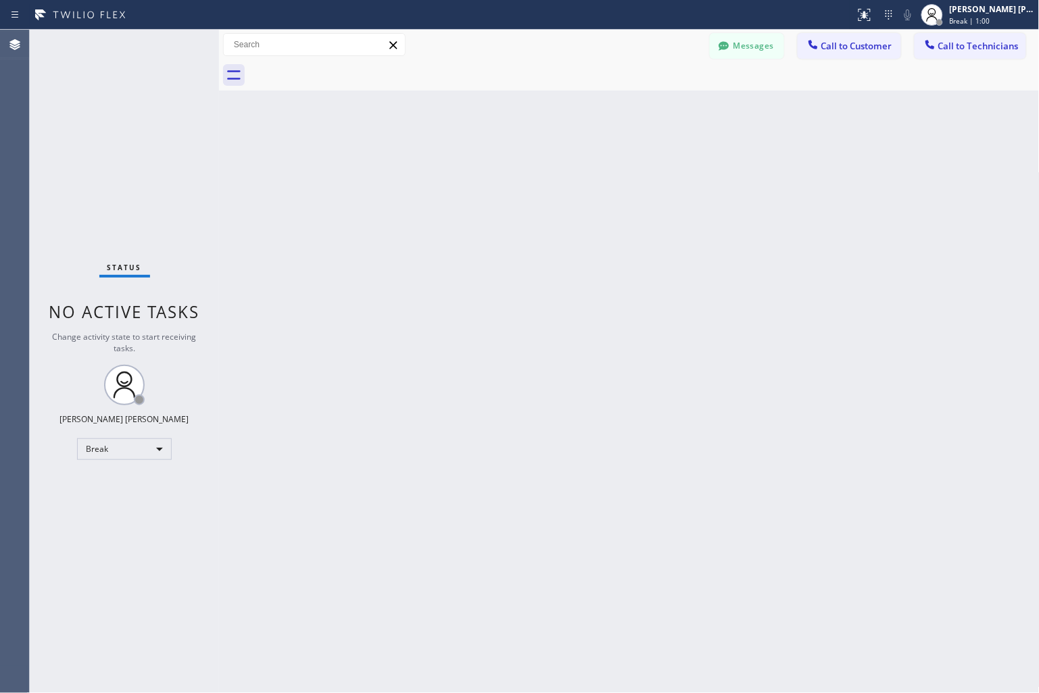
click at [483, 163] on div "Back to Dashboard Change Sender ID Customers Technicians KD Krissy Do [DATE] 02…" at bounding box center [629, 362] width 820 height 664
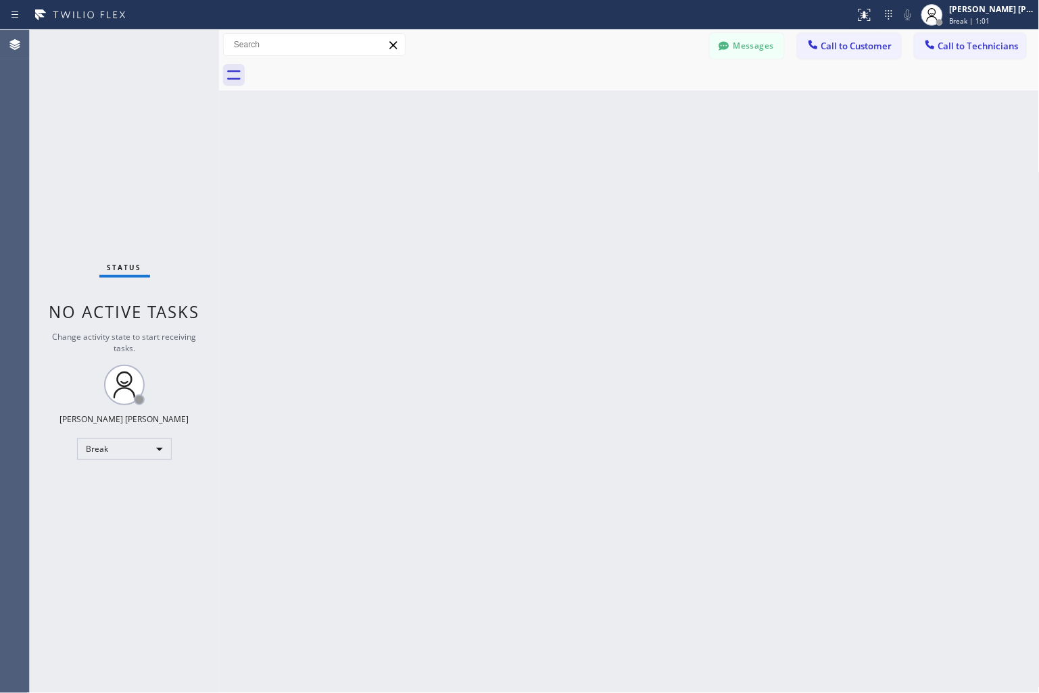
click at [483, 163] on div "Back to Dashboard Change Sender ID Customers Technicians KD Krissy Do [DATE] 02…" at bounding box center [629, 362] width 820 height 664
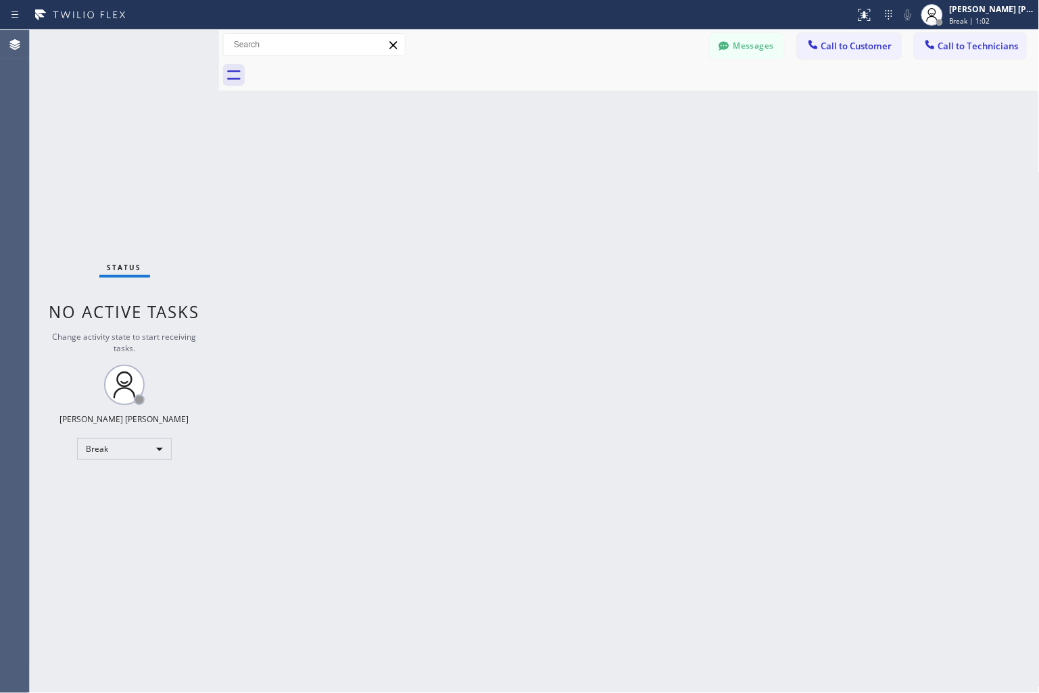
click at [483, 163] on div "Back to Dashboard Change Sender ID Customers Technicians KD Krissy Do [DATE] 02…" at bounding box center [629, 362] width 820 height 664
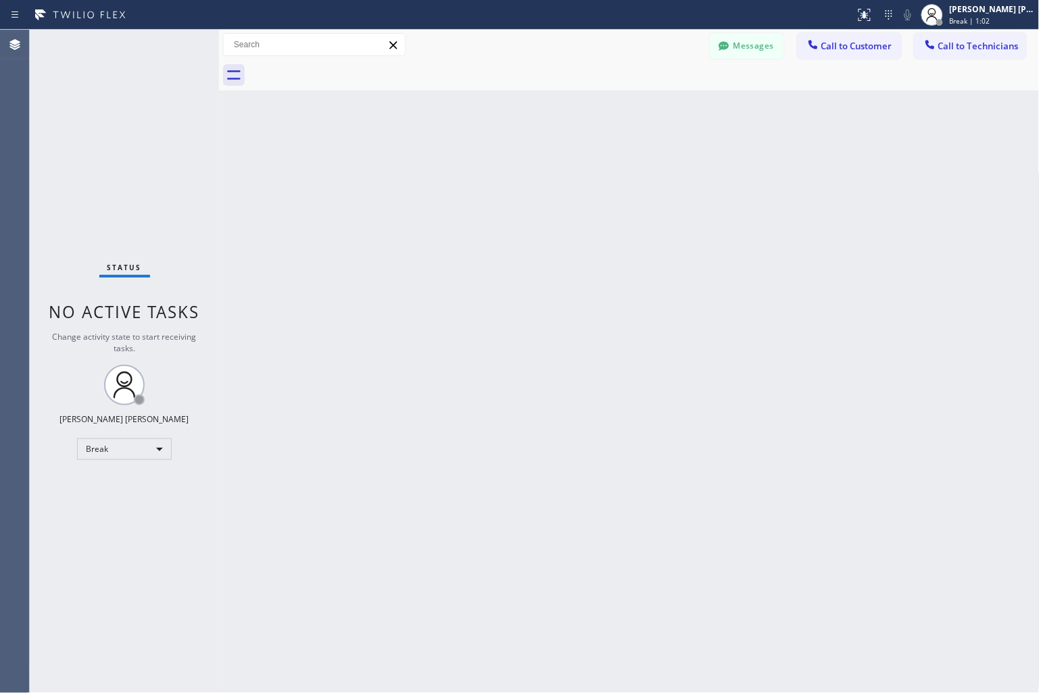
click at [483, 163] on div "Back to Dashboard Change Sender ID Customers Technicians KD Krissy Do [DATE] 02…" at bounding box center [629, 362] width 820 height 664
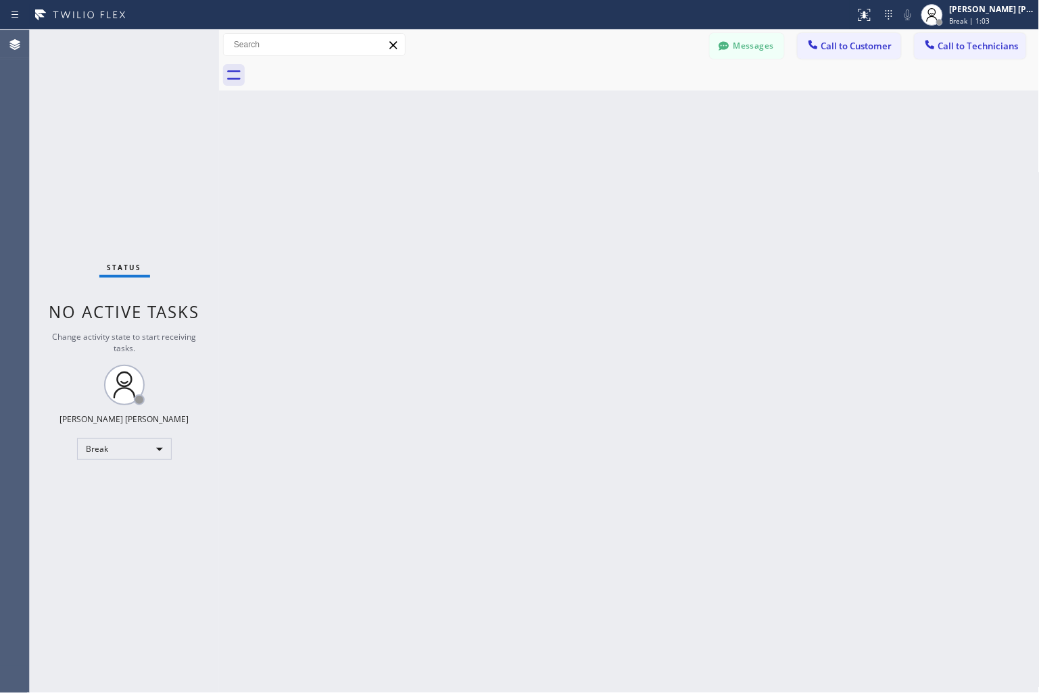
click at [483, 163] on div "Back to Dashboard Change Sender ID Customers Technicians KD Krissy Do [DATE] 02…" at bounding box center [629, 362] width 820 height 664
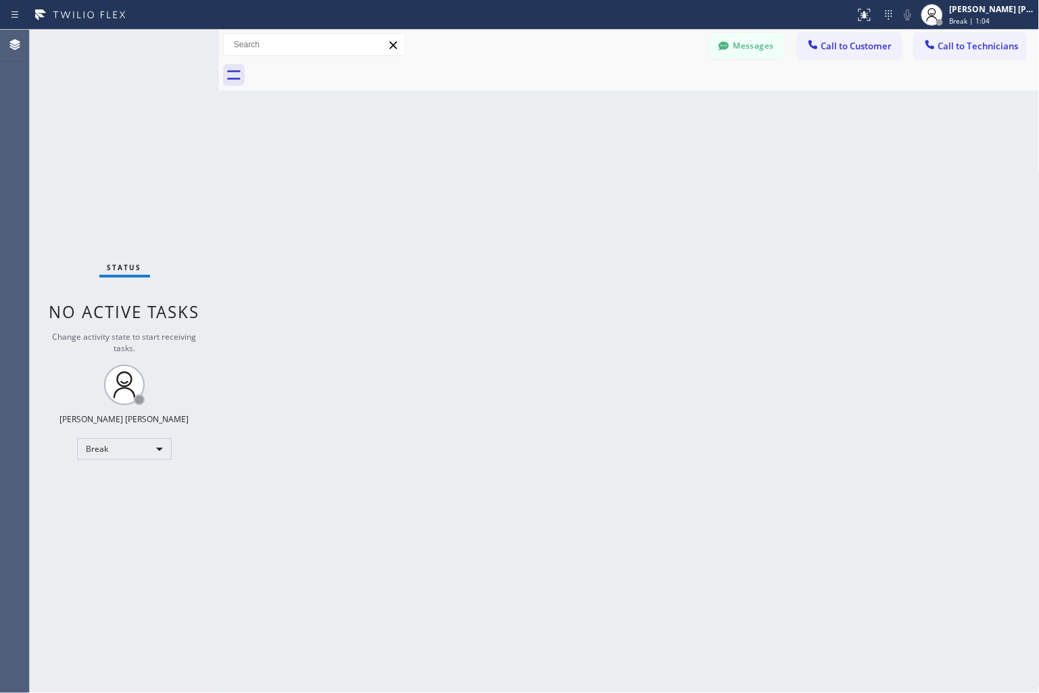
click at [483, 163] on div "Back to Dashboard Change Sender ID Customers Technicians KD Krissy Do [DATE] 02…" at bounding box center [629, 362] width 820 height 664
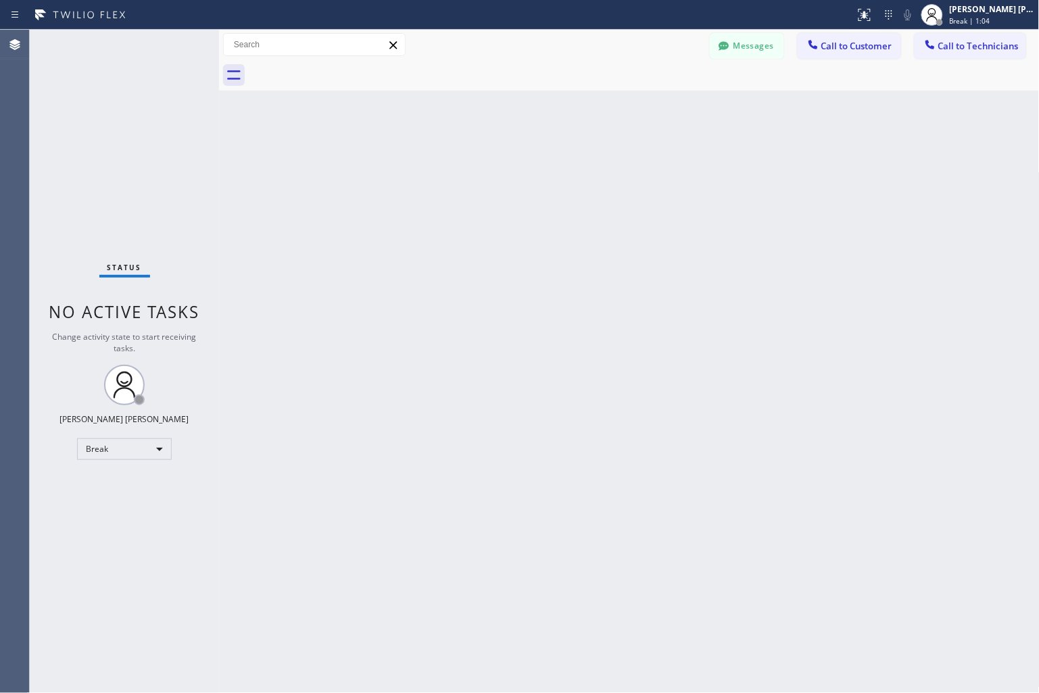
click at [483, 163] on div "Back to Dashboard Change Sender ID Customers Technicians KD Krissy Do [DATE] 02…" at bounding box center [629, 362] width 820 height 664
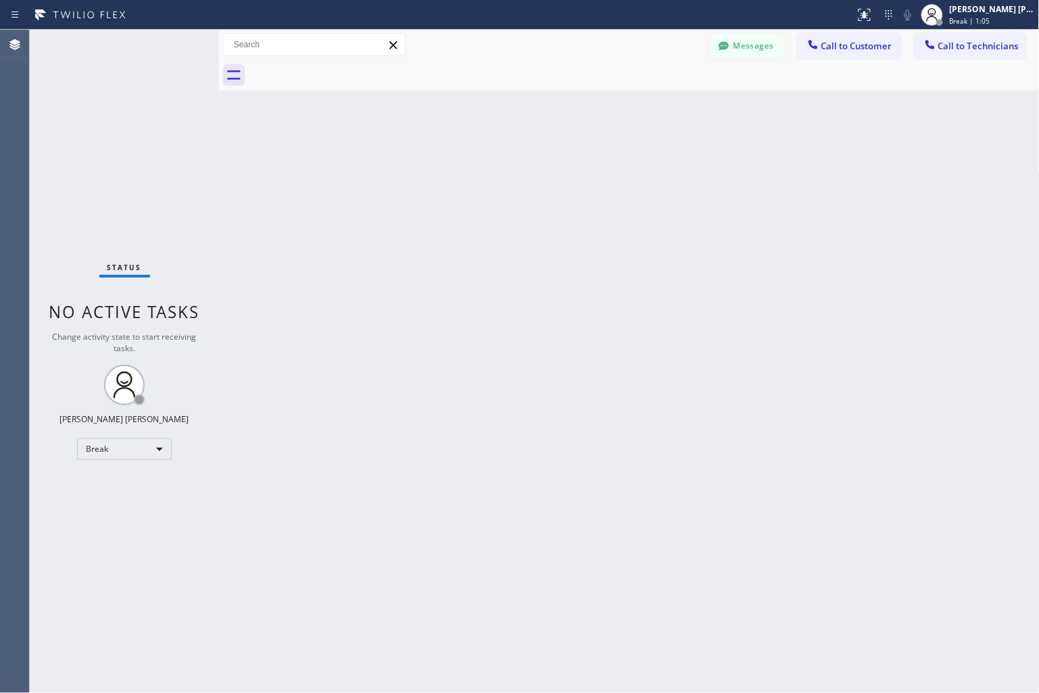
click at [483, 163] on div "Back to Dashboard Change Sender ID Customers Technicians KD Krissy Do [DATE] 02…" at bounding box center [629, 362] width 820 height 664
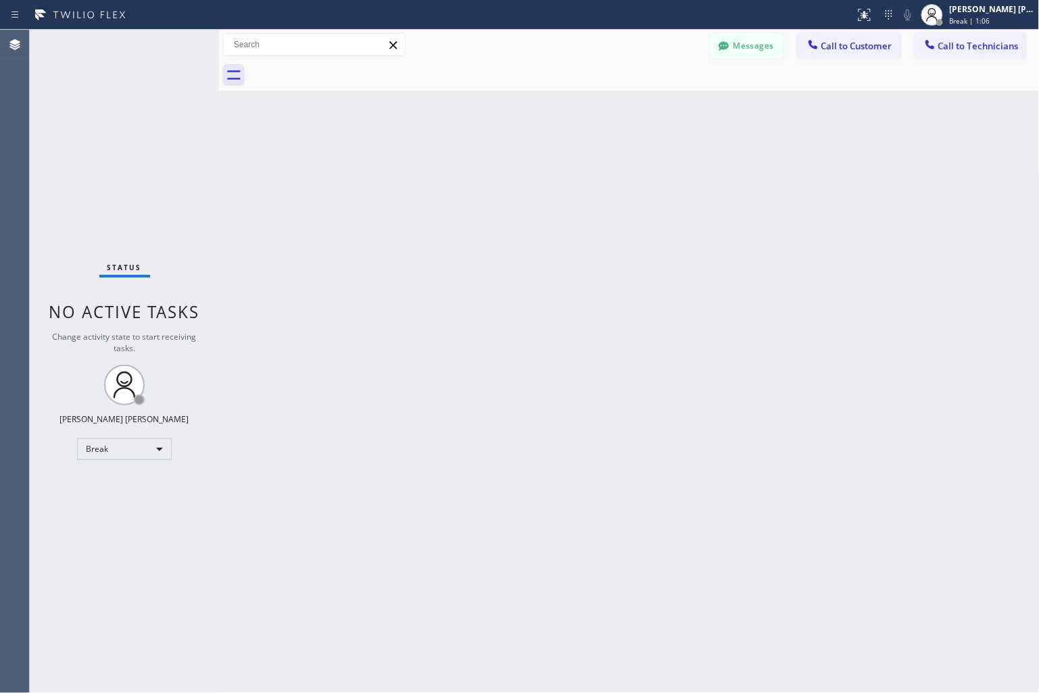
click at [483, 163] on div "Back to Dashboard Change Sender ID Customers Technicians KD Krissy Do [DATE] 02…" at bounding box center [629, 362] width 820 height 664
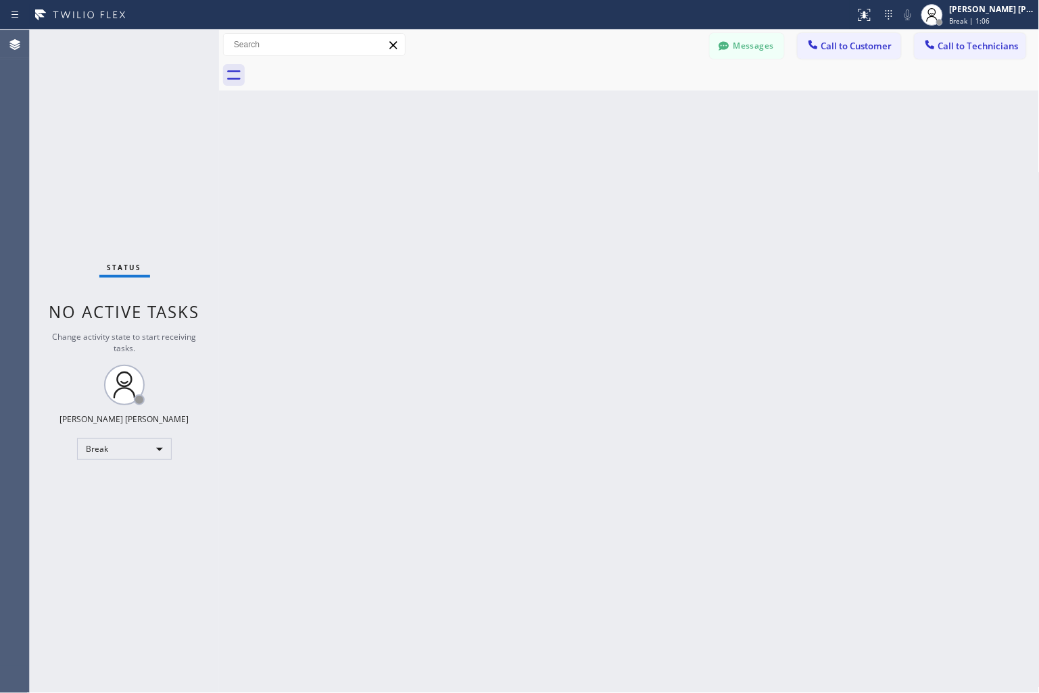
click at [483, 163] on div "Back to Dashboard Change Sender ID Customers Technicians KD Krissy Do [DATE] 02…" at bounding box center [629, 362] width 820 height 664
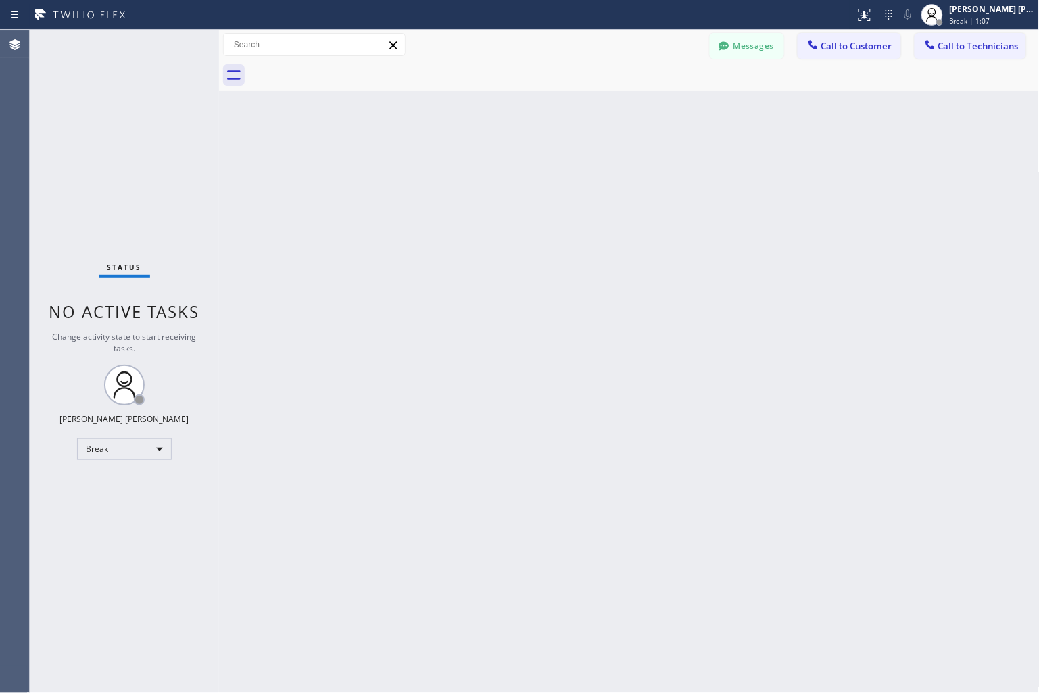
click at [483, 163] on div "Back to Dashboard Change Sender ID Customers Technicians KD Krissy Do [DATE] 02…" at bounding box center [629, 362] width 820 height 664
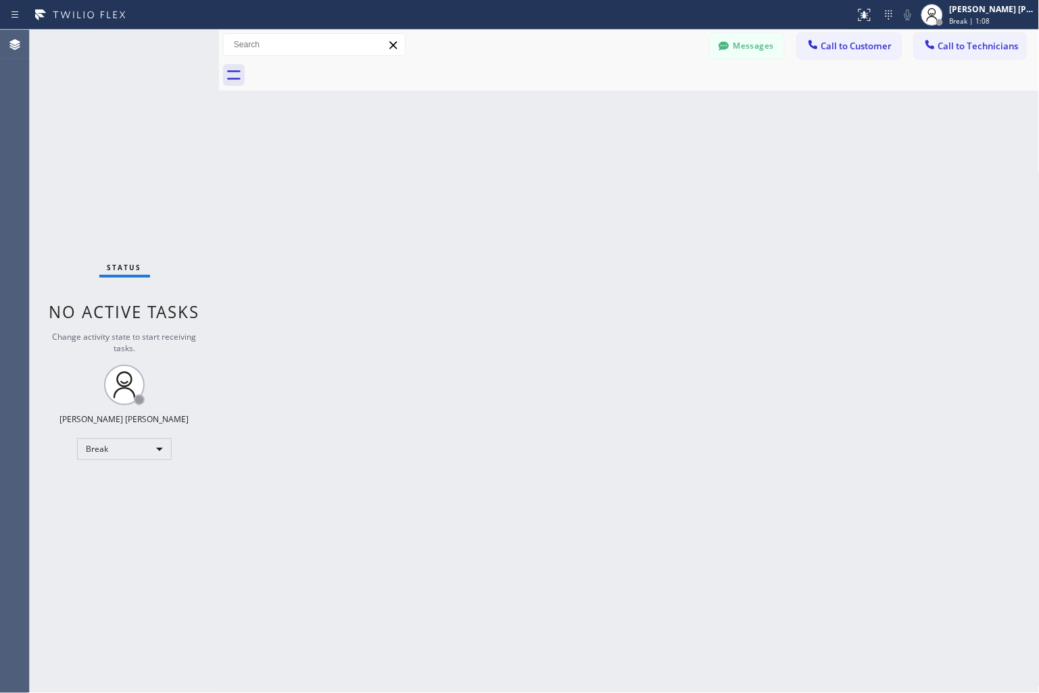
click at [483, 163] on div "Back to Dashboard Change Sender ID Customers Technicians KD Krissy Do [DATE] 02…" at bounding box center [629, 362] width 820 height 664
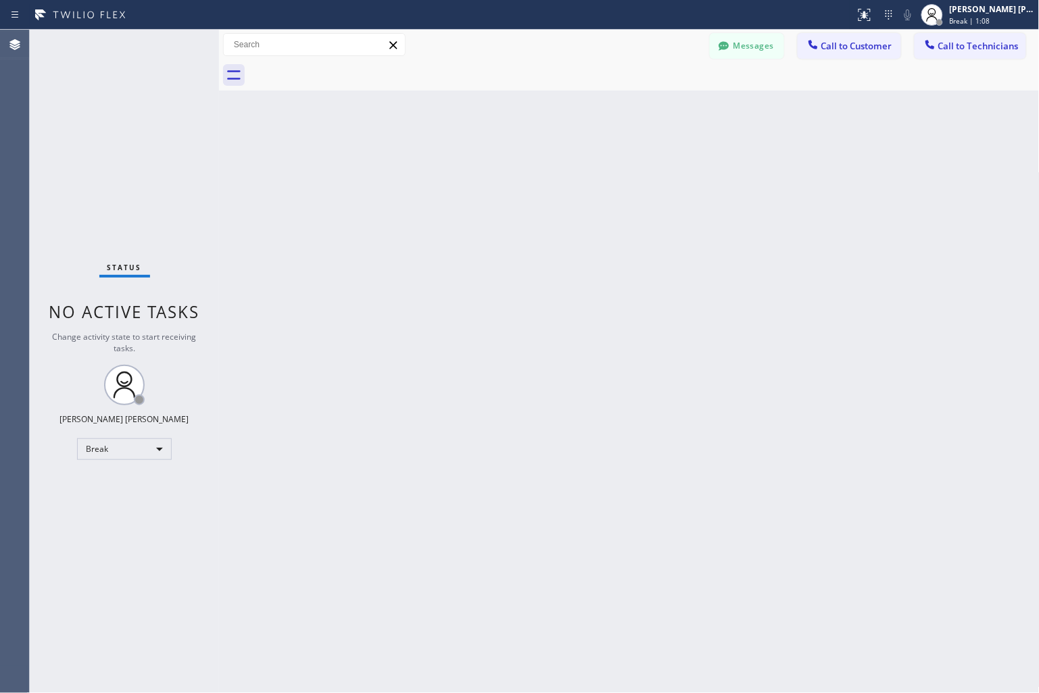
click at [483, 163] on div "Back to Dashboard Change Sender ID Customers Technicians KD Krissy Do [DATE] 02…" at bounding box center [629, 362] width 820 height 664
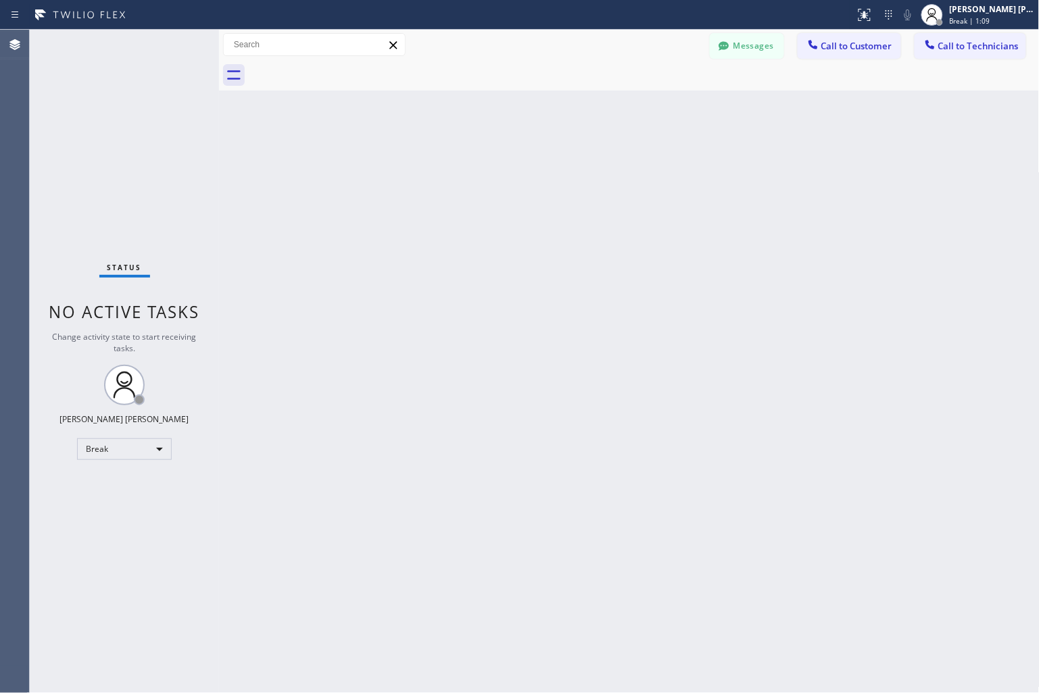
click at [483, 163] on div "Back to Dashboard Change Sender ID Customers Technicians KD Krissy Do [DATE] 02…" at bounding box center [629, 362] width 820 height 664
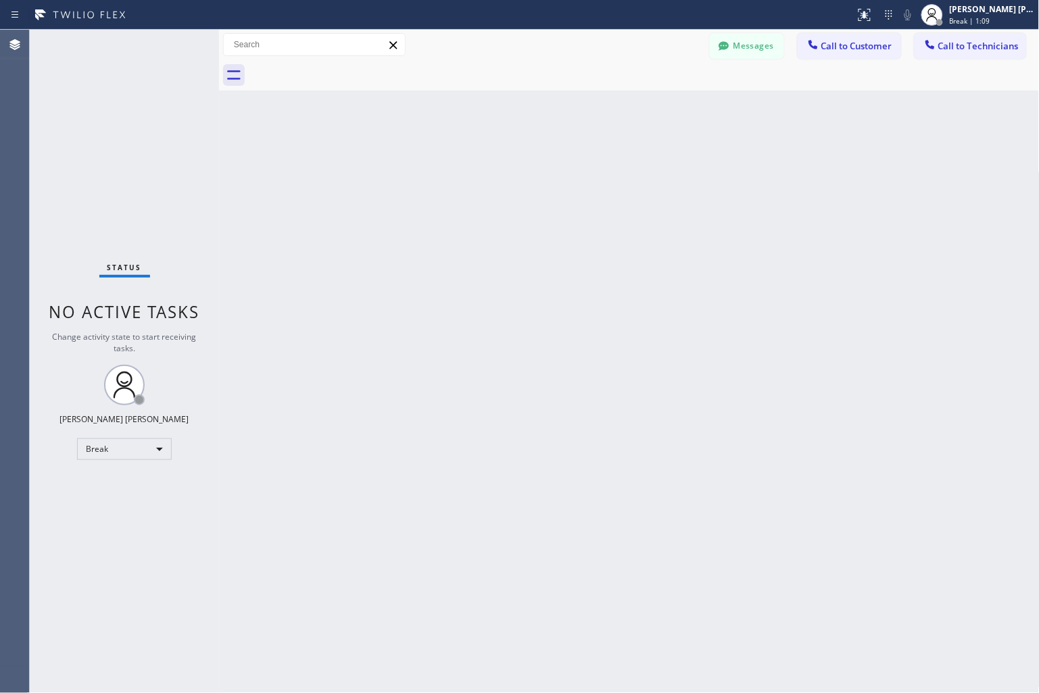
click at [483, 163] on div "Back to Dashboard Change Sender ID Customers Technicians KD Krissy Do [DATE] 02…" at bounding box center [629, 362] width 820 height 664
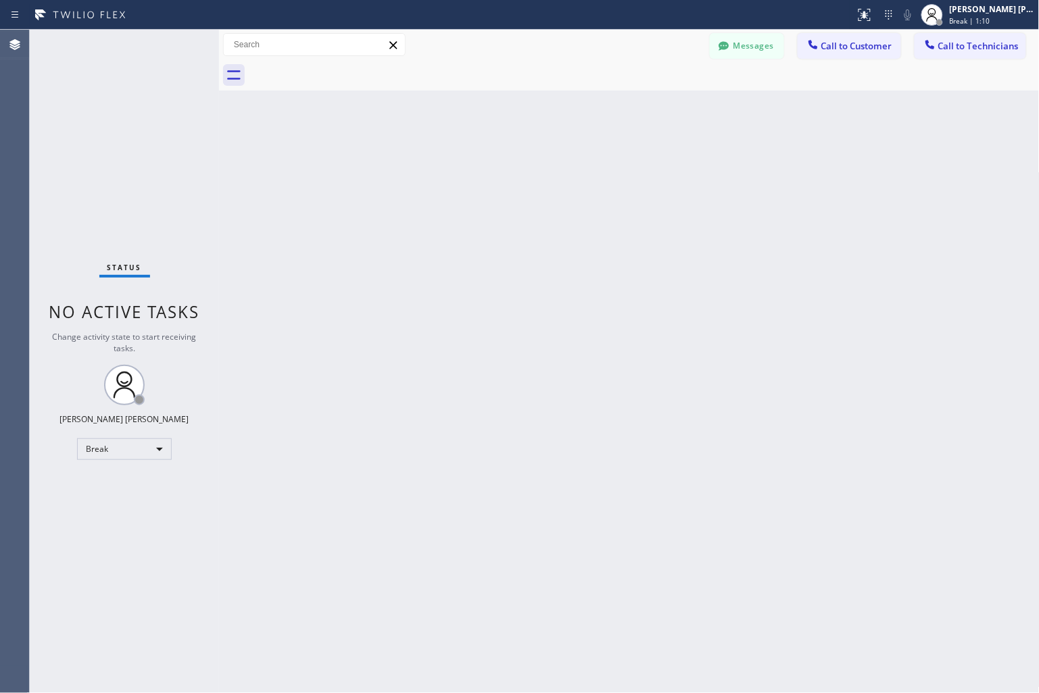
click at [483, 163] on div "Back to Dashboard Change Sender ID Customers Technicians KD Krissy Do [DATE] 02…" at bounding box center [629, 362] width 820 height 664
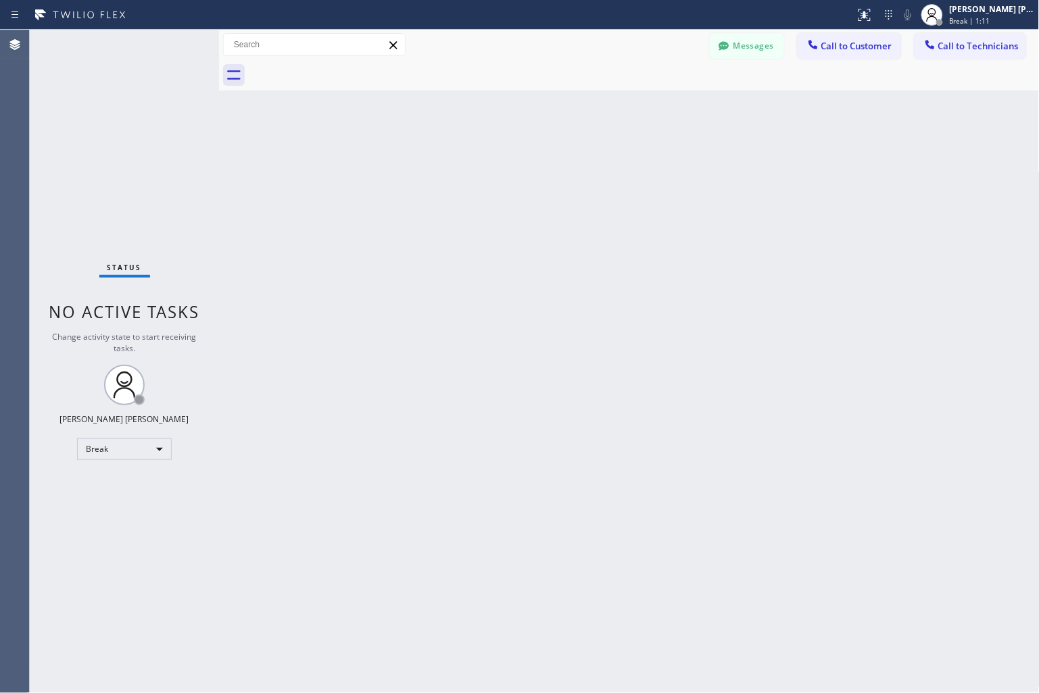
click at [483, 163] on div "Back to Dashboard Change Sender ID Customers Technicians KD Krissy Do [DATE] 02…" at bounding box center [629, 362] width 820 height 664
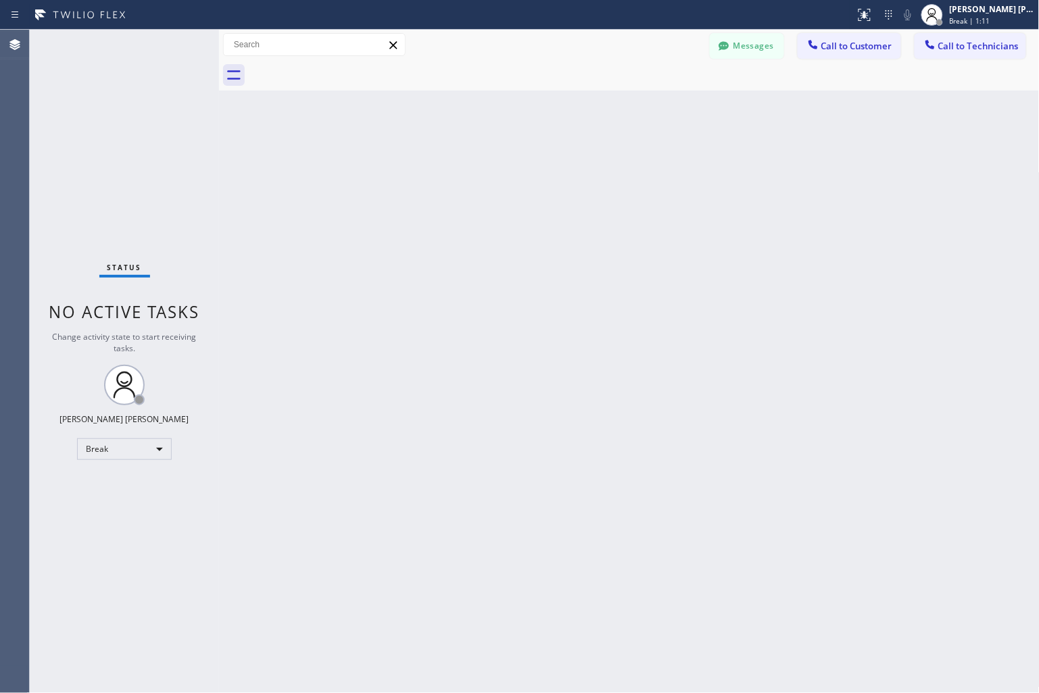
click at [483, 163] on div "Back to Dashboard Change Sender ID Customers Technicians KD Krissy Do [DATE] 02…" at bounding box center [629, 362] width 820 height 664
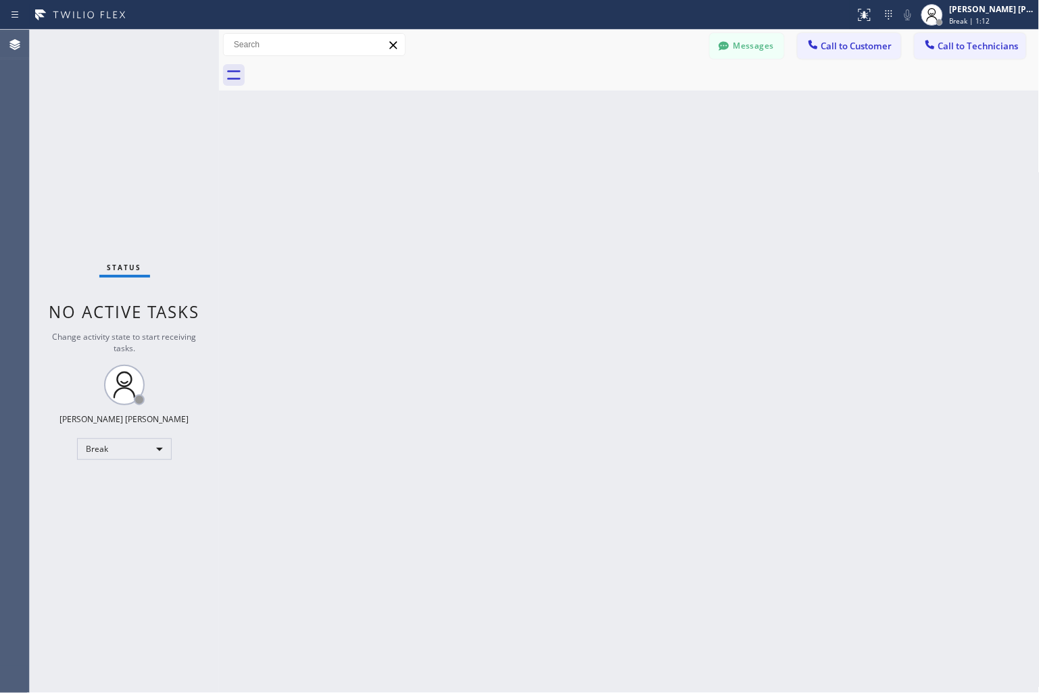
click at [483, 163] on div "Back to Dashboard Change Sender ID Customers Technicians KD Krissy Do [DATE] 02…" at bounding box center [629, 362] width 820 height 664
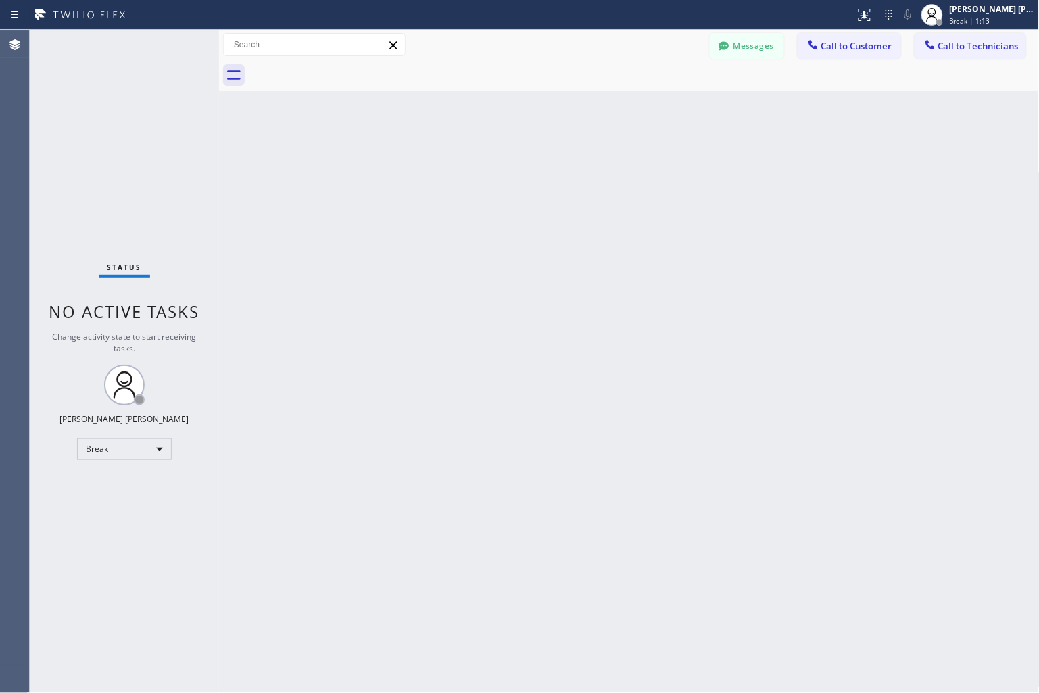
click at [483, 163] on div "Back to Dashboard Change Sender ID Customers Technicians KD Krissy Do [DATE] 02…" at bounding box center [629, 362] width 820 height 664
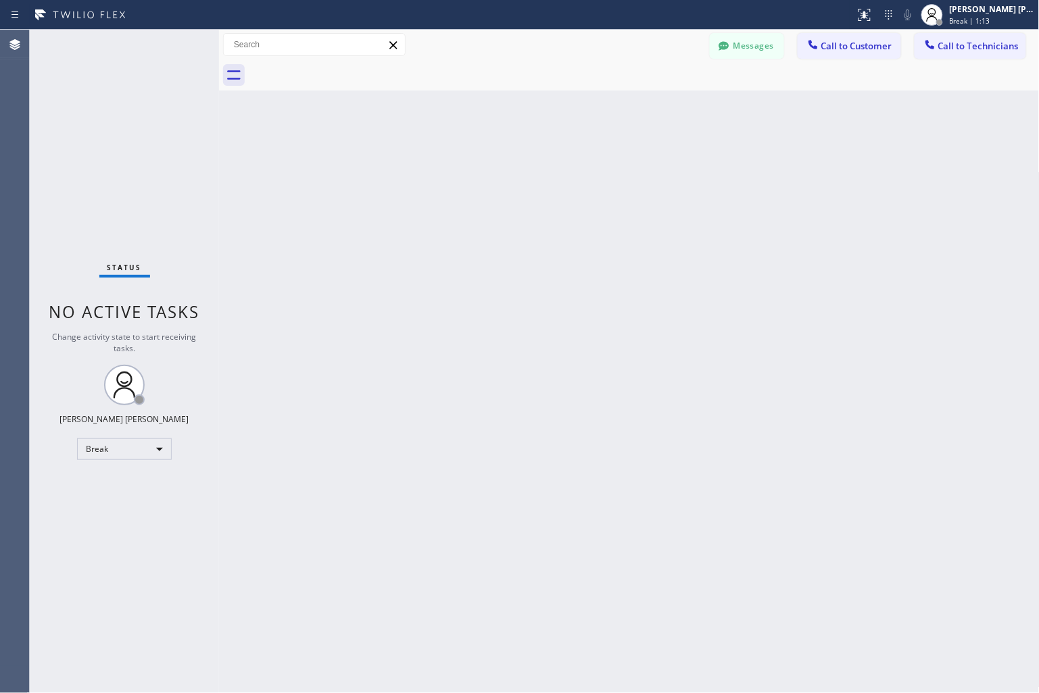
click at [483, 163] on div "Back to Dashboard Change Sender ID Customers Technicians KD Krissy Do [DATE] 02…" at bounding box center [629, 362] width 820 height 664
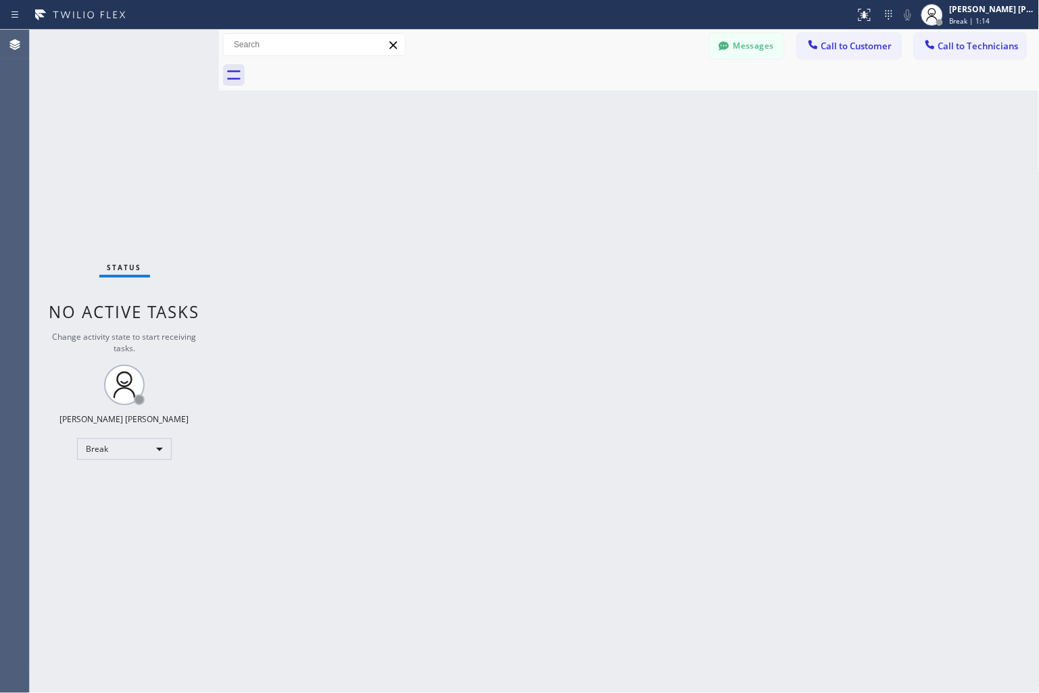
click at [483, 163] on div "Back to Dashboard Change Sender ID Customers Technicians KD Krissy Do [DATE] 02…" at bounding box center [629, 362] width 820 height 664
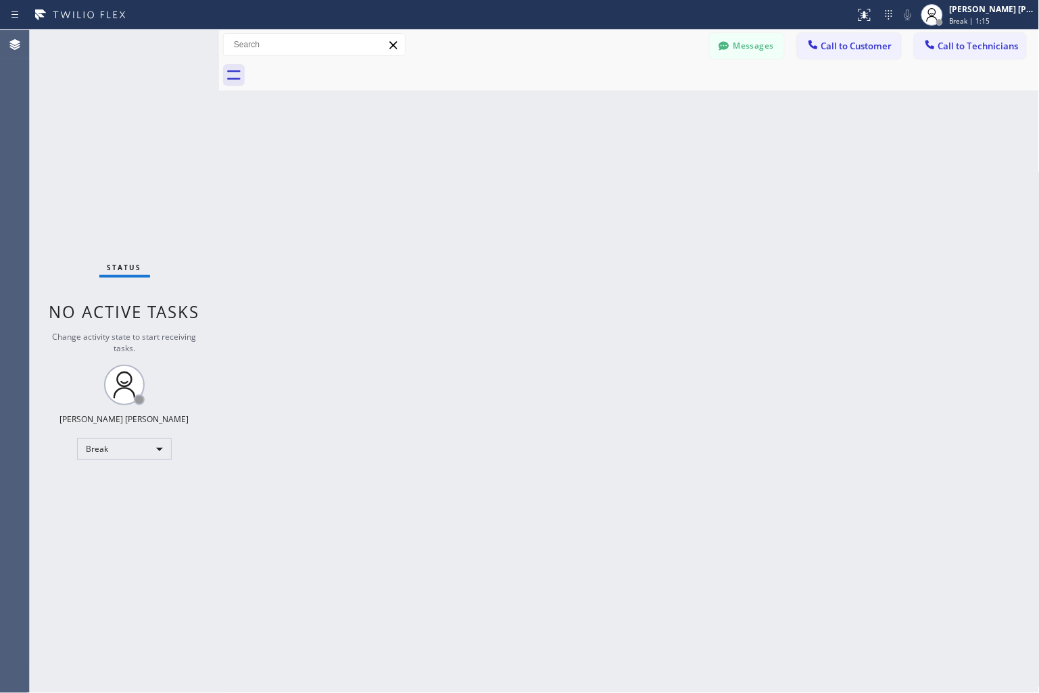
click at [483, 163] on div "Back to Dashboard Change Sender ID Customers Technicians KD Krissy Do [DATE] 02…" at bounding box center [629, 362] width 820 height 664
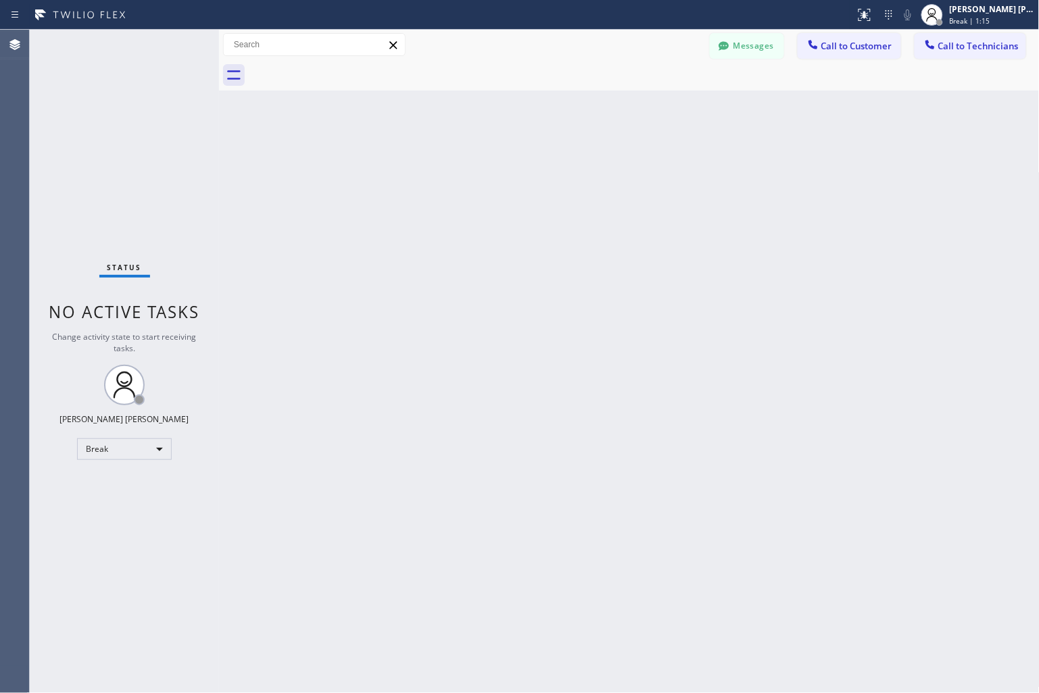
click at [483, 163] on div "Back to Dashboard Change Sender ID Customers Technicians KD Krissy Do [DATE] 02…" at bounding box center [629, 362] width 820 height 664
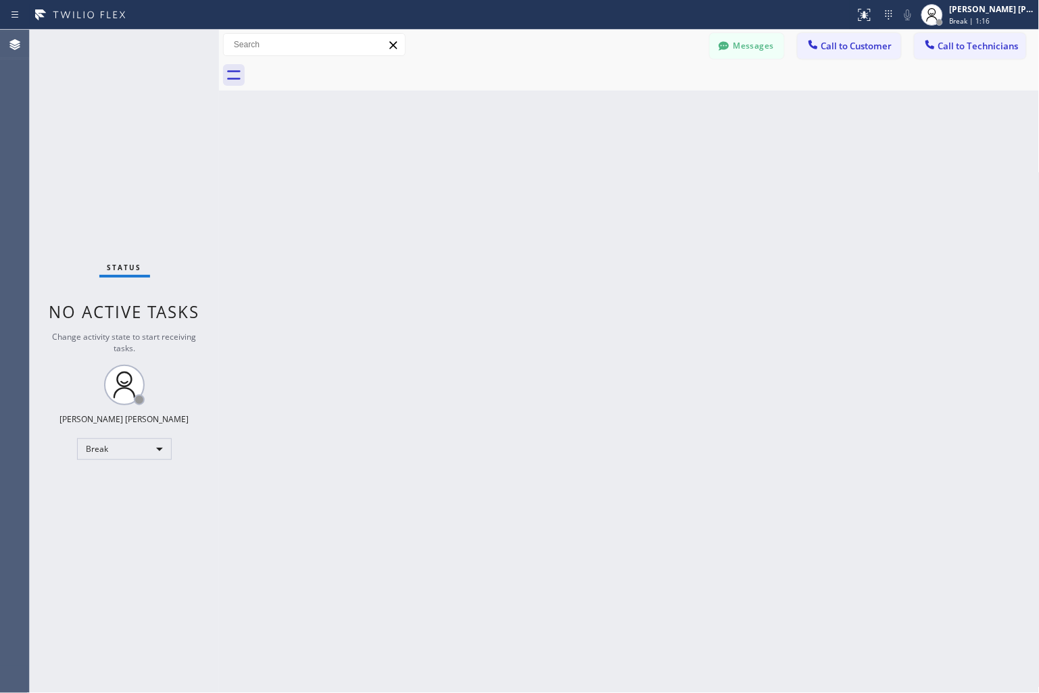
click at [483, 163] on div "Back to Dashboard Change Sender ID Customers Technicians KD Krissy Do [DATE] 02…" at bounding box center [629, 362] width 820 height 664
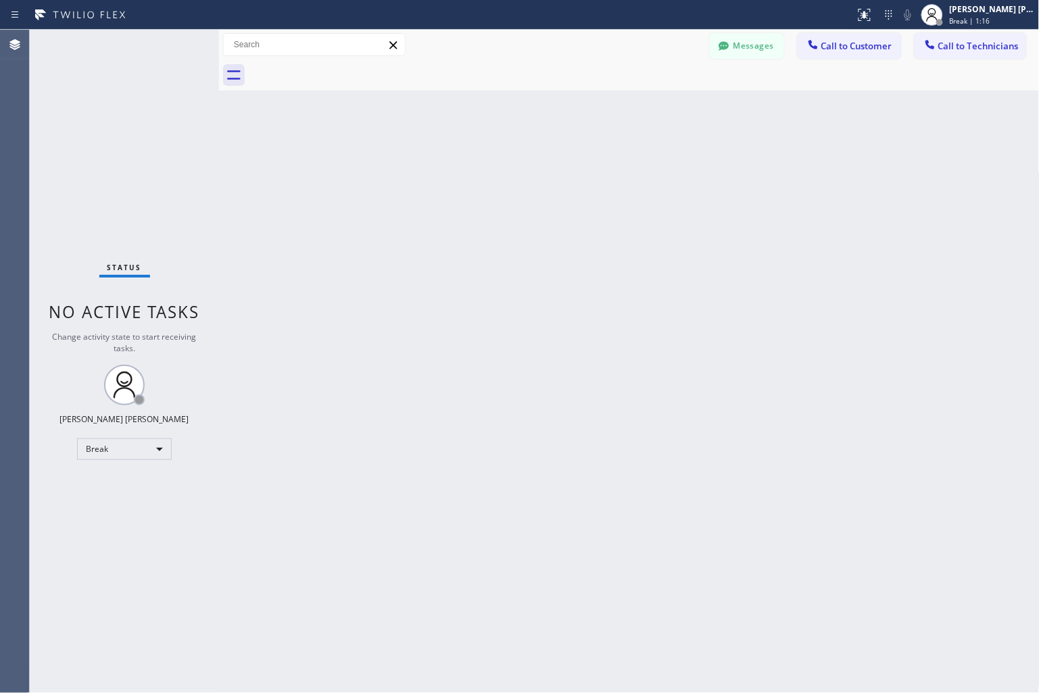
click at [483, 163] on div "Back to Dashboard Change Sender ID Customers Technicians KD Krissy Do [DATE] 02…" at bounding box center [629, 362] width 820 height 664
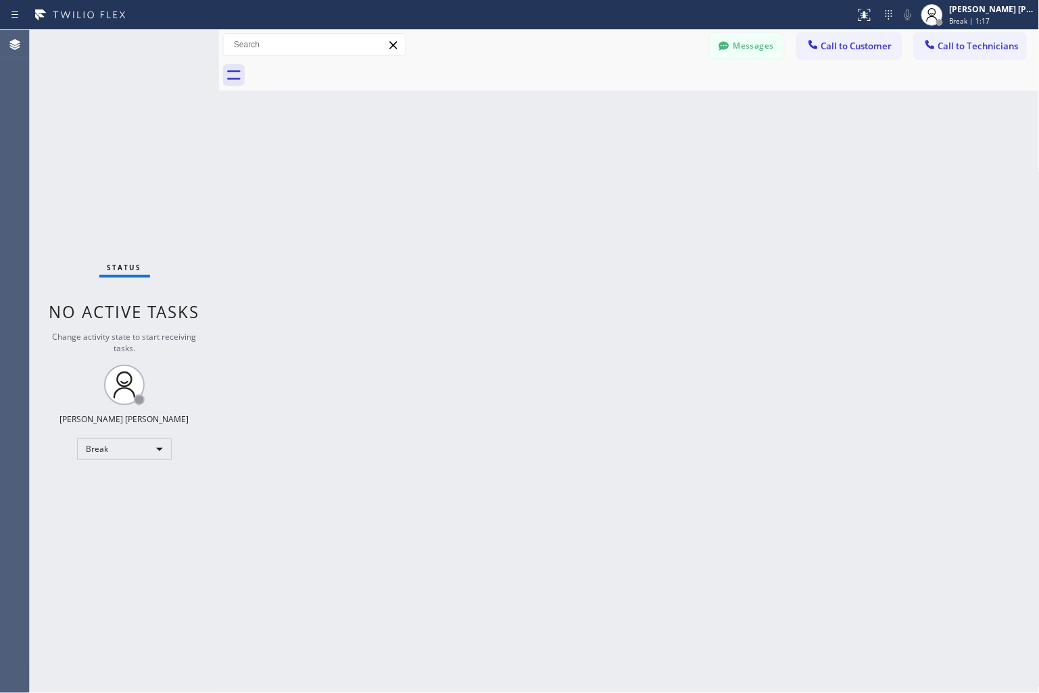
click at [483, 163] on div "Back to Dashboard Change Sender ID Customers Technicians KD Krissy Do [DATE] 02…" at bounding box center [629, 362] width 820 height 664
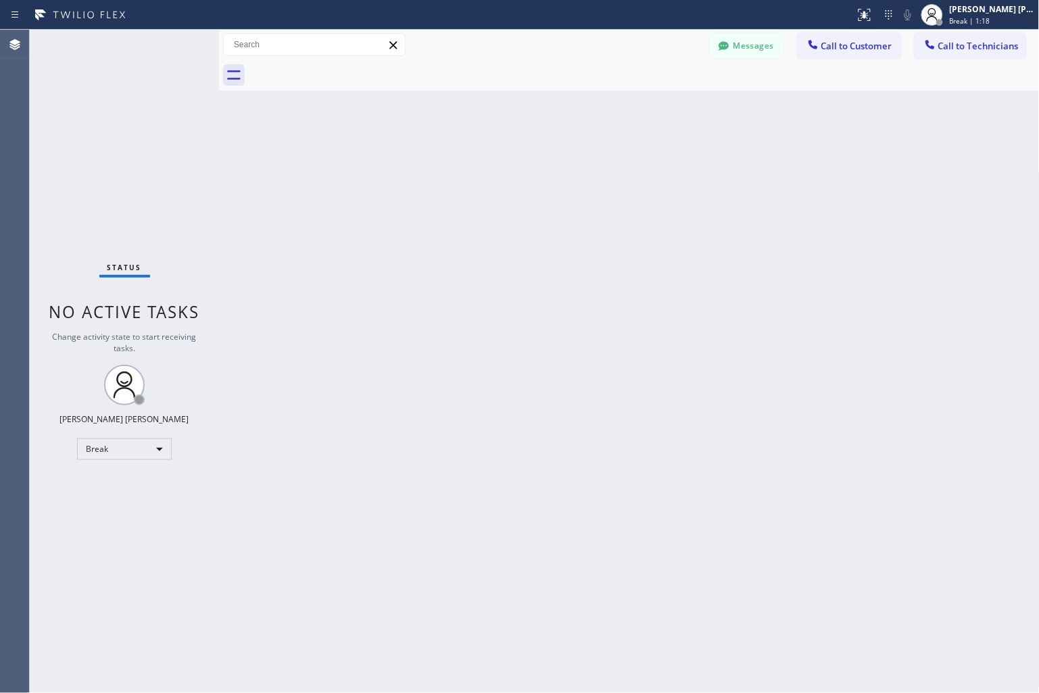
click at [483, 163] on div "Back to Dashboard Change Sender ID Customers Technicians KD Krissy Do [DATE] 02…" at bounding box center [629, 362] width 820 height 664
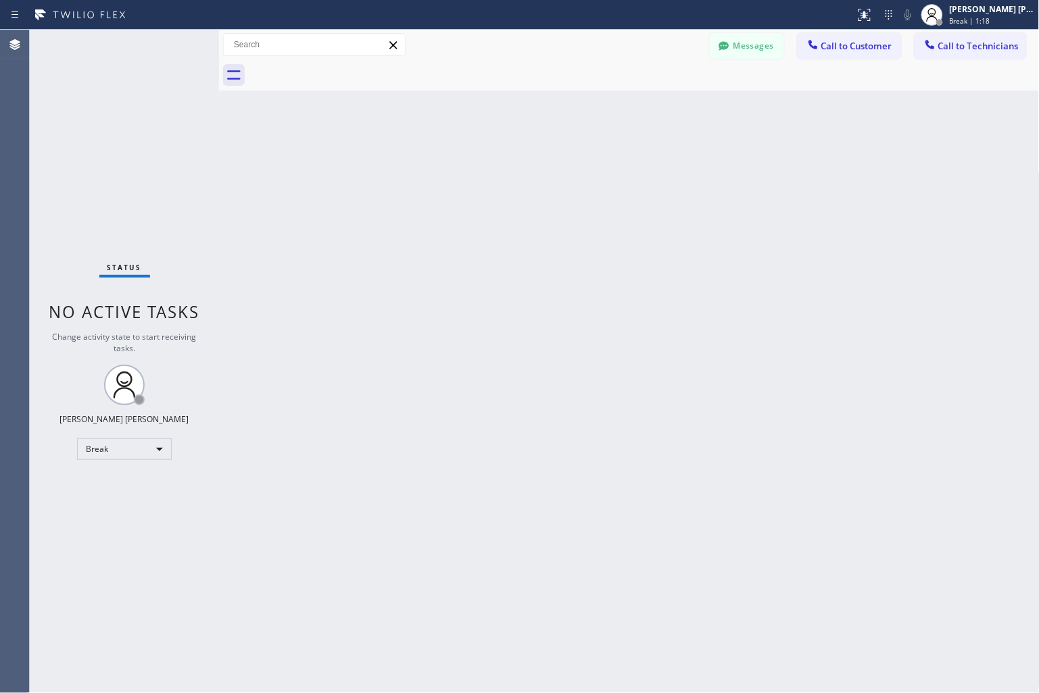
click at [483, 163] on div "Back to Dashboard Change Sender ID Customers Technicians KD Krissy Do [DATE] 02…" at bounding box center [629, 362] width 820 height 664
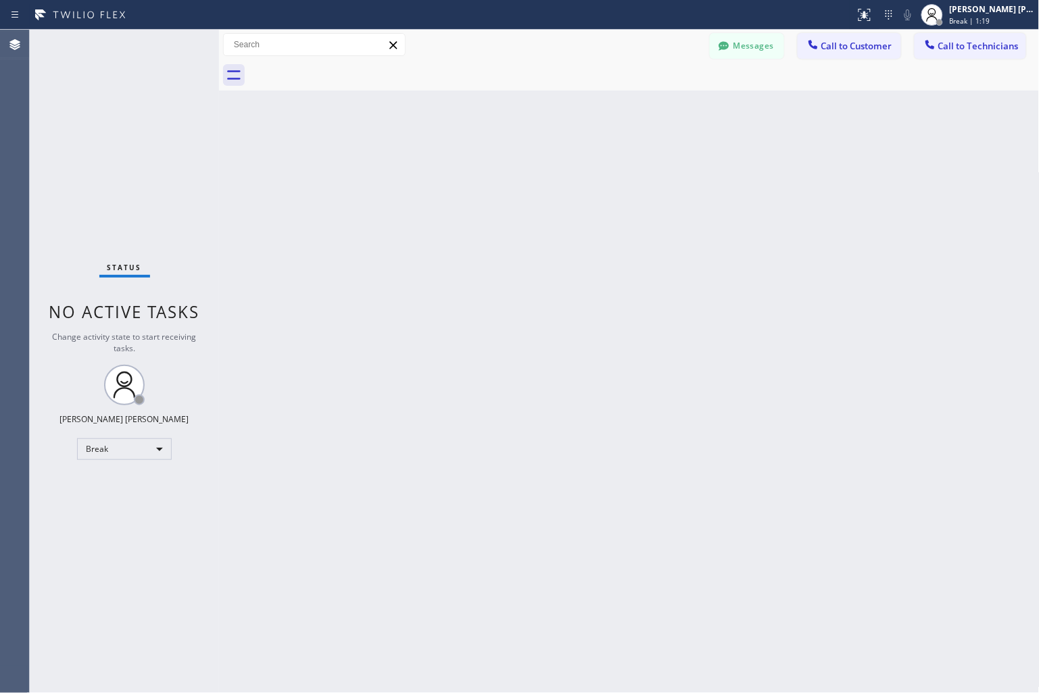
click at [483, 163] on div "Back to Dashboard Change Sender ID Customers Technicians KD Krissy Do [DATE] 02…" at bounding box center [629, 362] width 820 height 664
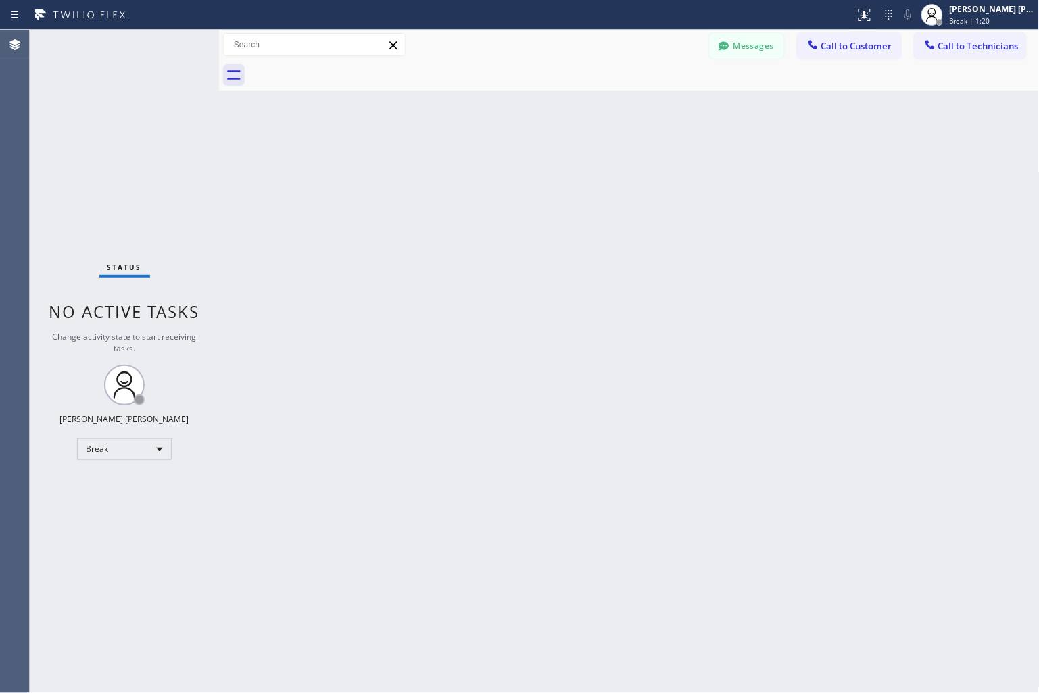
click at [483, 163] on div "Back to Dashboard Change Sender ID Customers Technicians KD Krissy Do [DATE] 02…" at bounding box center [629, 362] width 820 height 664
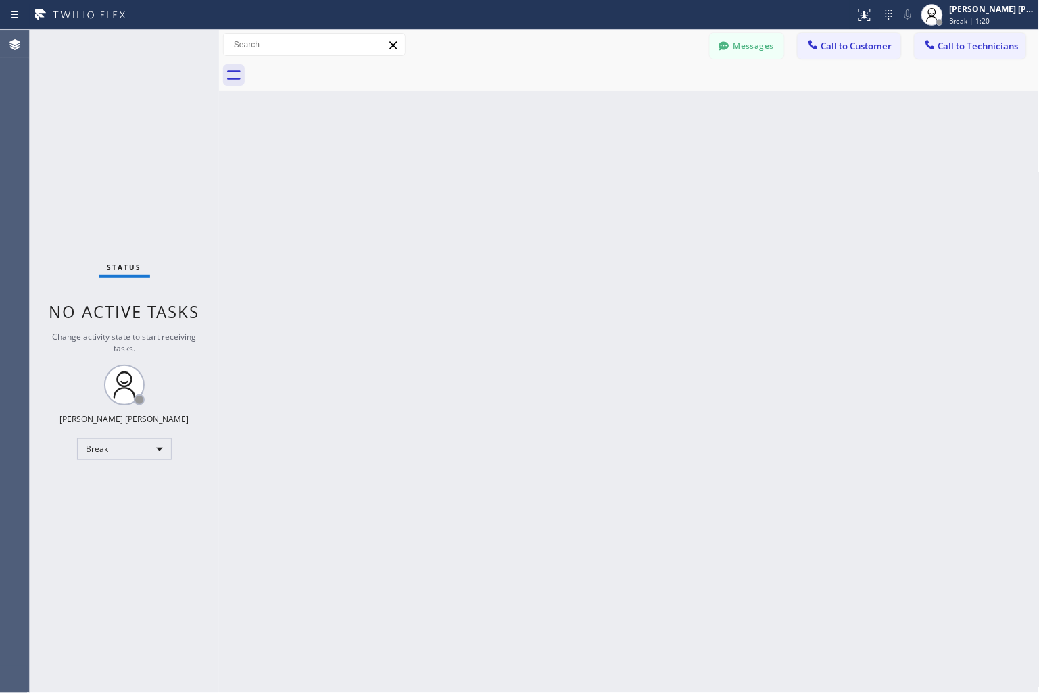
click at [483, 163] on div "Back to Dashboard Change Sender ID Customers Technicians KD Krissy Do [DATE] 02…" at bounding box center [629, 362] width 820 height 664
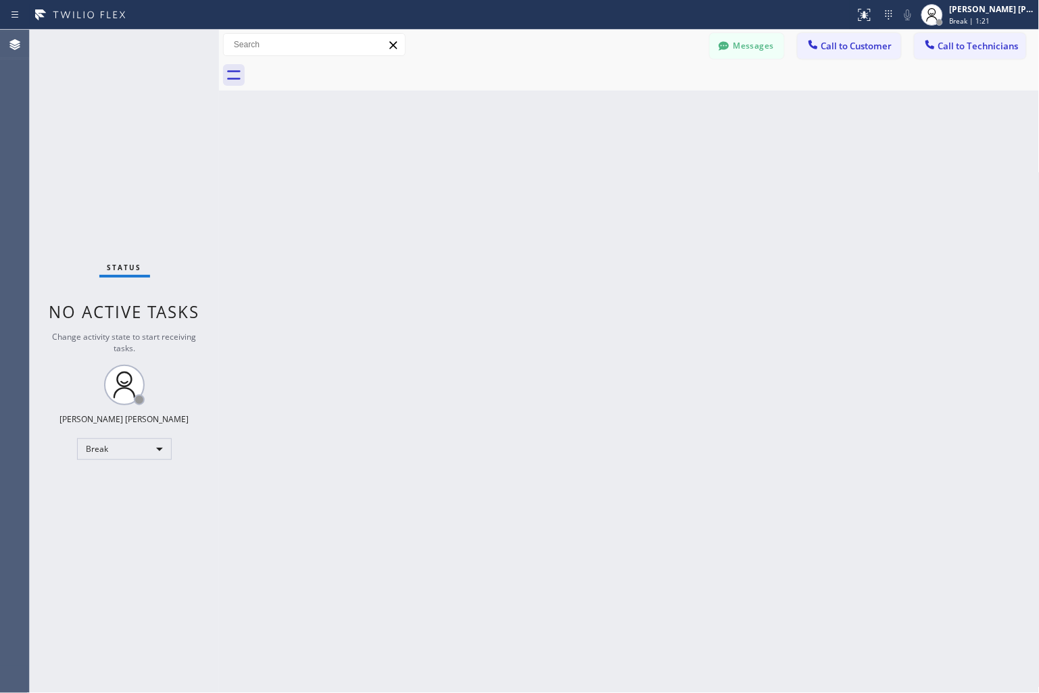
click at [483, 163] on div "Back to Dashboard Change Sender ID Customers Technicians KD Krissy Do [DATE] 02…" at bounding box center [629, 362] width 820 height 664
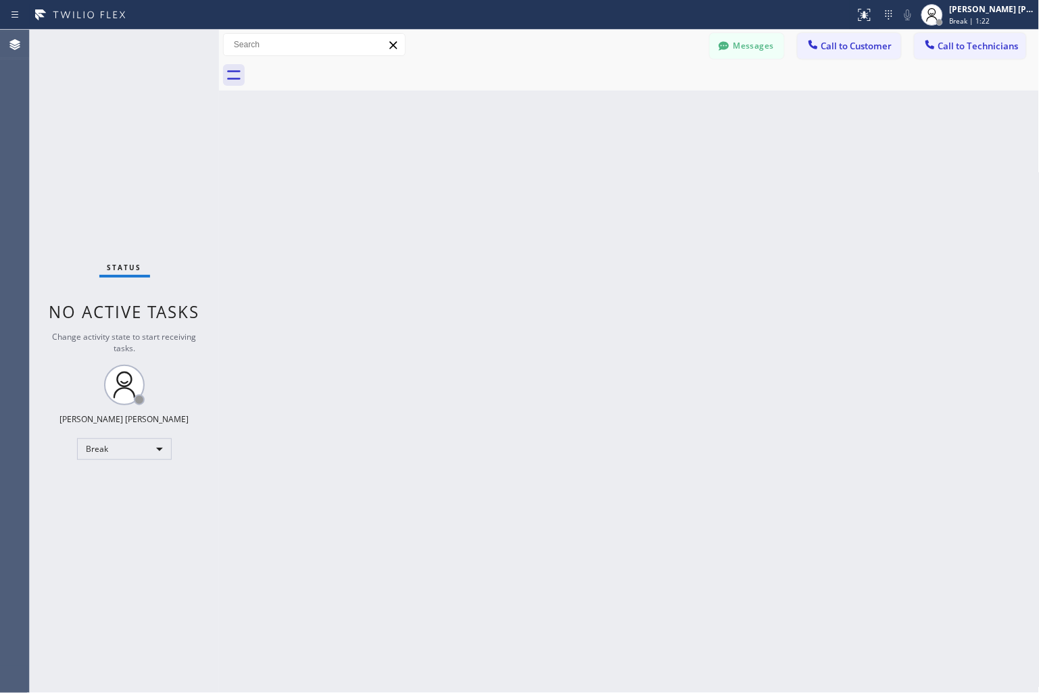
click at [483, 163] on div "Back to Dashboard Change Sender ID Customers Technicians KD Krissy Do [DATE] 02…" at bounding box center [629, 362] width 820 height 664
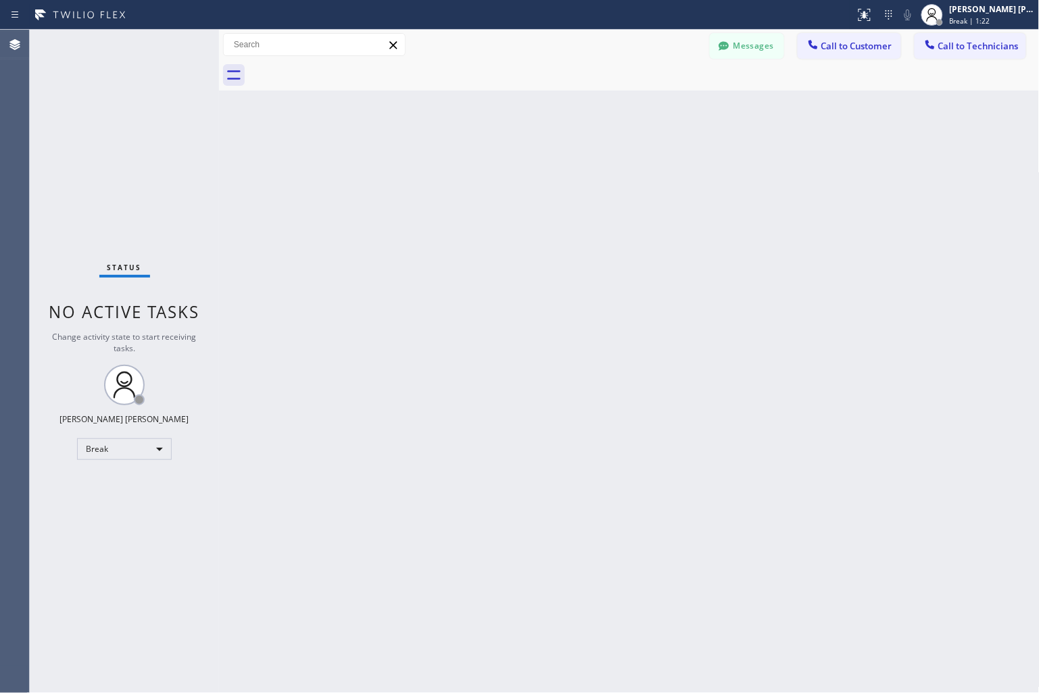
click at [483, 163] on div "Back to Dashboard Change Sender ID Customers Technicians KD Krissy Do [DATE] 02…" at bounding box center [629, 362] width 820 height 664
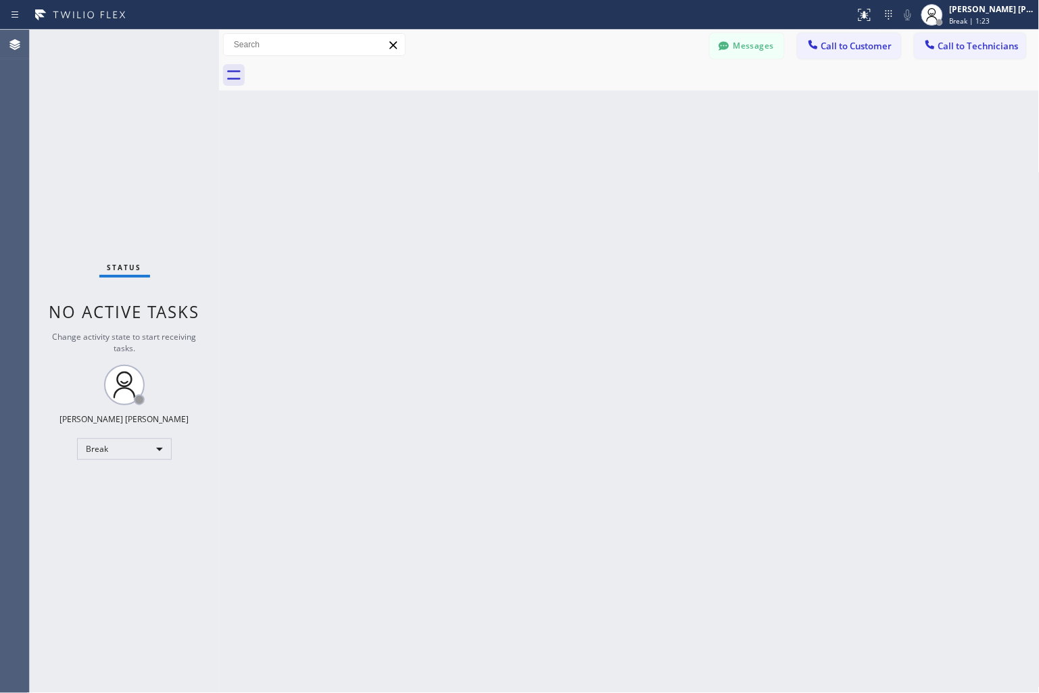
click at [483, 163] on div "Back to Dashboard Change Sender ID Customers Technicians KD Krissy Do [DATE] 02…" at bounding box center [629, 362] width 820 height 664
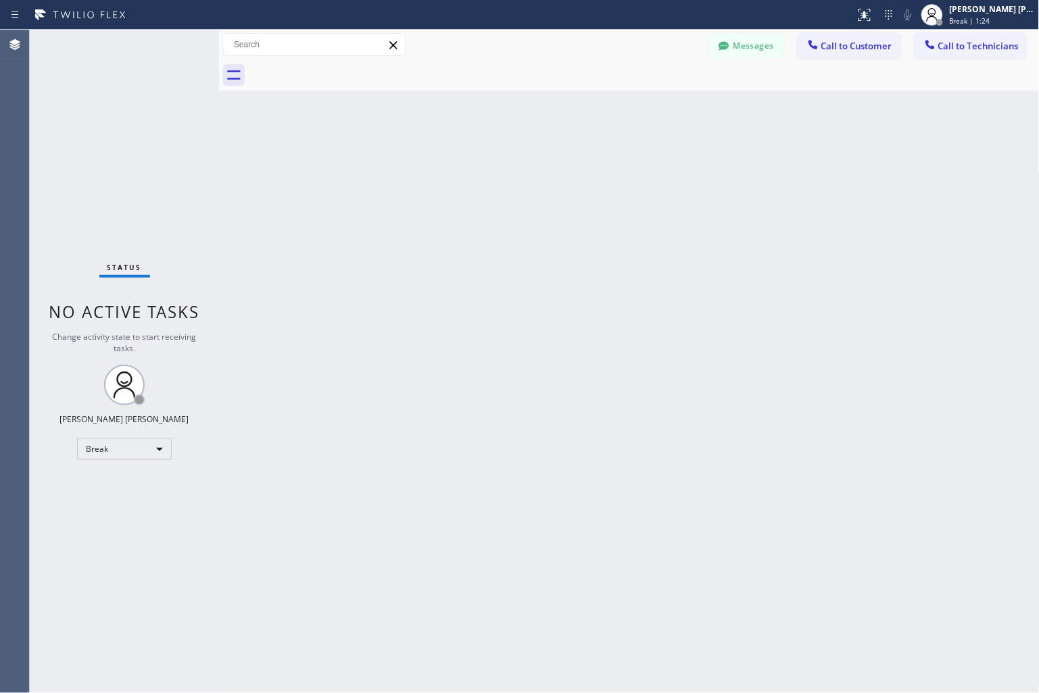
click at [483, 163] on div "Back to Dashboard Change Sender ID Customers Technicians KD Krissy Do [DATE] 02…" at bounding box center [629, 362] width 820 height 664
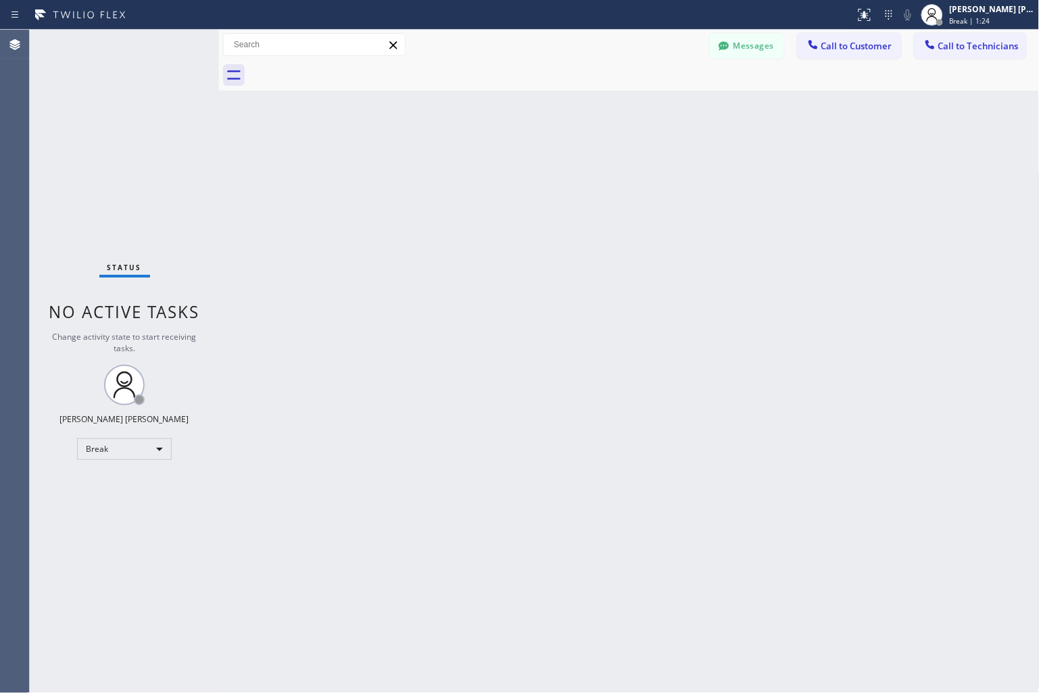
click at [483, 163] on div "Back to Dashboard Change Sender ID Customers Technicians KD Krissy Do [DATE] 02…" at bounding box center [629, 362] width 820 height 664
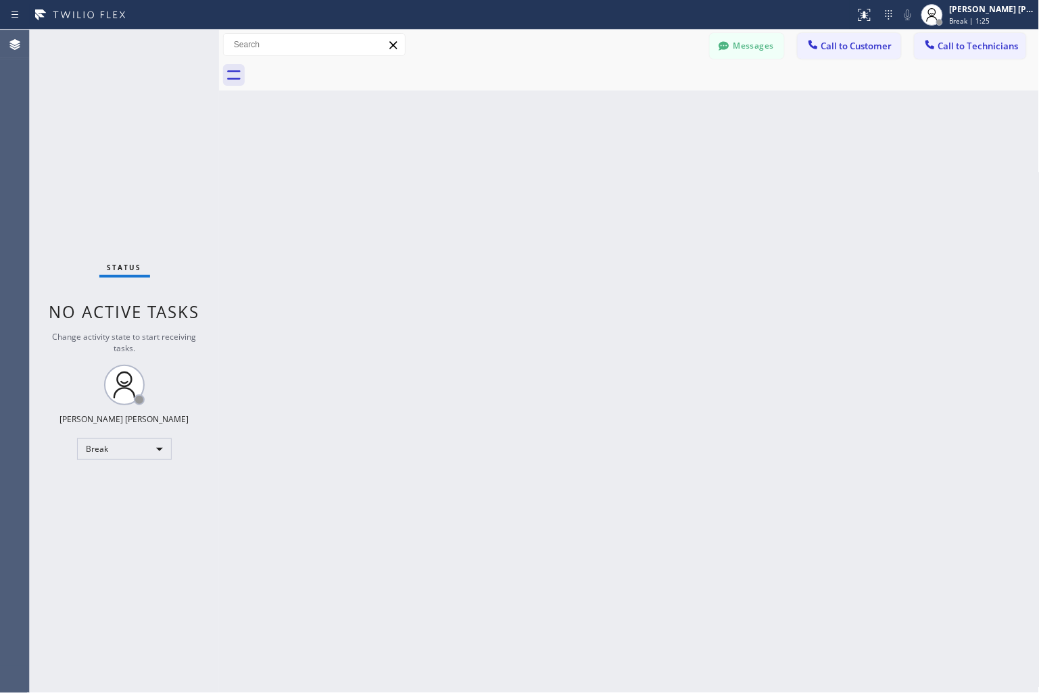
click at [483, 163] on div "Back to Dashboard Change Sender ID Customers Technicians KD Krissy Do [DATE] 02…" at bounding box center [629, 362] width 820 height 664
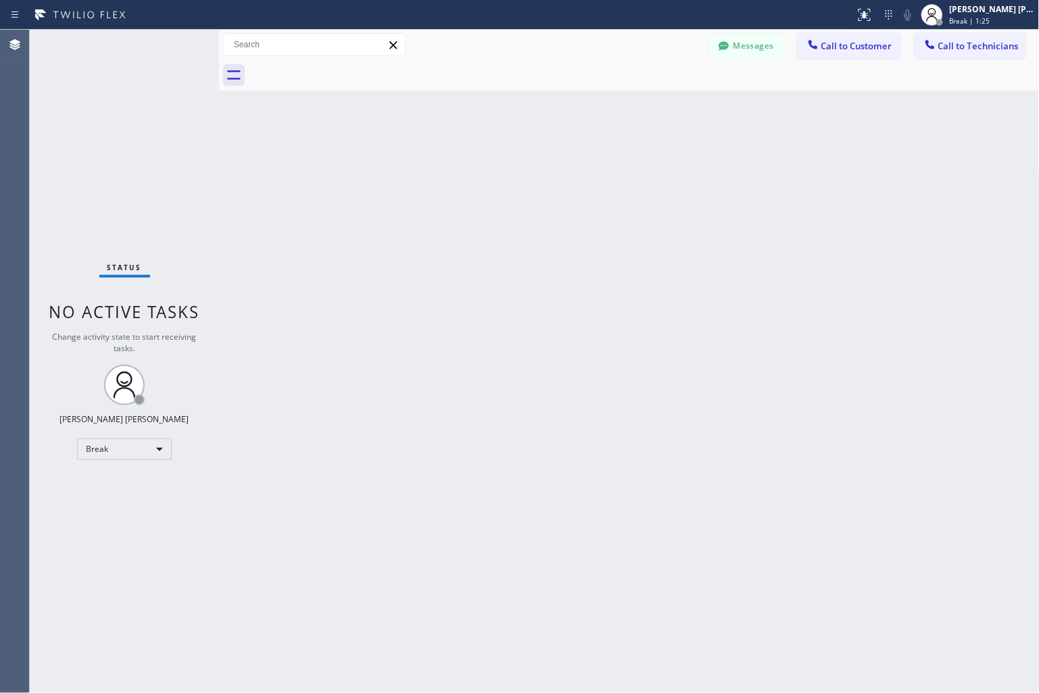
click at [483, 163] on div "Back to Dashboard Change Sender ID Customers Technicians KD Krissy Do [DATE] 02…" at bounding box center [629, 362] width 820 height 664
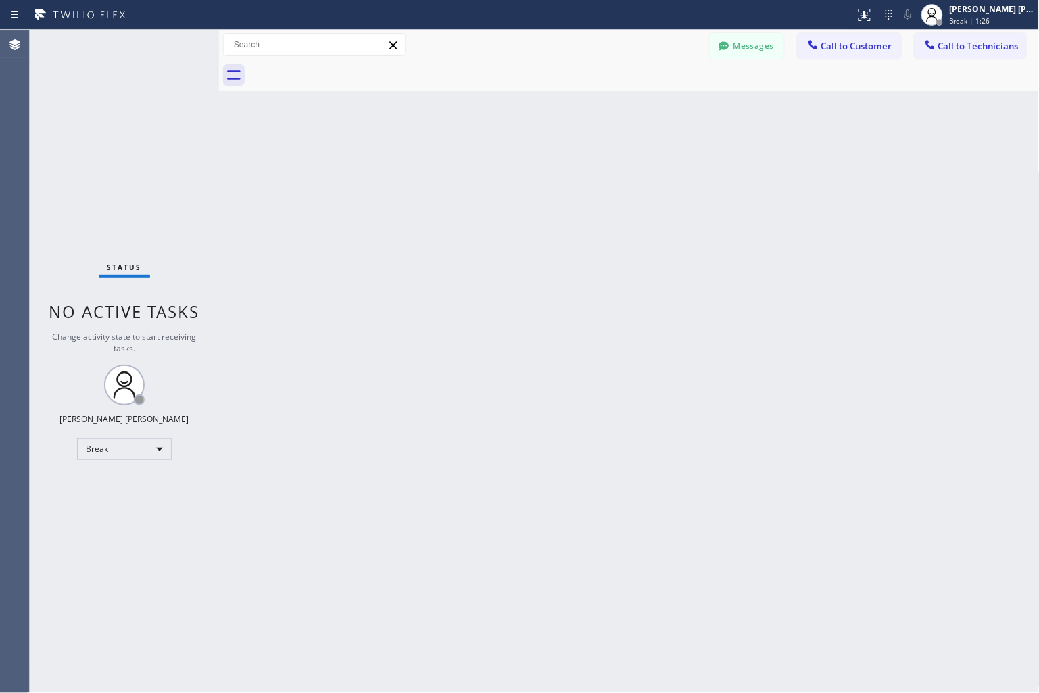
click at [483, 163] on div "Back to Dashboard Change Sender ID Customers Technicians KD Krissy Do [DATE] 02…" at bounding box center [629, 362] width 820 height 664
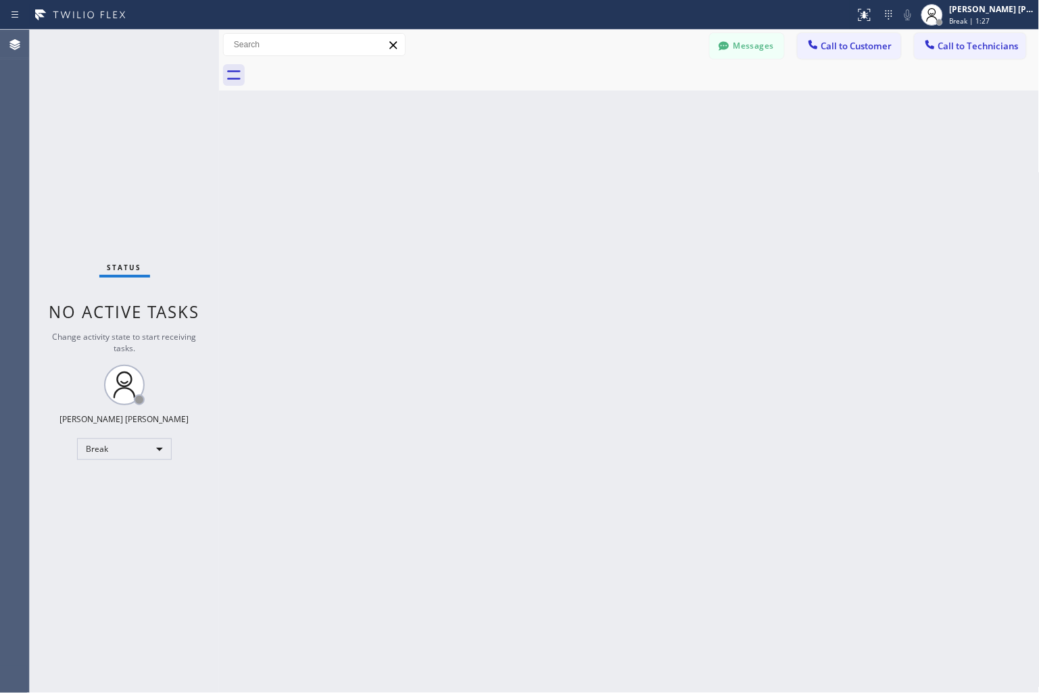
click at [483, 163] on div "Back to Dashboard Change Sender ID Customers Technicians KD Krissy Do [DATE] 02…" at bounding box center [629, 362] width 820 height 664
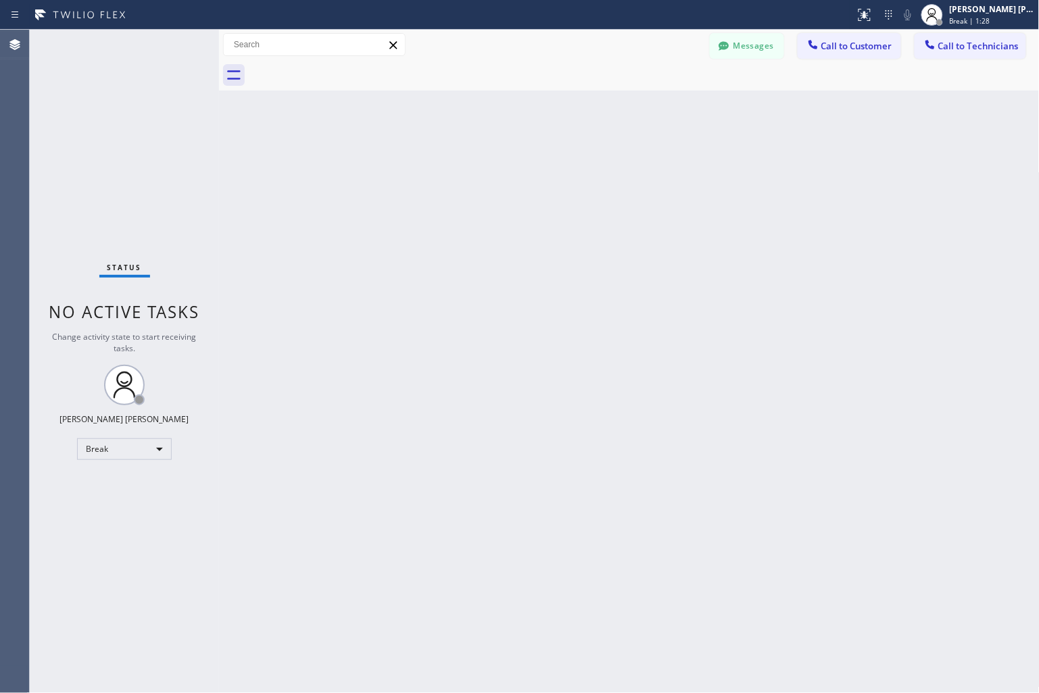
click at [483, 163] on div "Back to Dashboard Change Sender ID Customers Technicians KD Krissy Do [DATE] 02…" at bounding box center [629, 362] width 820 height 664
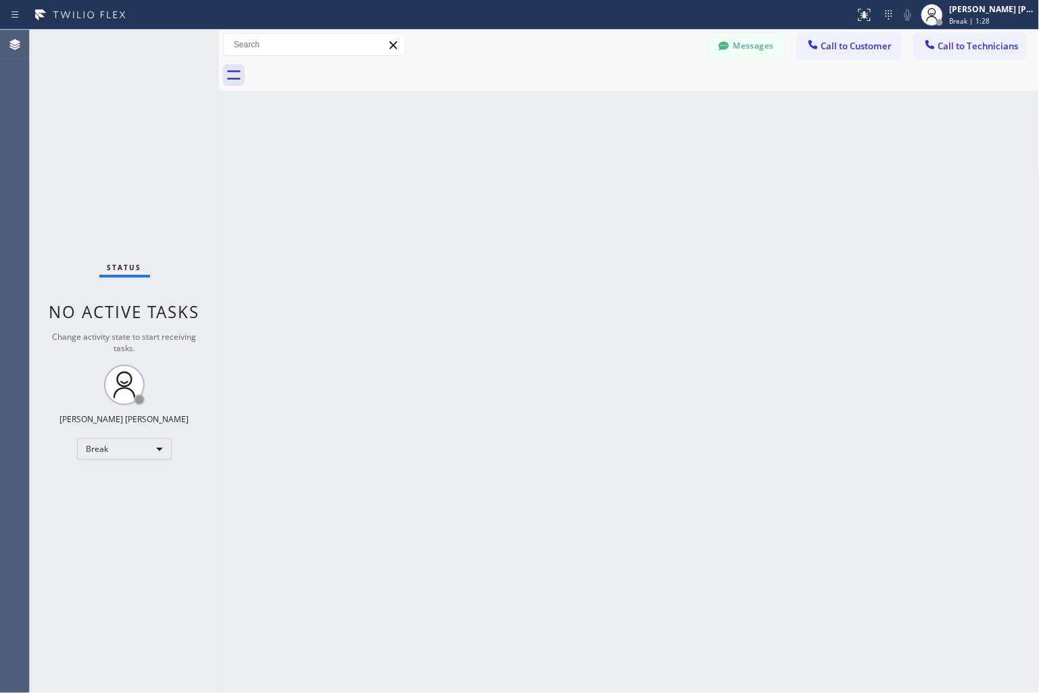
click at [483, 163] on div "Back to Dashboard Change Sender ID Customers Technicians KD Krissy Do [DATE] 02…" at bounding box center [629, 362] width 820 height 664
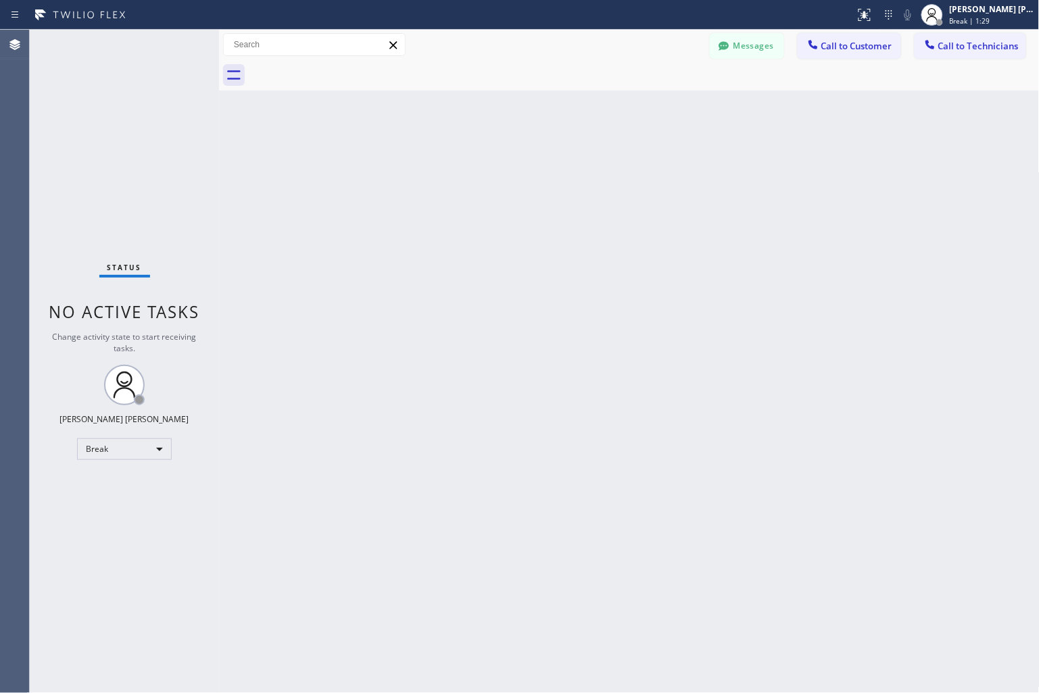
click at [483, 163] on div "Back to Dashboard Change Sender ID Customers Technicians KD Krissy Do [DATE] 02…" at bounding box center [629, 362] width 820 height 664
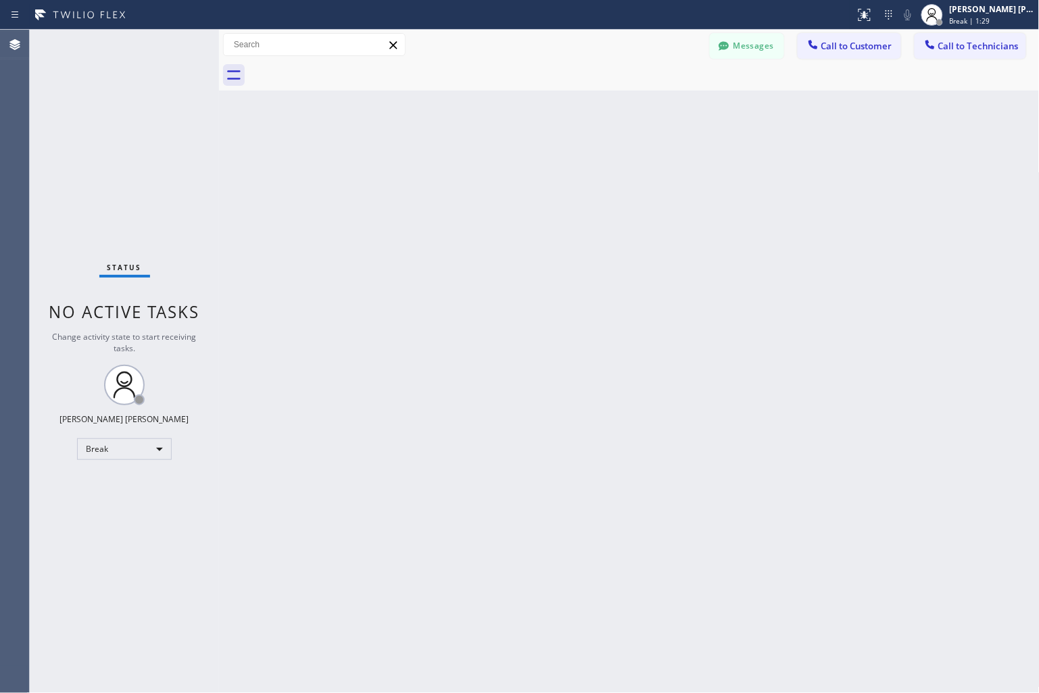
click at [483, 163] on div "Back to Dashboard Change Sender ID Customers Technicians KD Krissy Do [DATE] 02…" at bounding box center [629, 362] width 820 height 664
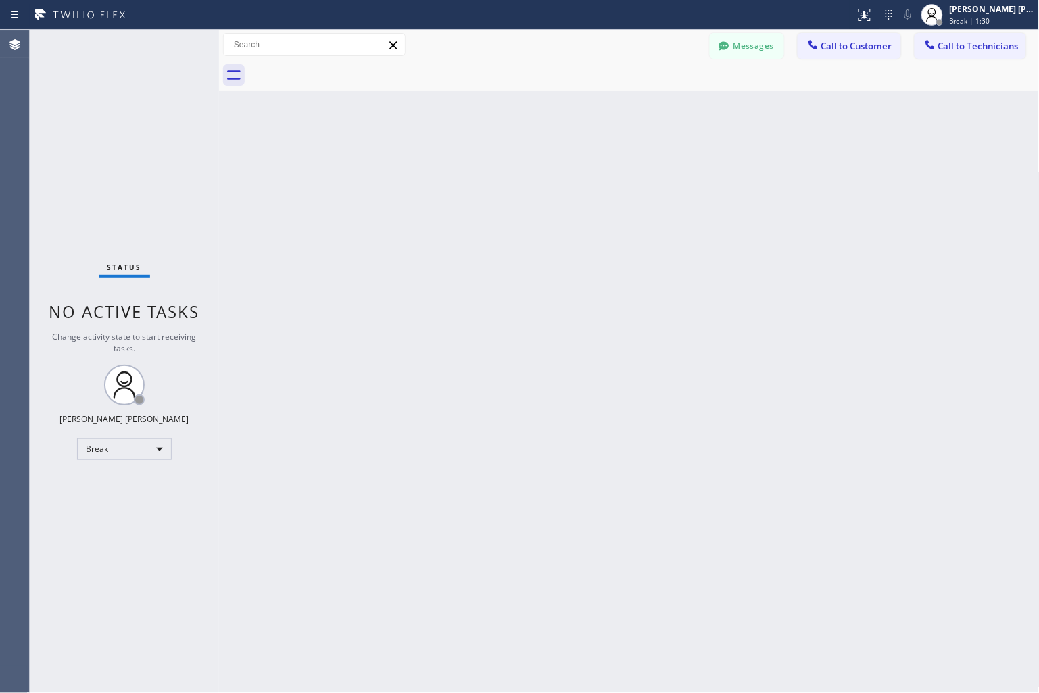
click at [483, 163] on div "Back to Dashboard Change Sender ID Customers Technicians KD Krissy Do [DATE] 02…" at bounding box center [629, 362] width 820 height 664
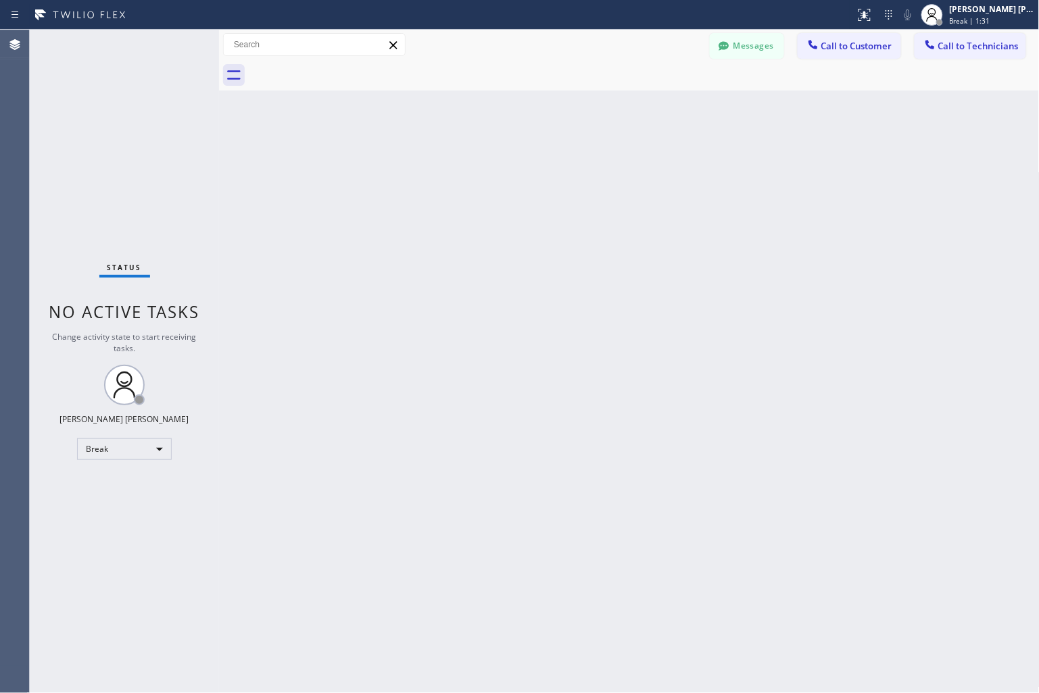
click at [483, 163] on div "Back to Dashboard Change Sender ID Customers Technicians KD Krissy Do [DATE] 02…" at bounding box center [629, 362] width 820 height 664
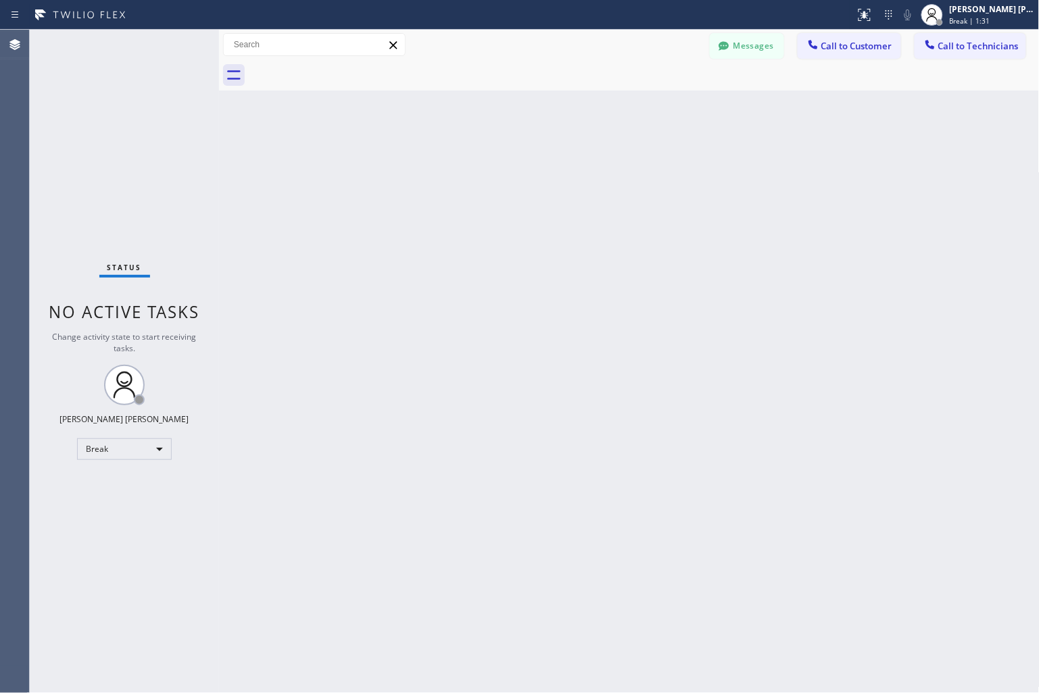
click at [483, 163] on div "Back to Dashboard Change Sender ID Customers Technicians KD Krissy Do [DATE] 02…" at bounding box center [629, 362] width 820 height 664
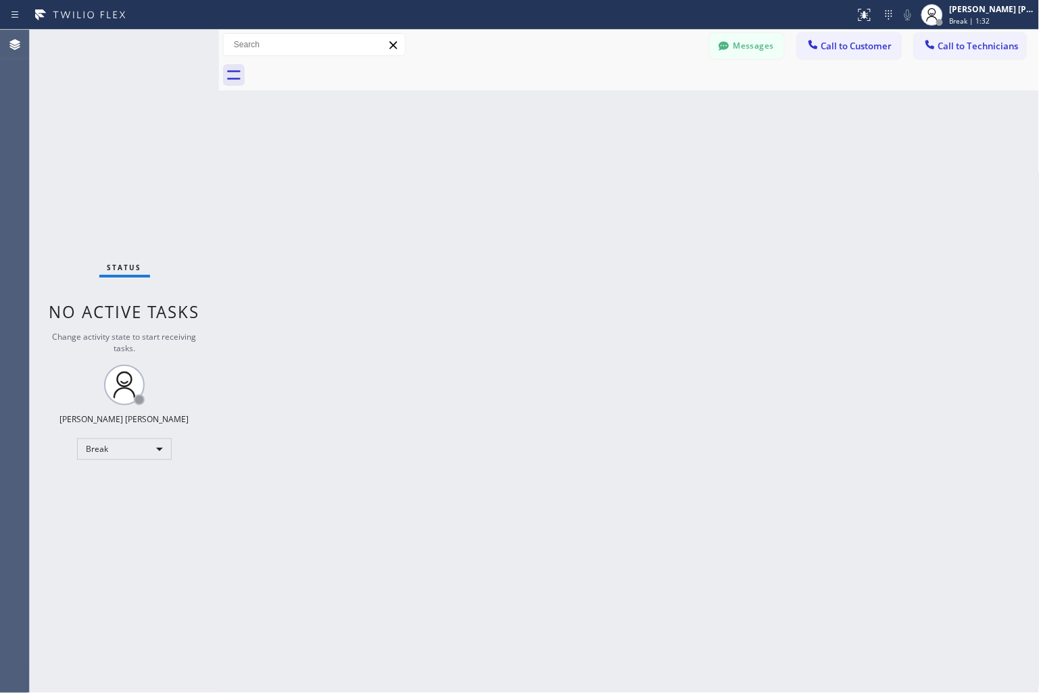
click at [483, 163] on div "Back to Dashboard Change Sender ID Customers Technicians KD Krissy Do [DATE] 02…" at bounding box center [629, 362] width 820 height 664
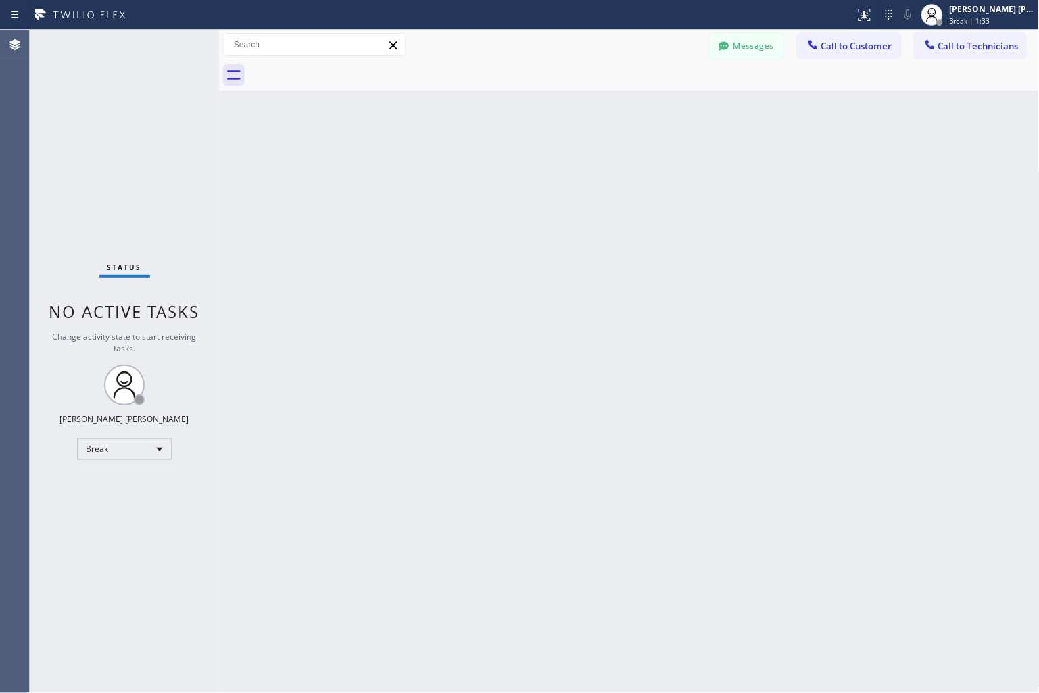
click at [483, 163] on div "Back to Dashboard Change Sender ID Customers Technicians KD Krissy Do [DATE] 02…" at bounding box center [629, 362] width 820 height 664
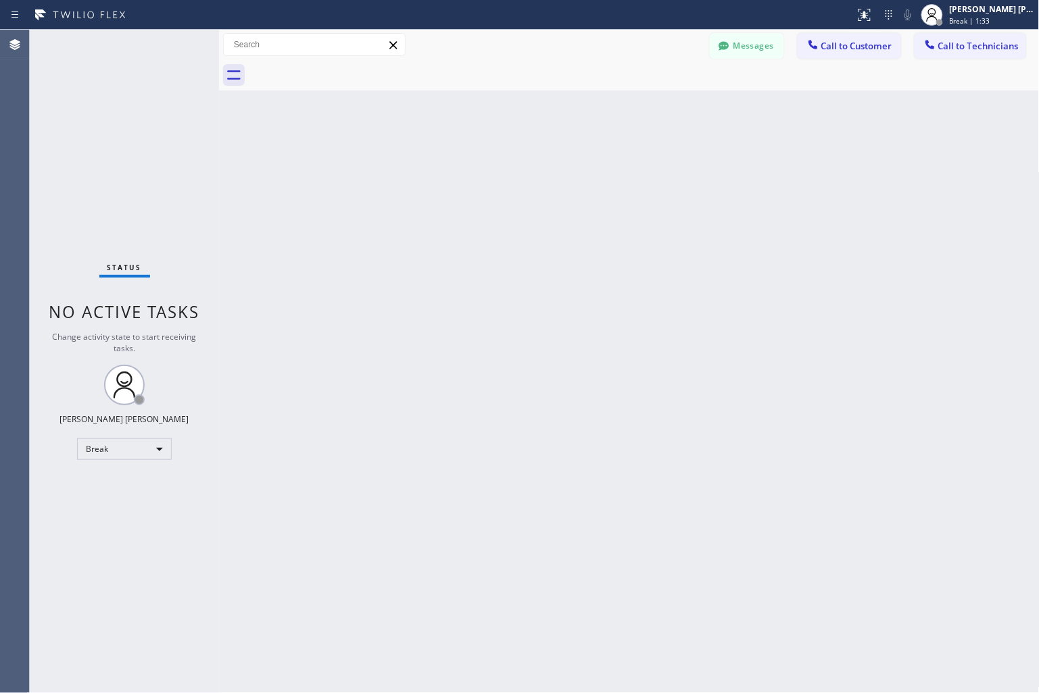
click at [483, 163] on div "Back to Dashboard Change Sender ID Customers Technicians KD Krissy Do [DATE] 02…" at bounding box center [629, 362] width 820 height 664
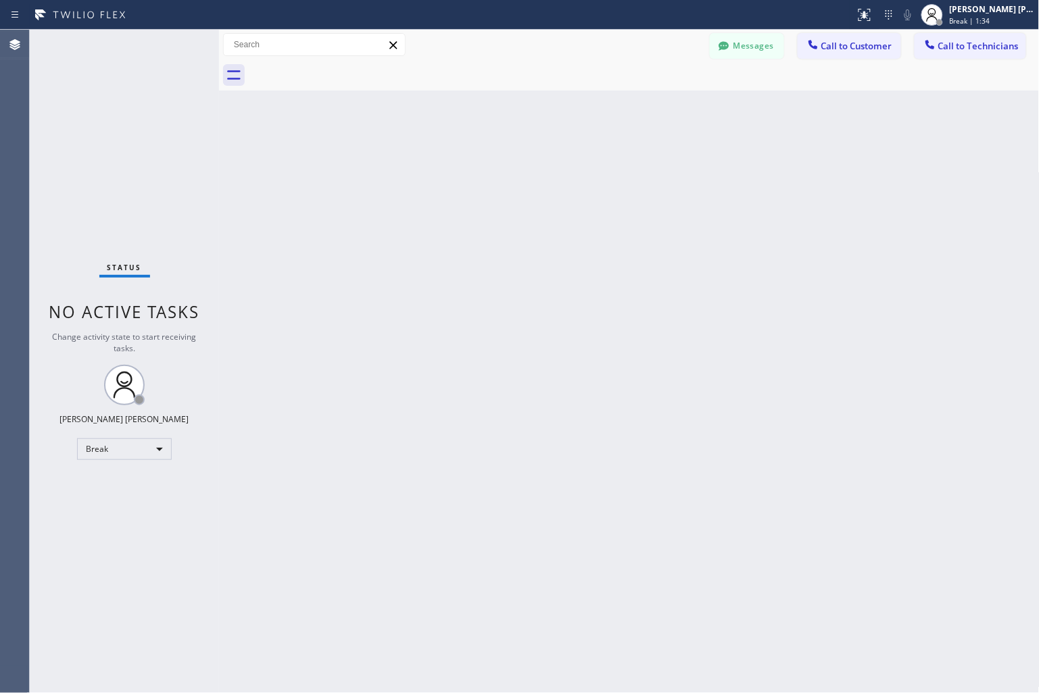
click at [483, 163] on div "Back to Dashboard Change Sender ID Customers Technicians KD Krissy Do [DATE] 02…" at bounding box center [629, 362] width 820 height 664
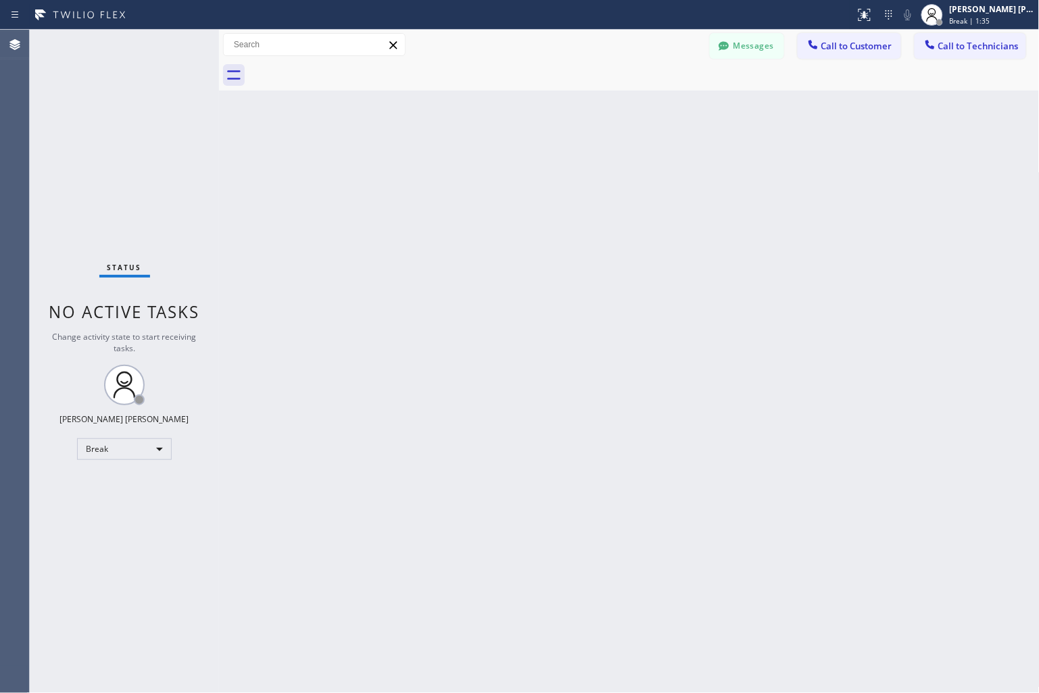
click at [483, 163] on div "Back to Dashboard Change Sender ID Customers Technicians KD Krissy Do [DATE] 02…" at bounding box center [629, 362] width 820 height 664
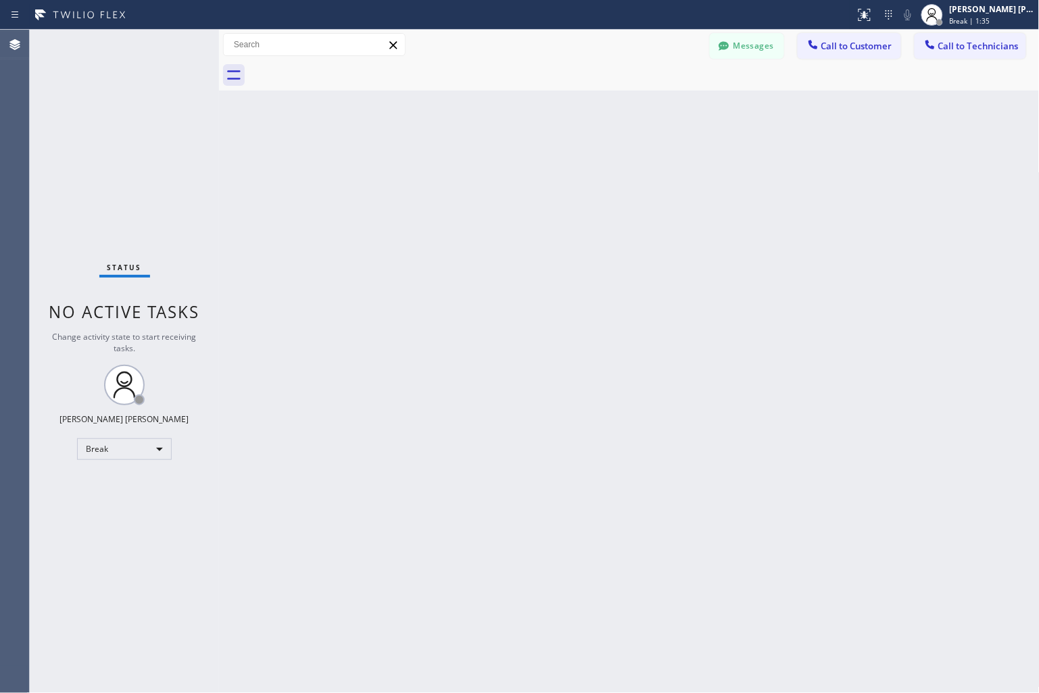
click at [483, 163] on div "Back to Dashboard Change Sender ID Customers Technicians KD Krissy Do [DATE] 02…" at bounding box center [629, 362] width 820 height 664
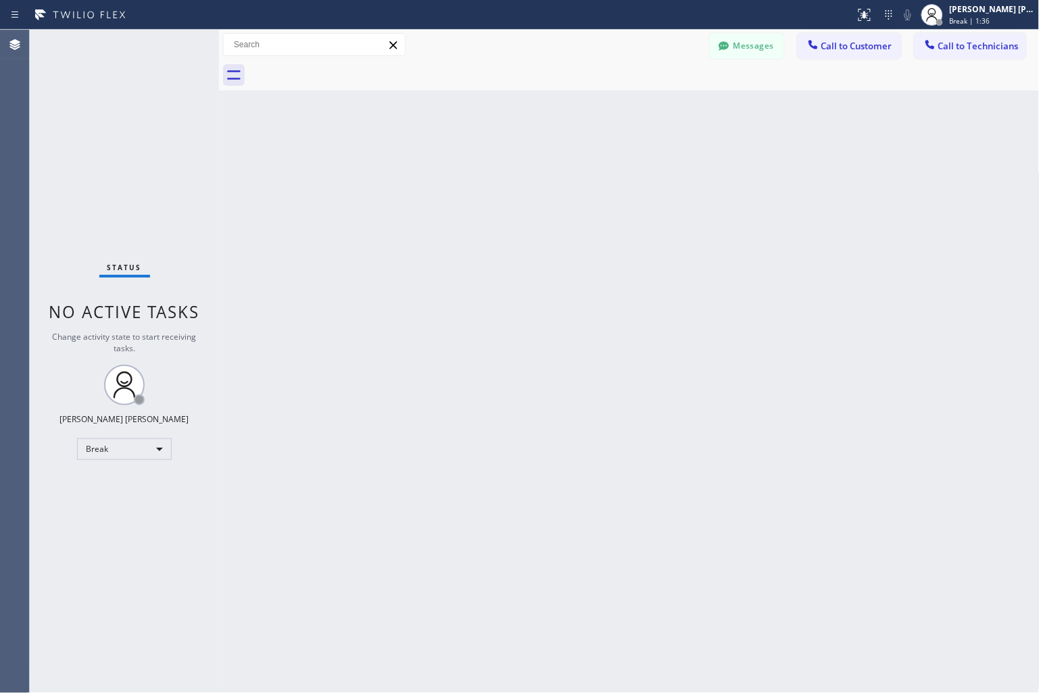
click at [483, 163] on div "Back to Dashboard Change Sender ID Customers Technicians KD Krissy Do [DATE] 02…" at bounding box center [629, 362] width 820 height 664
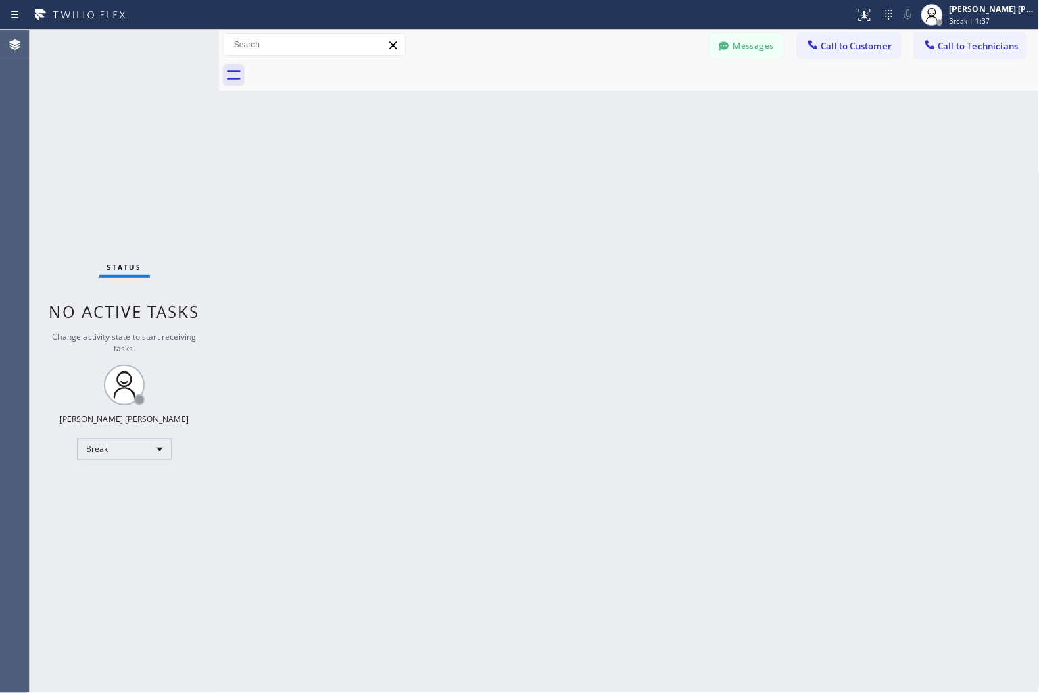
click at [483, 163] on div "Back to Dashboard Change Sender ID Customers Technicians KD Krissy Do [DATE] 02…" at bounding box center [629, 362] width 820 height 664
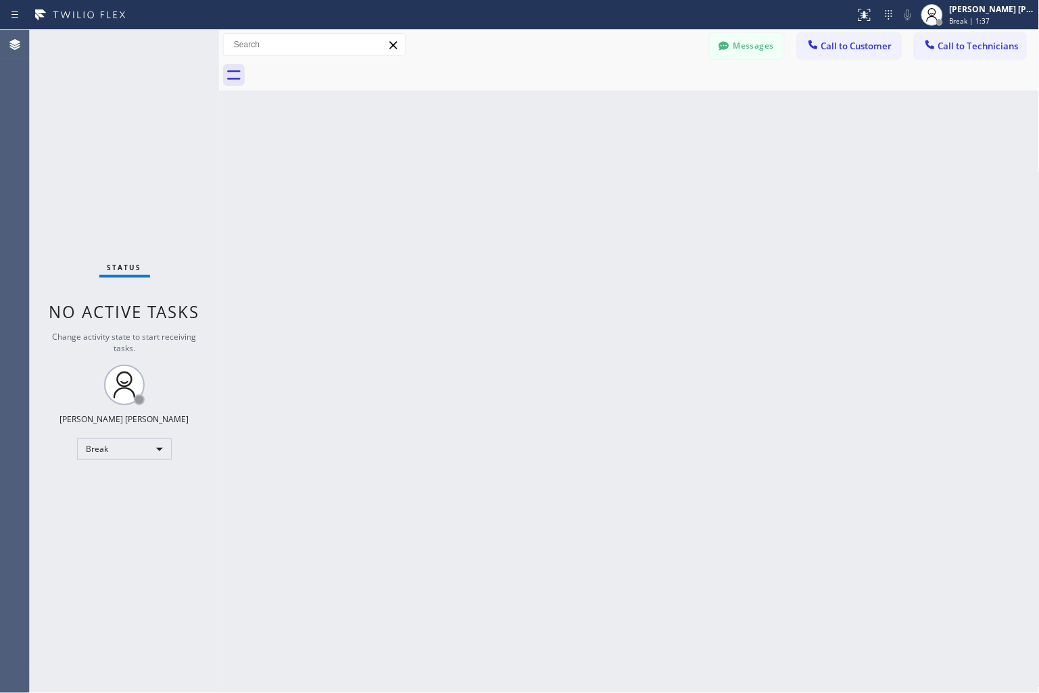
click at [483, 163] on div "Back to Dashboard Change Sender ID Customers Technicians KD Krissy Do [DATE] 02…" at bounding box center [629, 362] width 820 height 664
click
